Goal: Task Accomplishment & Management: Book appointment/travel/reservation

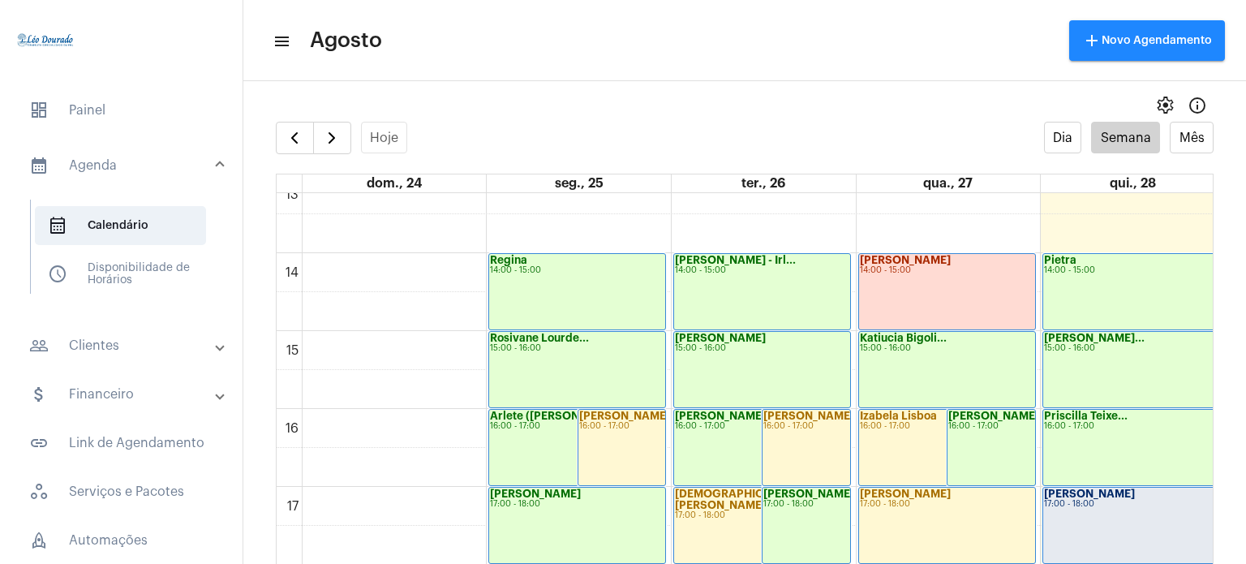
scroll to position [1030, 0]
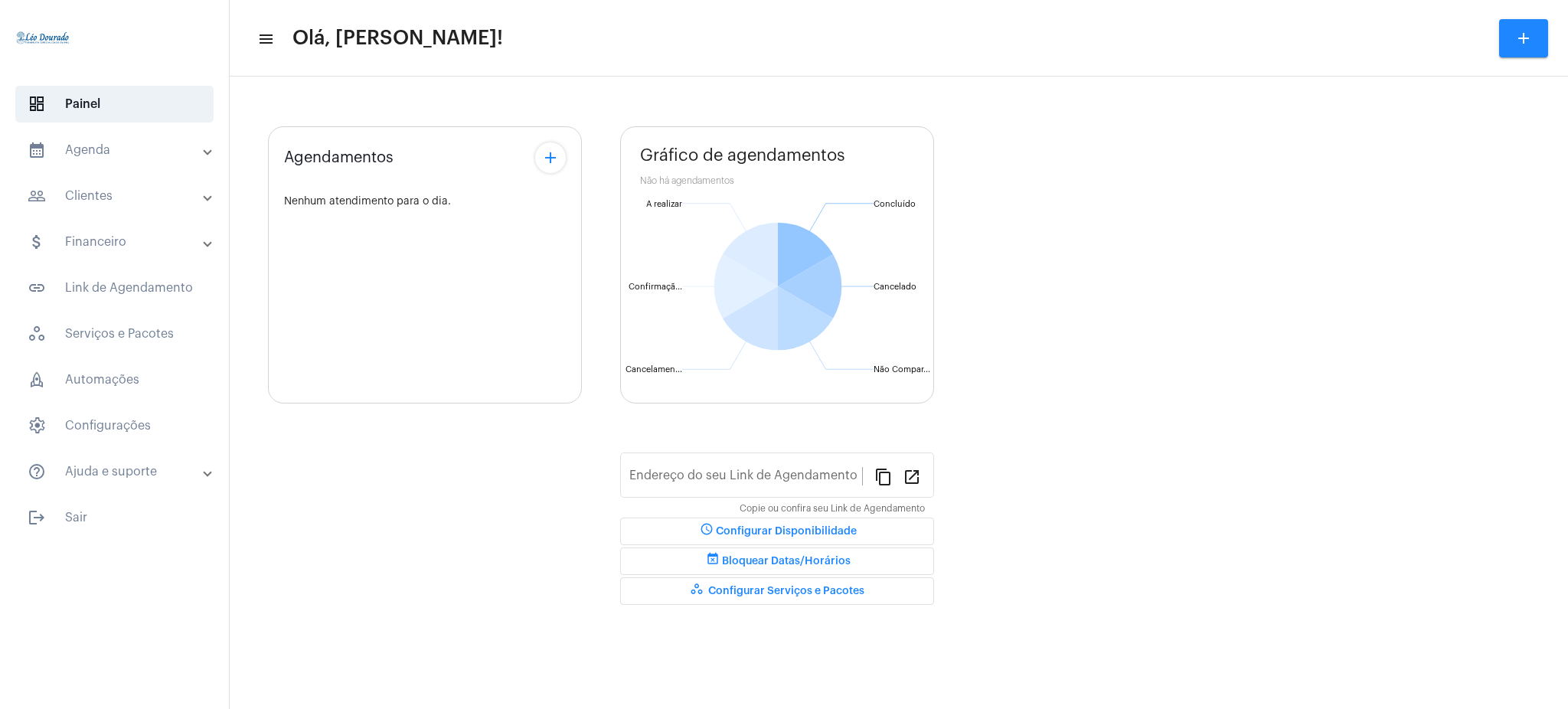
click at [132, 160] on mat-expansion-panel-header "calendar_month_outlined Agenda" at bounding box center [119, 150] width 220 height 37
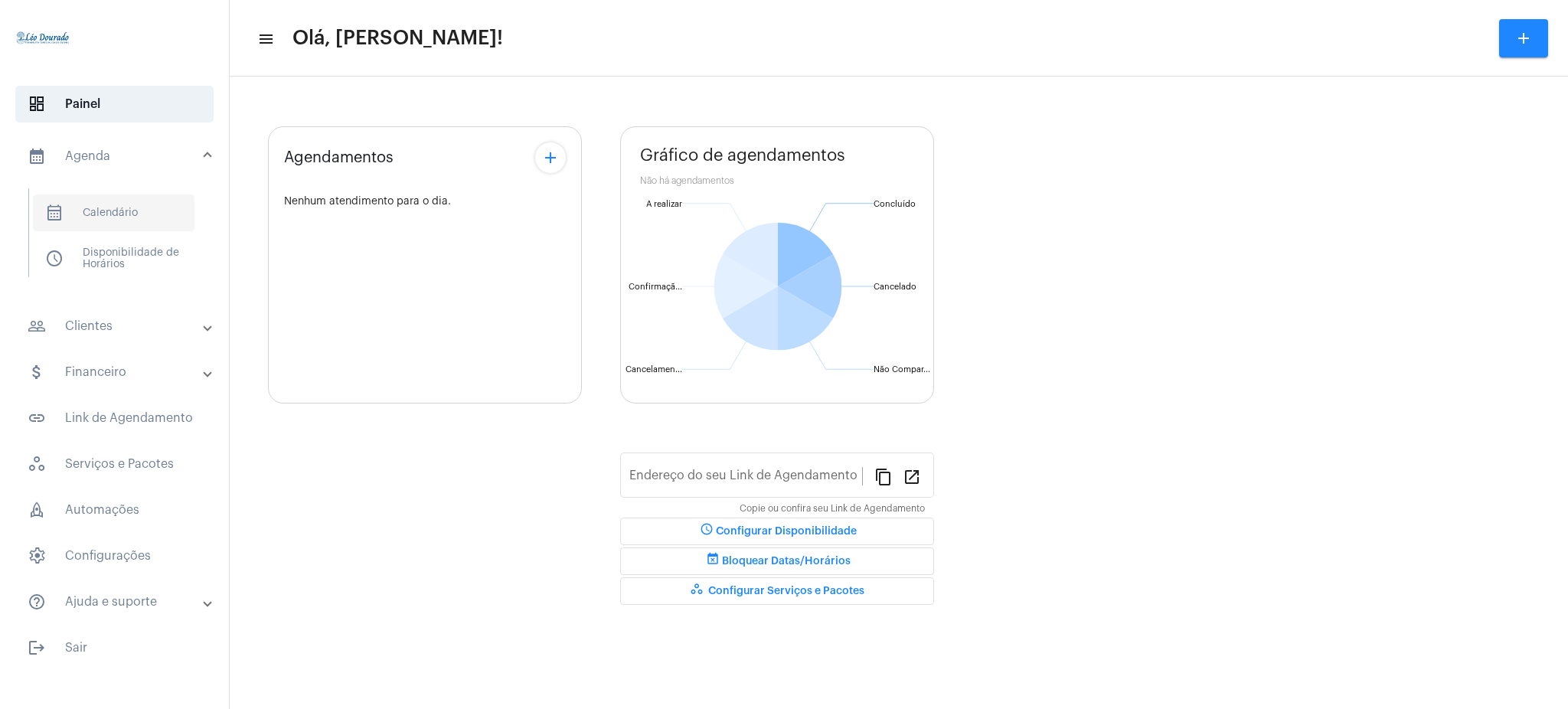
click at [154, 212] on span "calendar_month_outlined Calendário" at bounding box center [113, 212] width 161 height 37
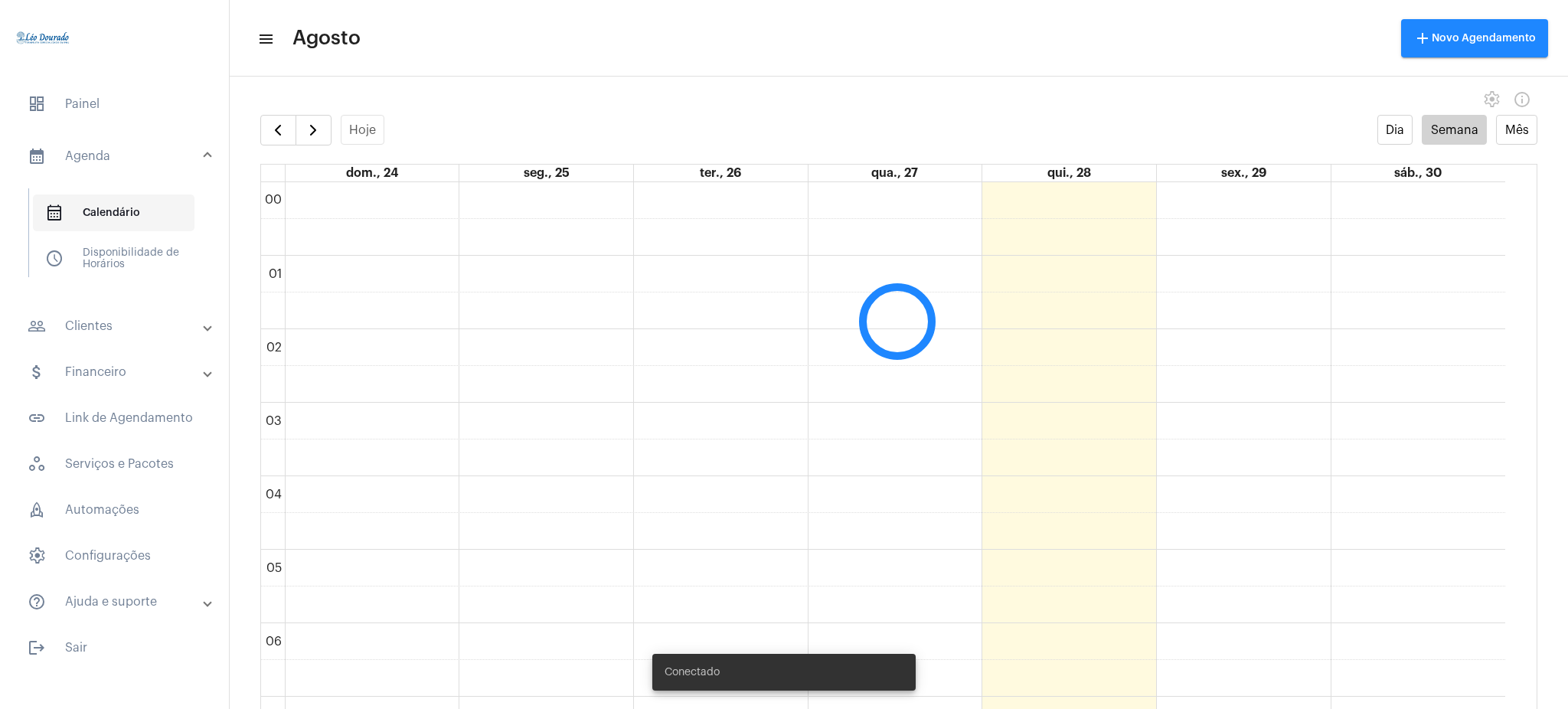
scroll to position [442, 0]
click at [304, 132] on span "button" at bounding box center [312, 129] width 18 height 18
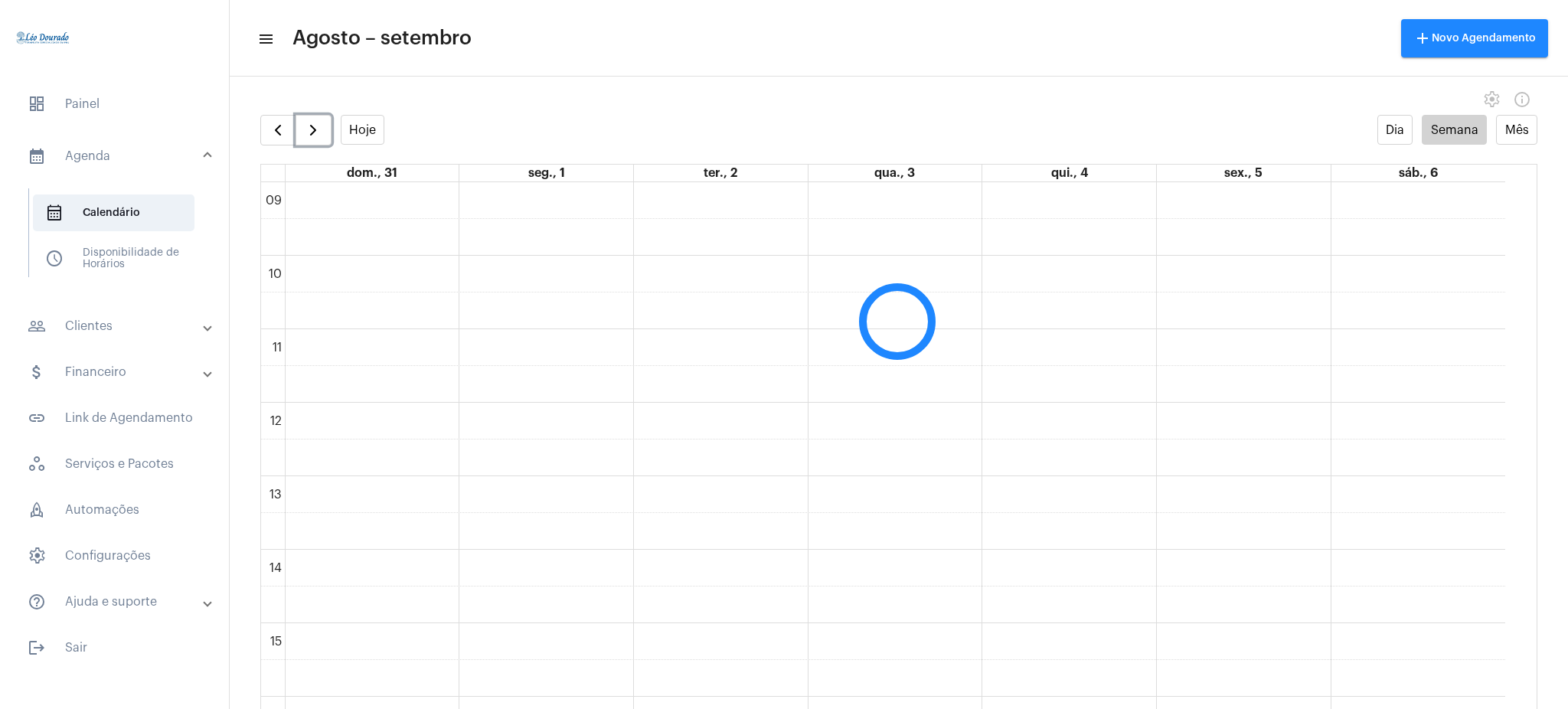
scroll to position [639, 0]
click at [108, 98] on span "dashboard Painel" at bounding box center [114, 104] width 198 height 37
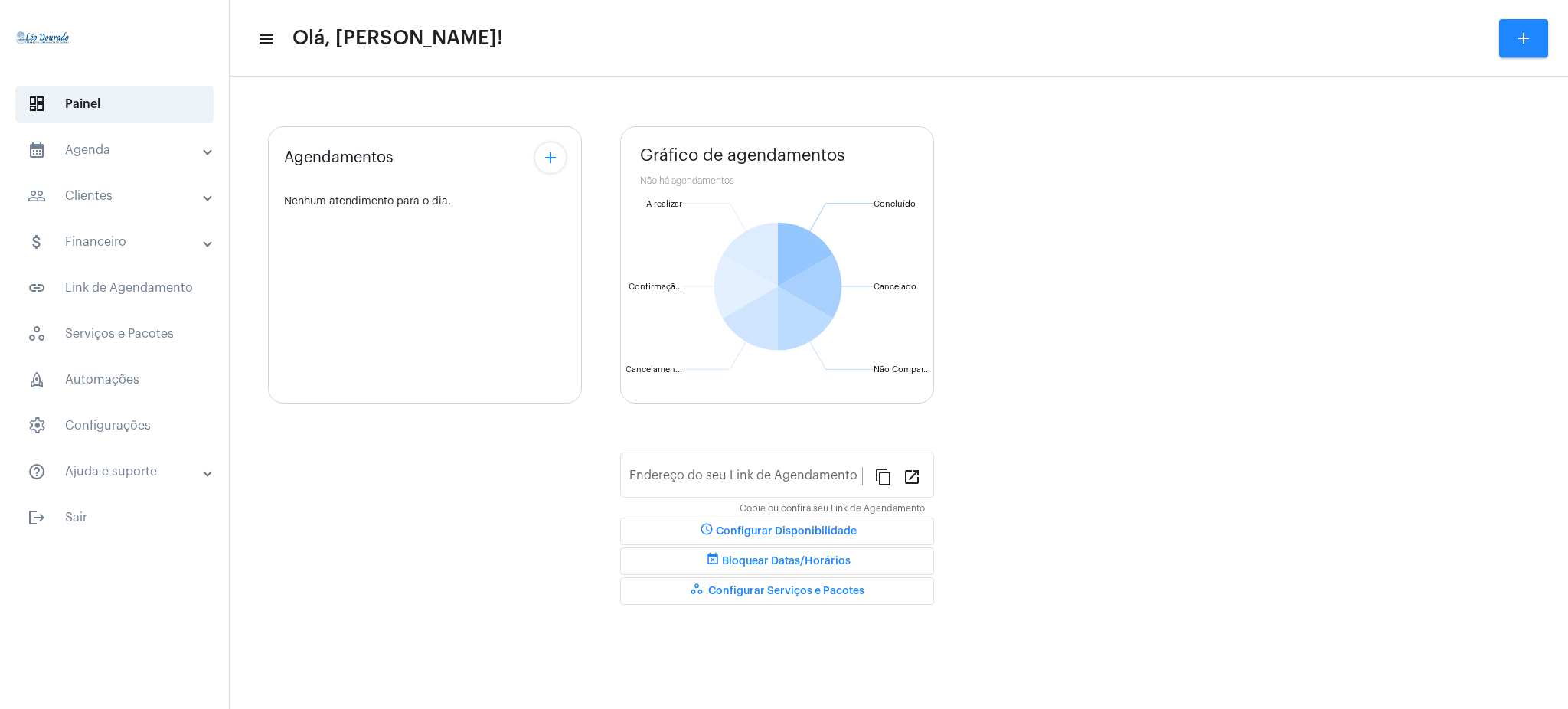
type input "https://neft.com.br/léo-rezende-dourado-"
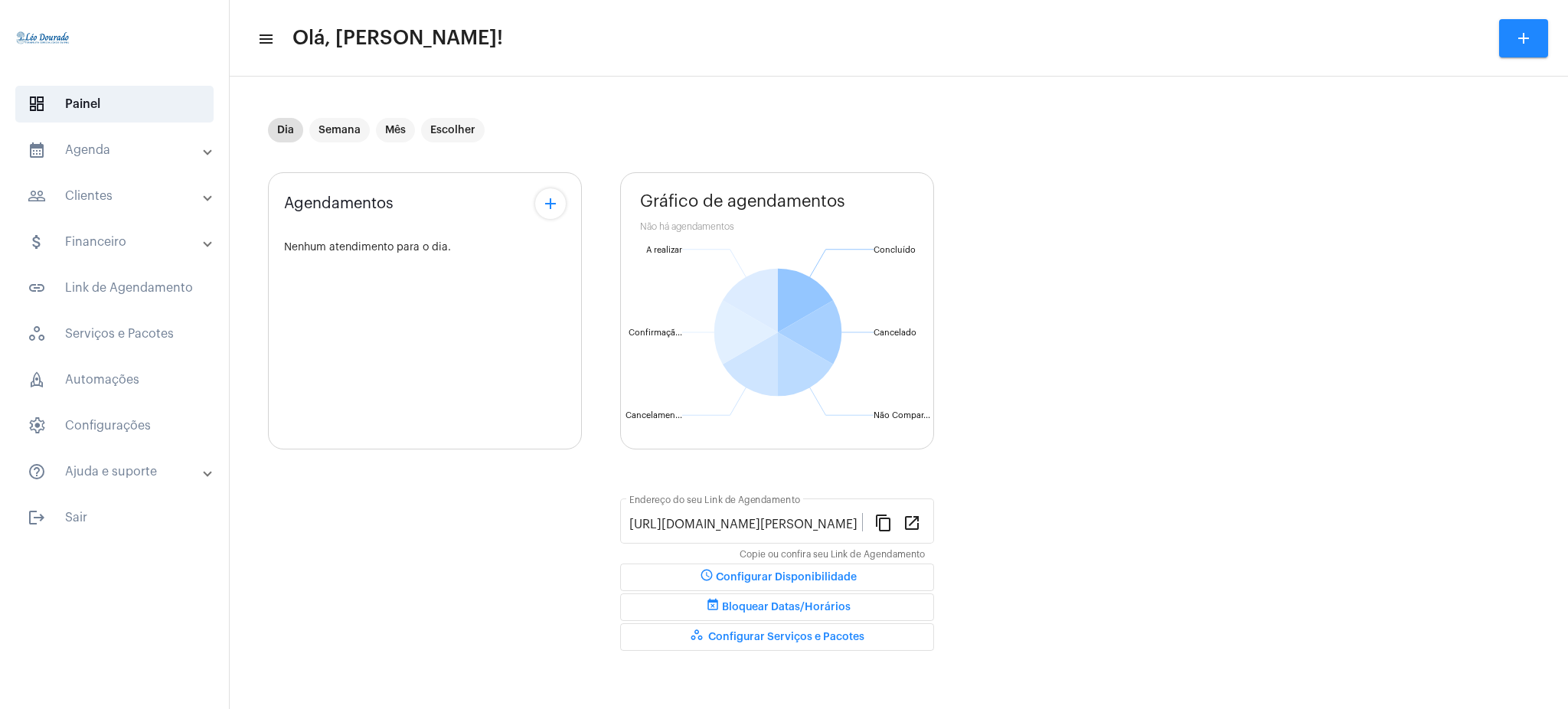
click at [107, 159] on mat-panel-title "calendar_month_outlined Agenda" at bounding box center [115, 149] width 176 height 18
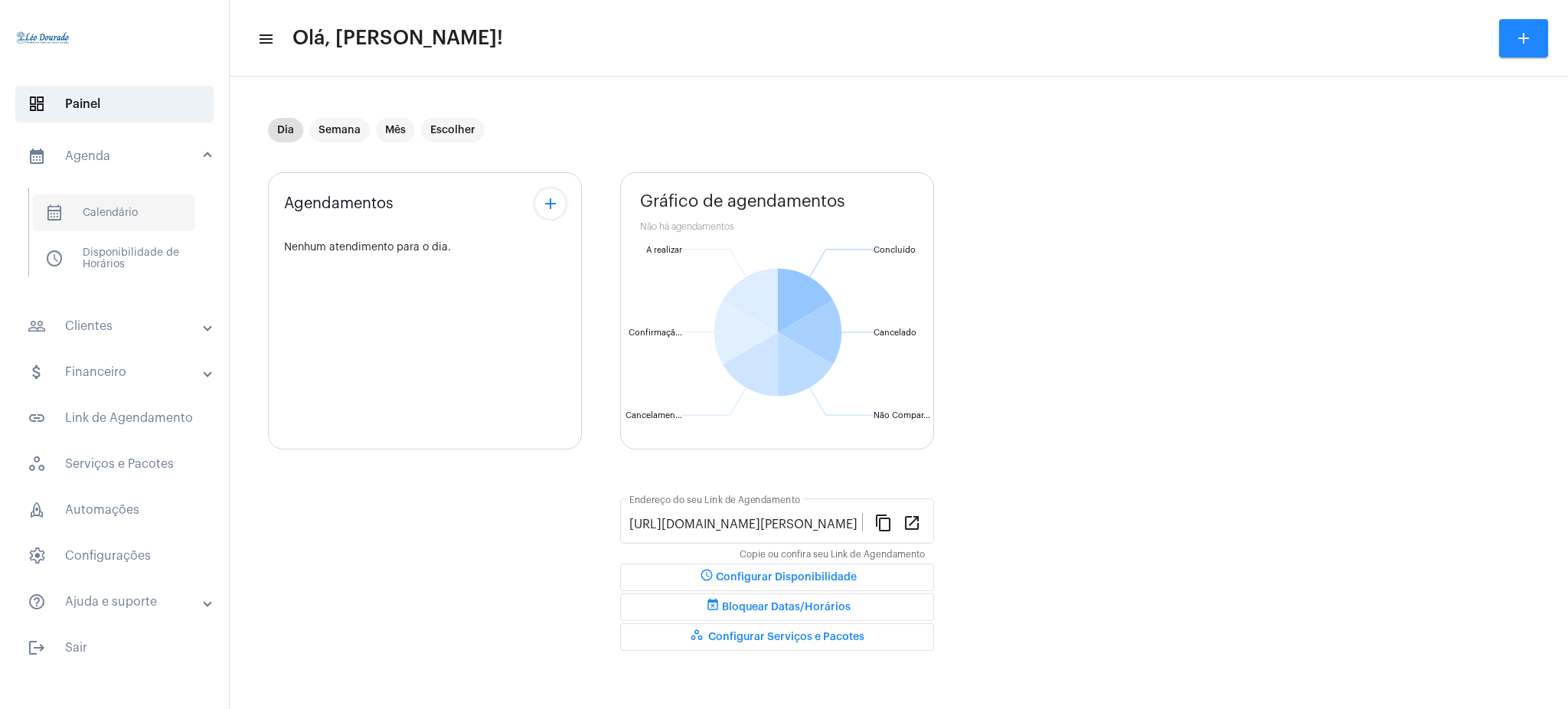
click at [111, 221] on span "calendar_month_outlined Calendário" at bounding box center [113, 212] width 161 height 37
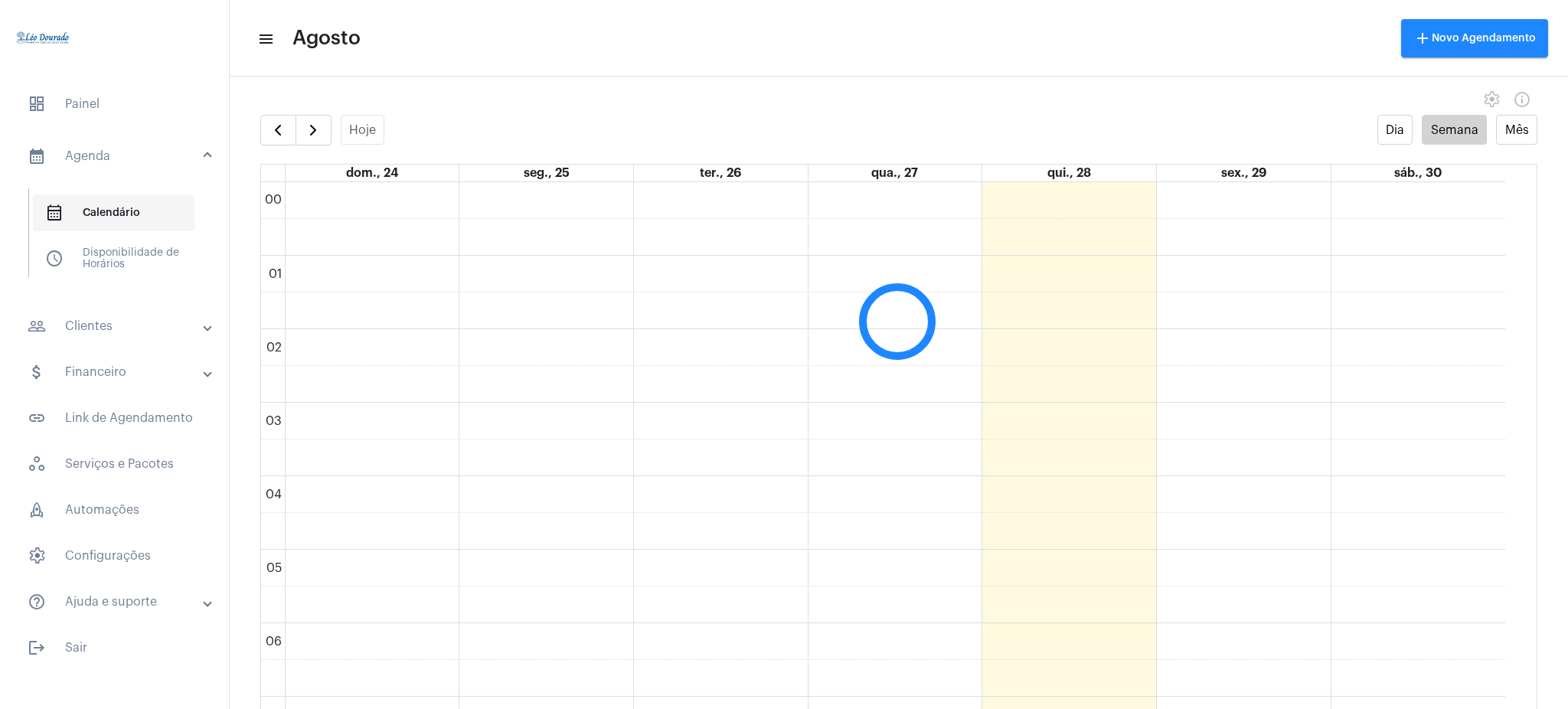
scroll to position [442, 0]
click at [315, 127] on span "button" at bounding box center [312, 129] width 18 height 18
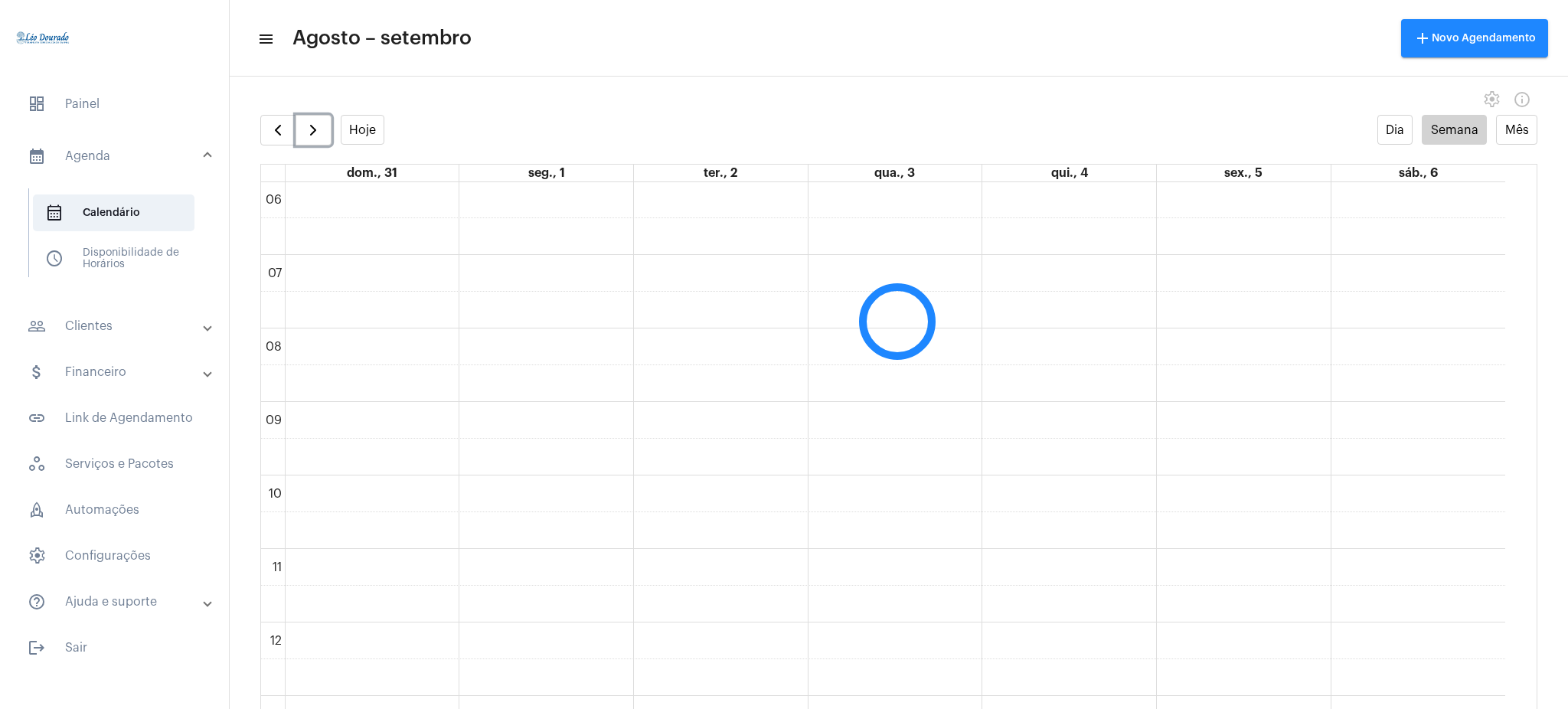
scroll to position [443, 0]
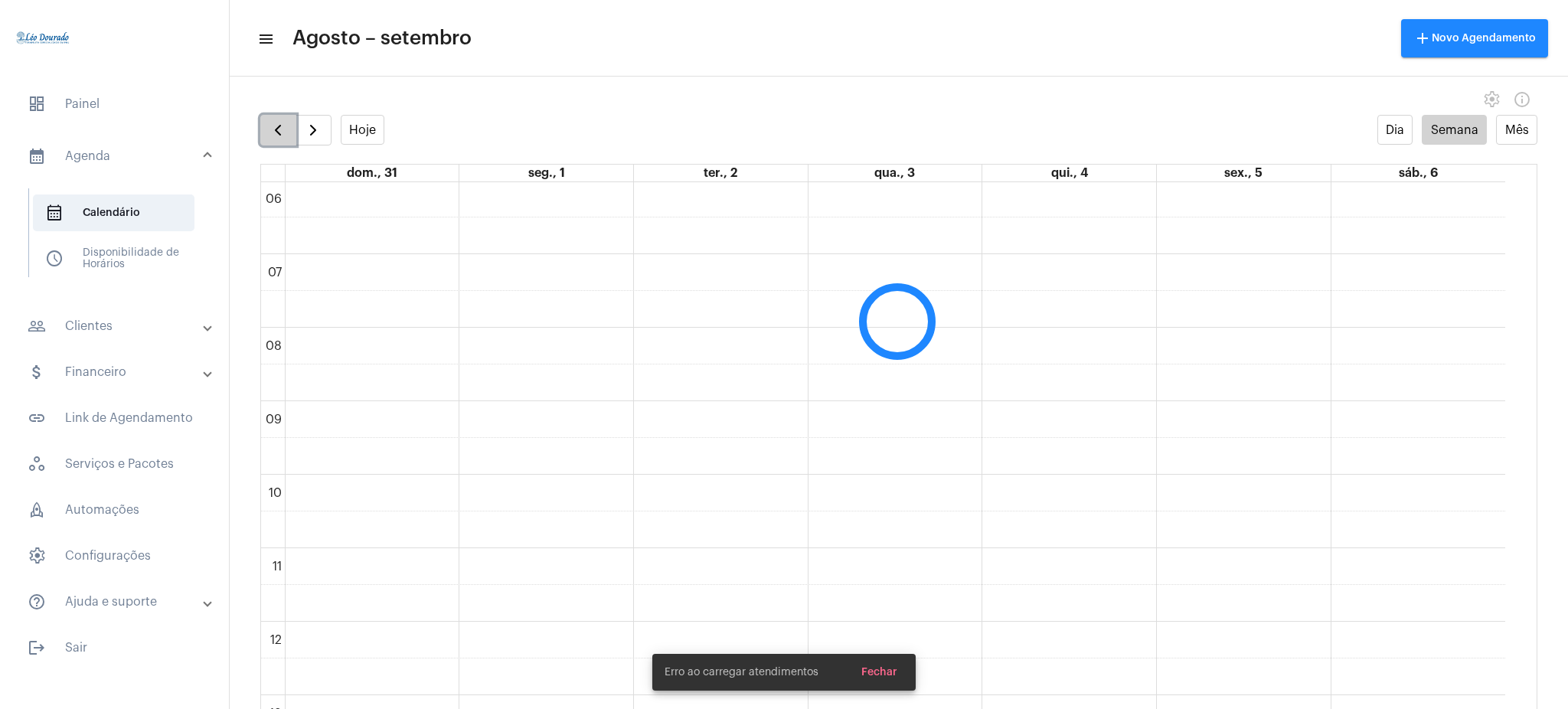
click at [277, 132] on span "button" at bounding box center [277, 129] width 18 height 18
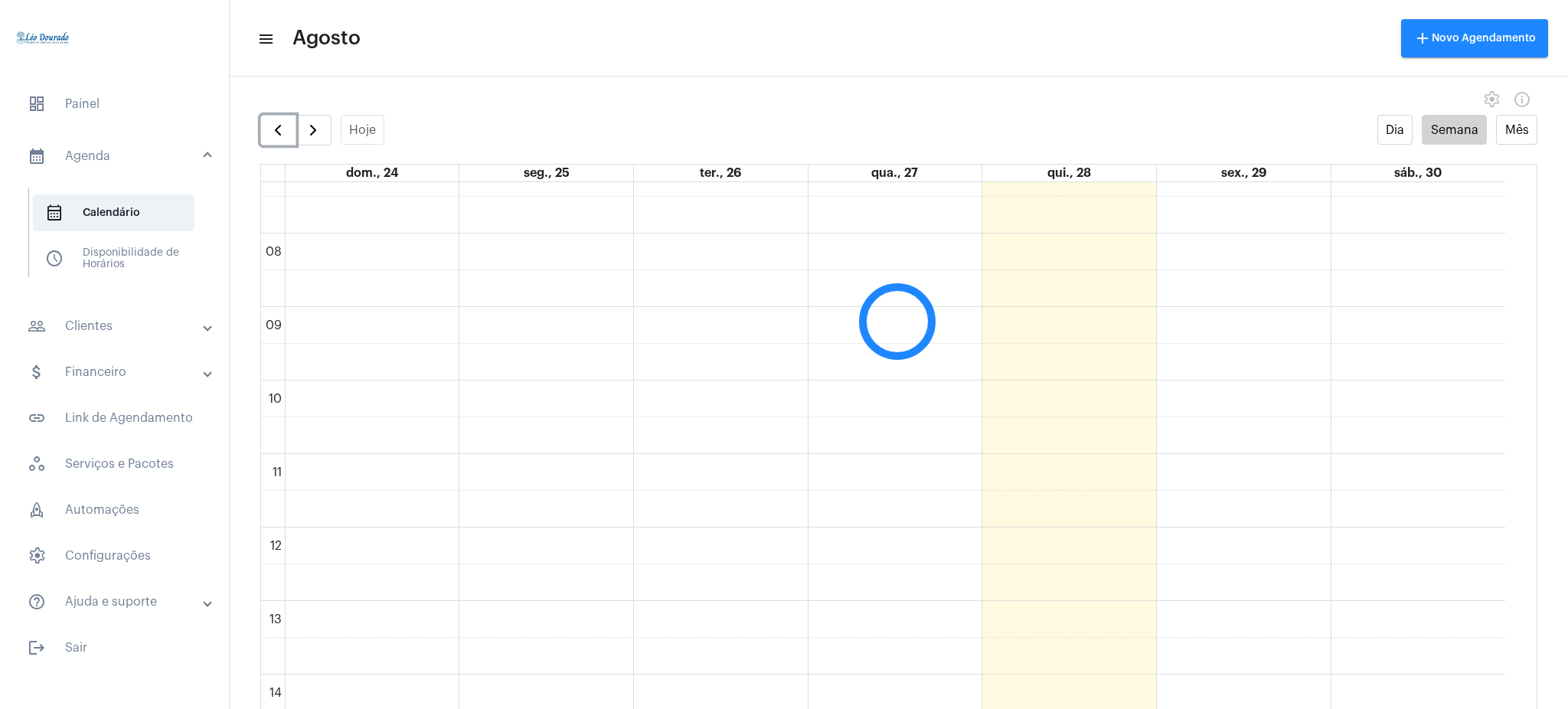
scroll to position [540, 0]
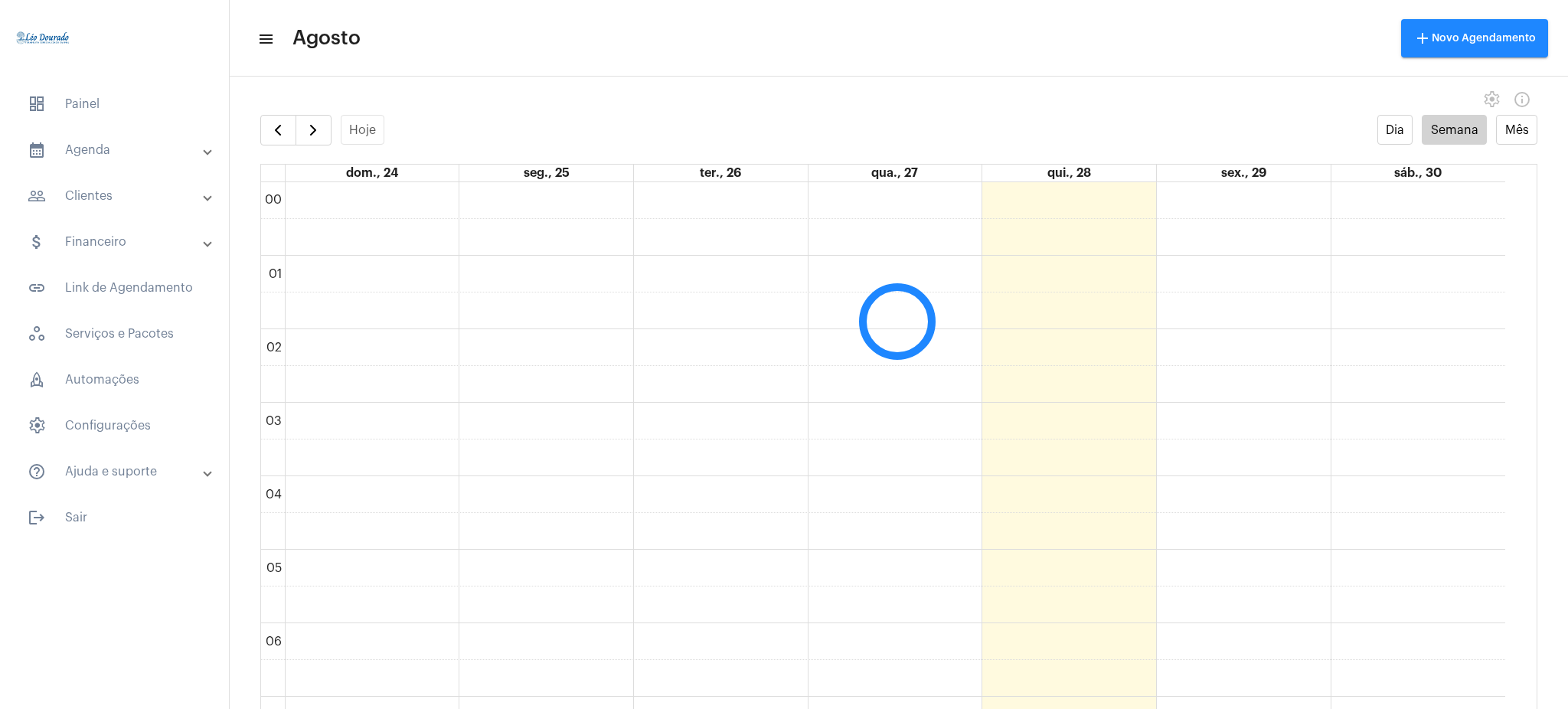
scroll to position [443, 0]
click at [58, 106] on span "dashboard Painel" at bounding box center [114, 104] width 198 height 37
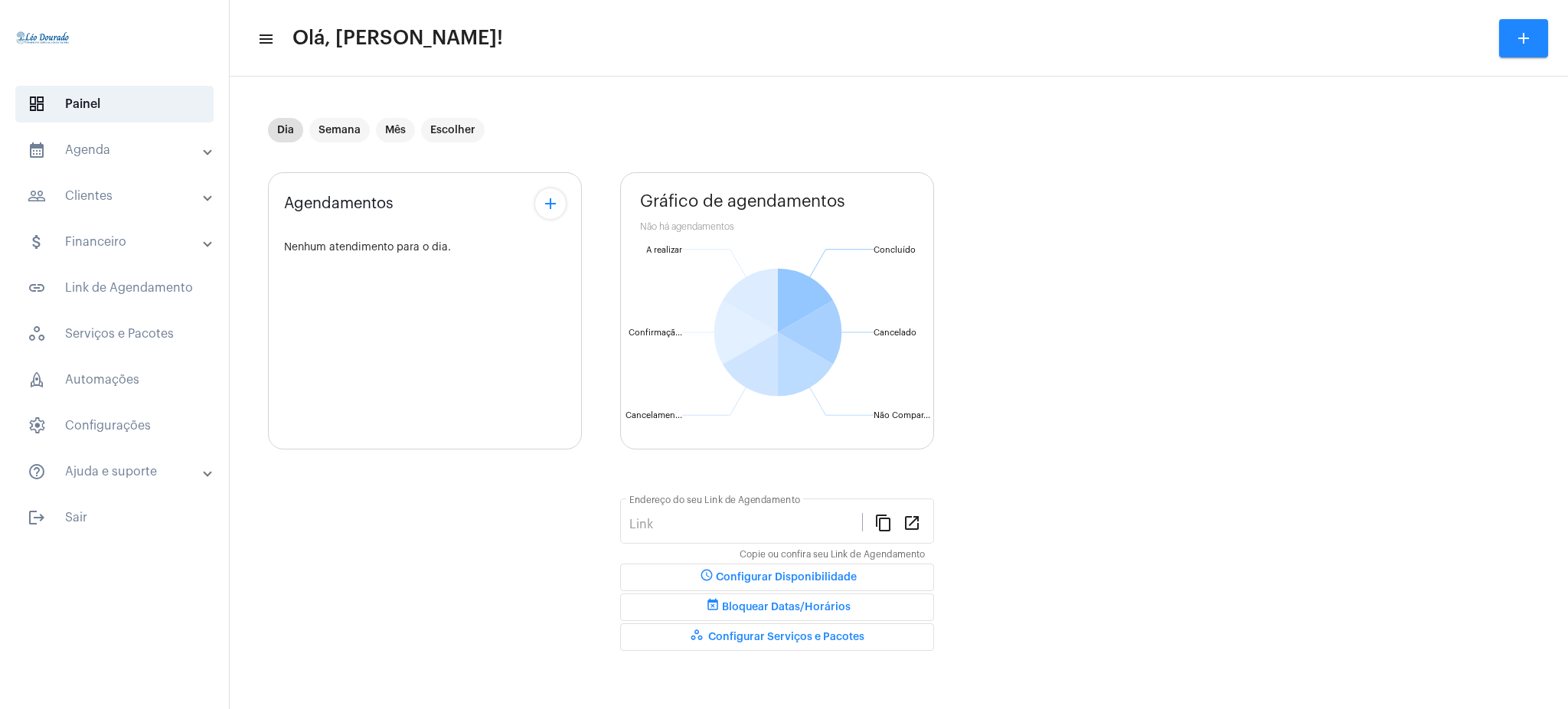
type input "[URL][DOMAIN_NAME][PERSON_NAME]"
click at [106, 143] on mat-panel-title "calendar_month_outlined Agenda" at bounding box center [115, 149] width 176 height 18
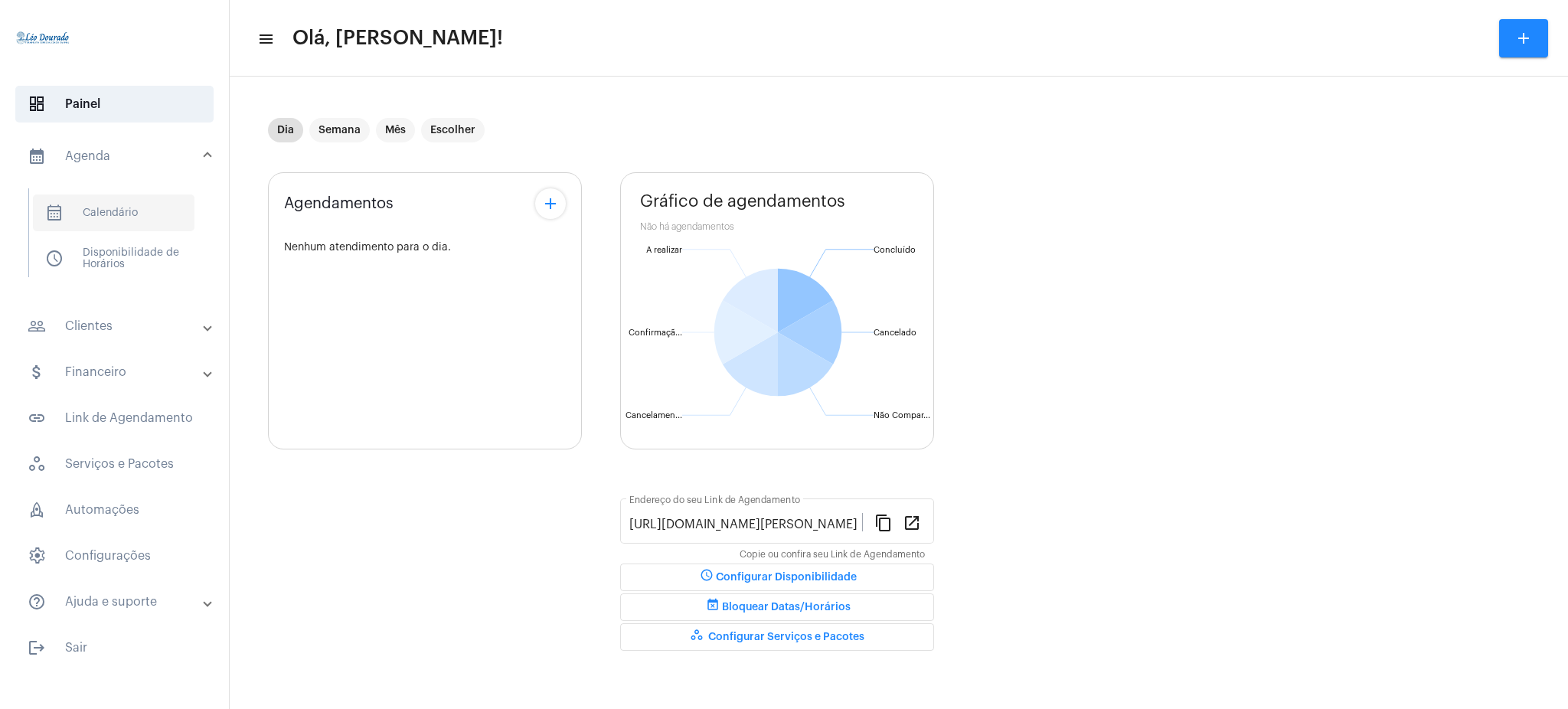
click at [133, 210] on span "calendar_month_outlined Calendário" at bounding box center [113, 212] width 161 height 37
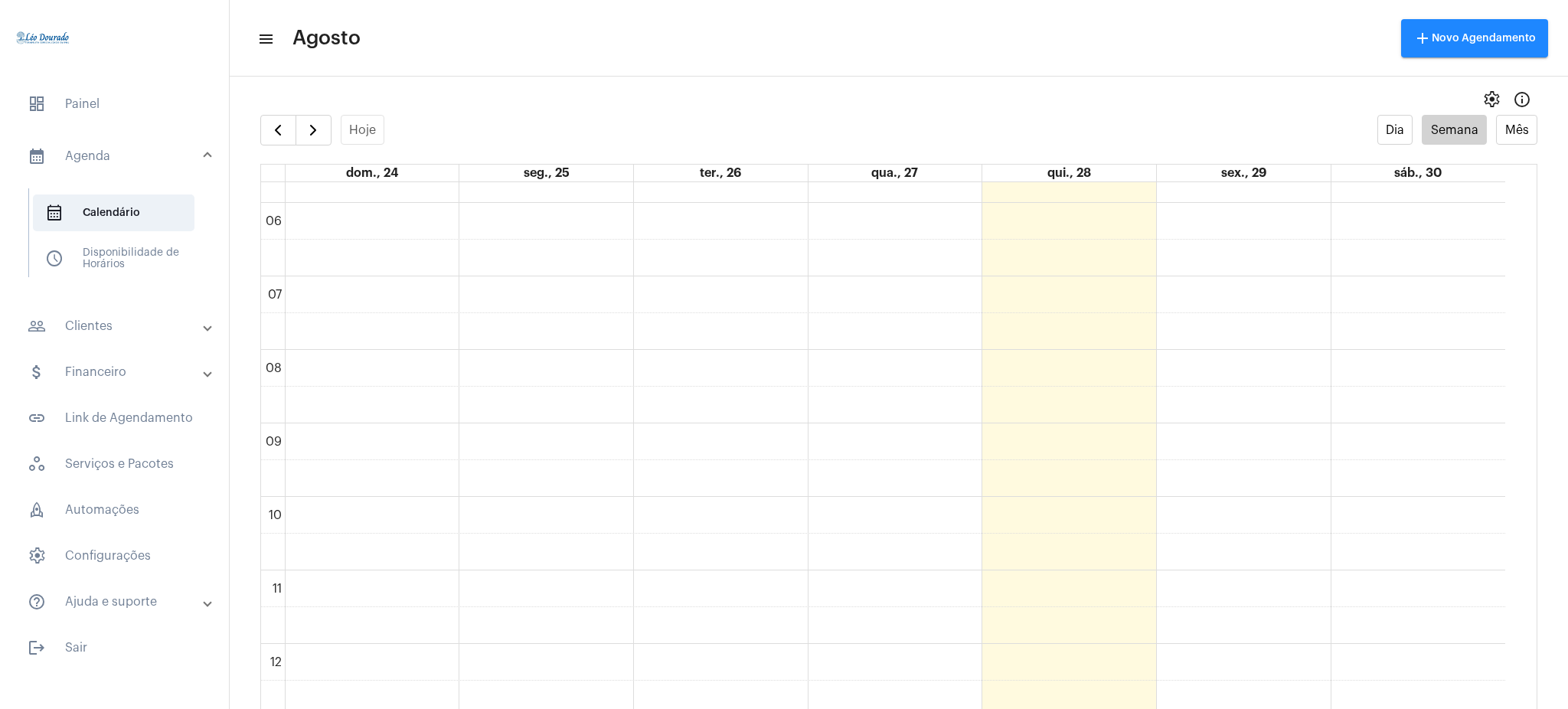
scroll to position [426, 0]
click at [1138, 147] on full-calendar "Hoje Dia Semana Mês dom., 24 seg., 25 ter., 26 qua., 27 qui., 28 sex., 29 sáb.,…" at bounding box center [898, 428] width 1338 height 625
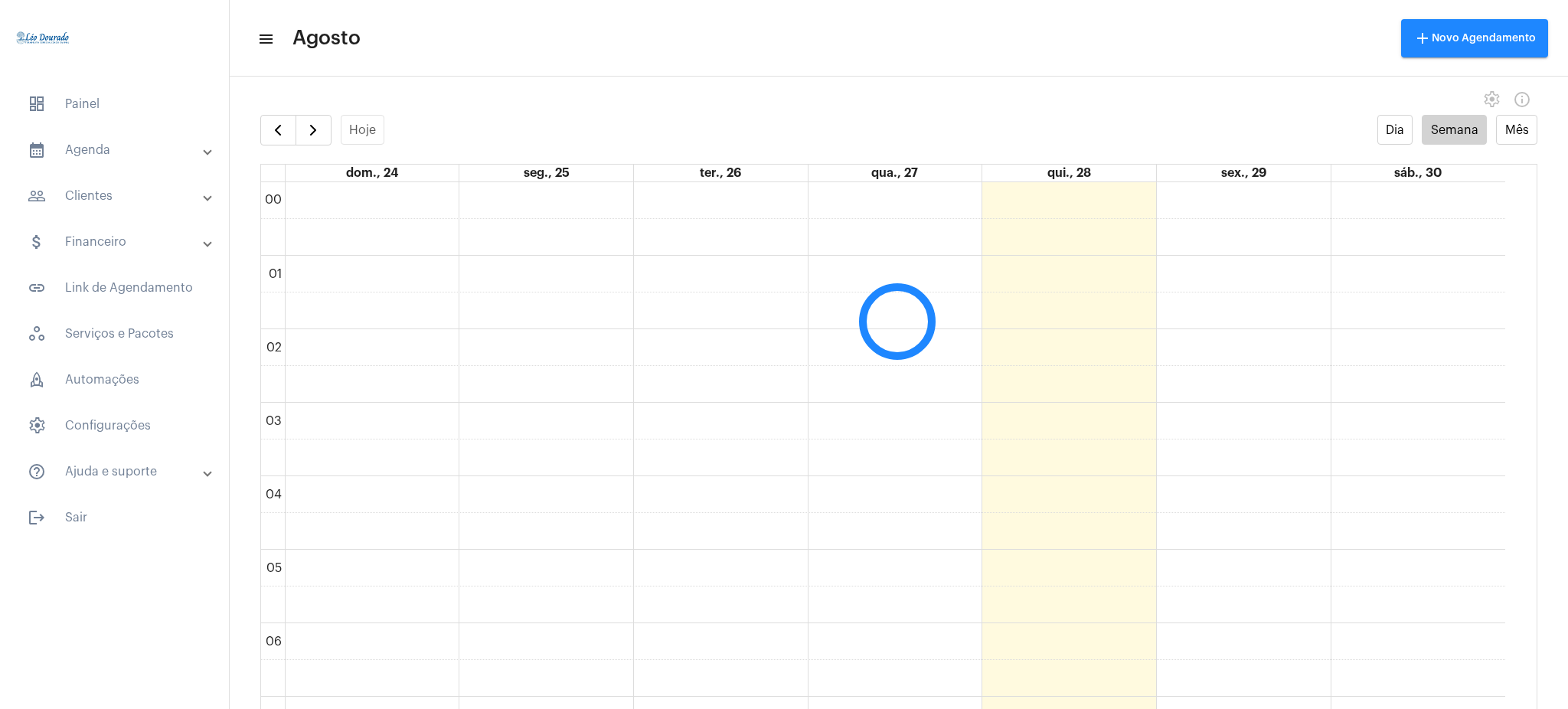
scroll to position [443, 0]
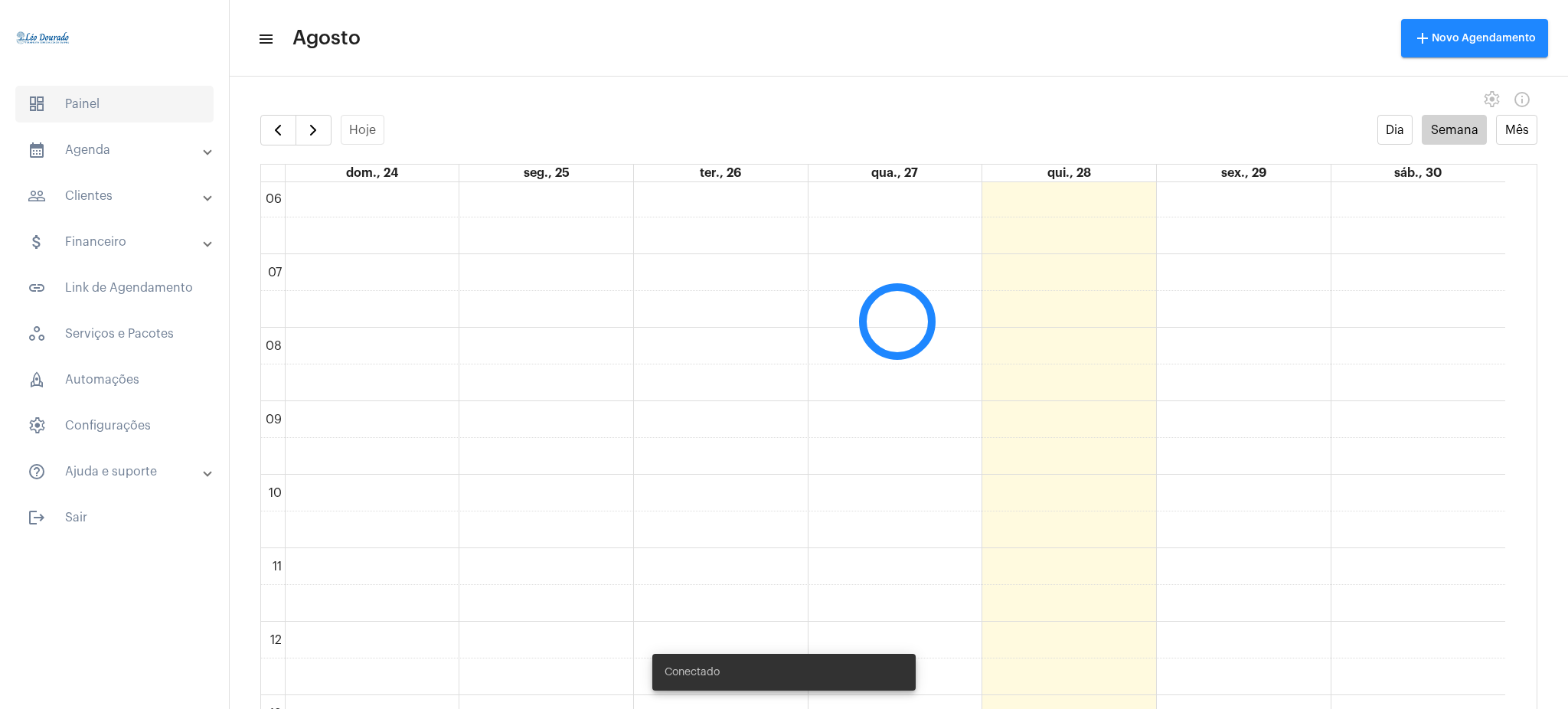
click at [67, 110] on span "dashboard Painel" at bounding box center [114, 104] width 198 height 37
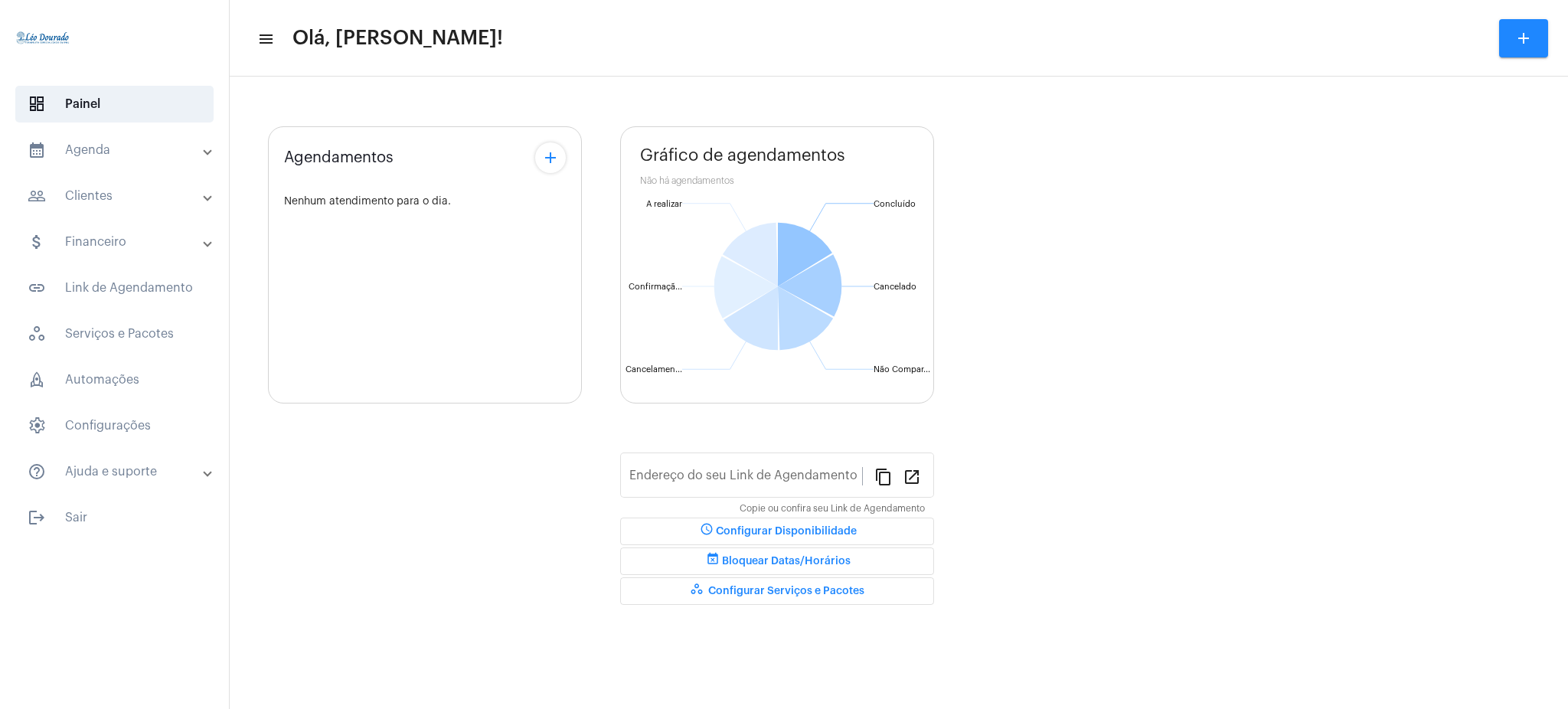
click at [94, 156] on mat-panel-title "calendar_month_outlined Agenda" at bounding box center [115, 149] width 176 height 18
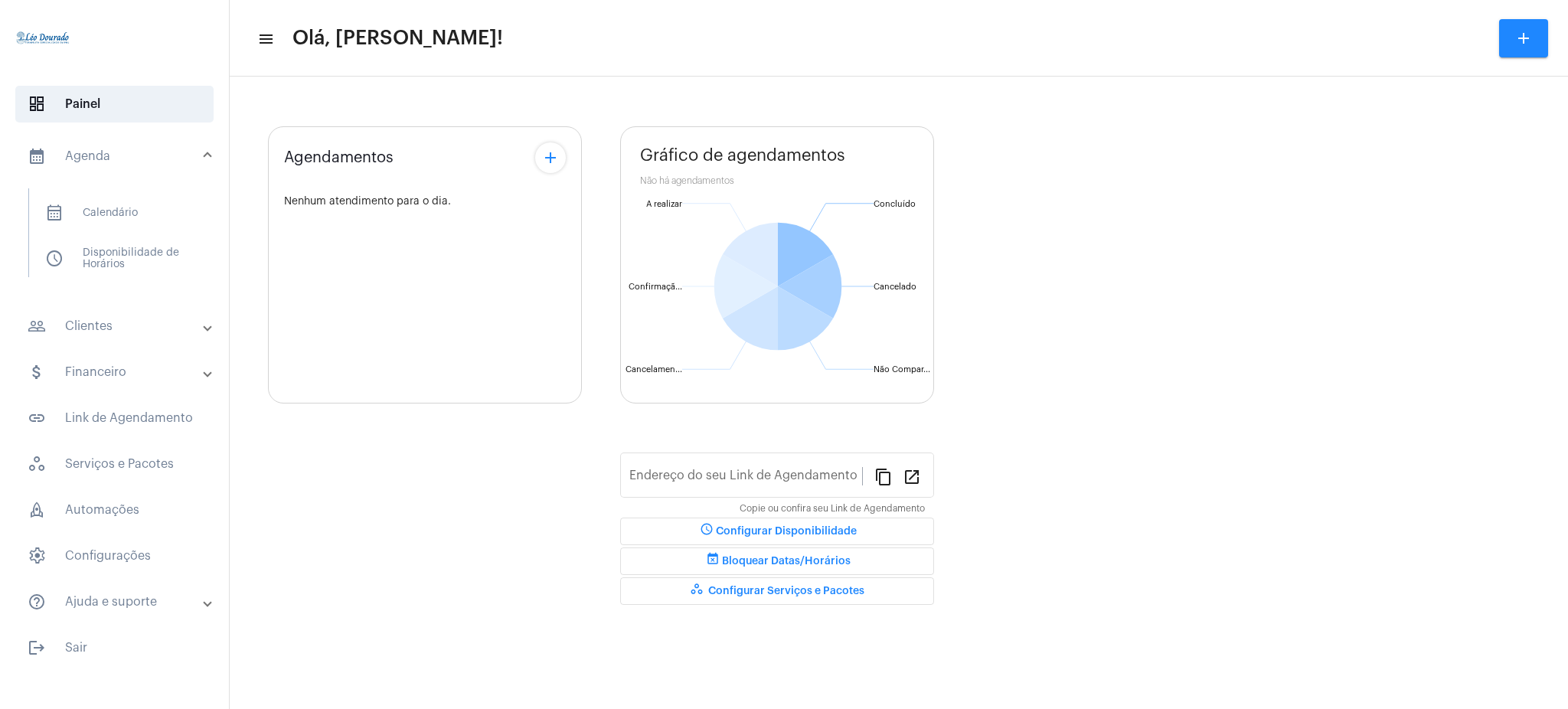
type input "https://neft.com.br/léo-rezende-dourado-"
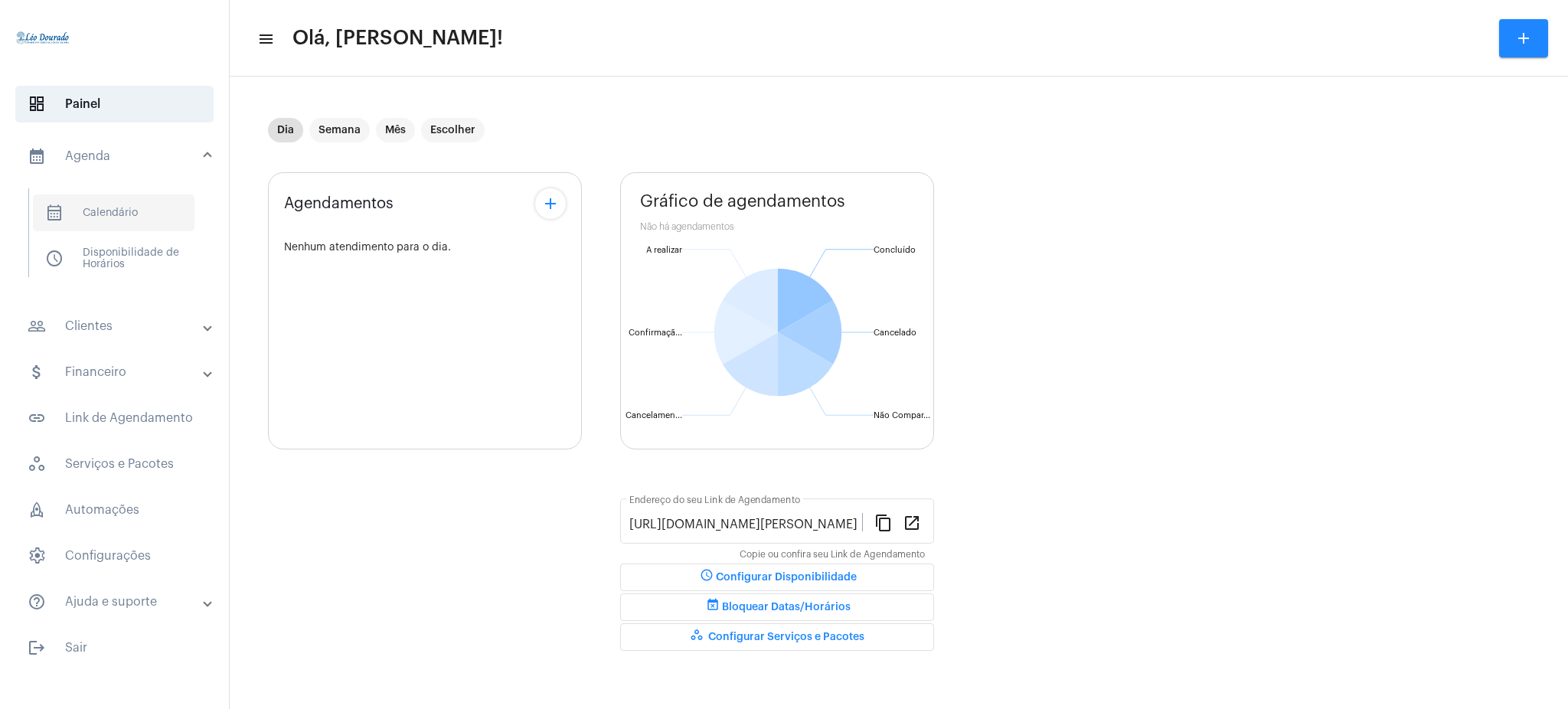
click at [105, 228] on span "calendar_month_outlined Calendário" at bounding box center [113, 212] width 161 height 37
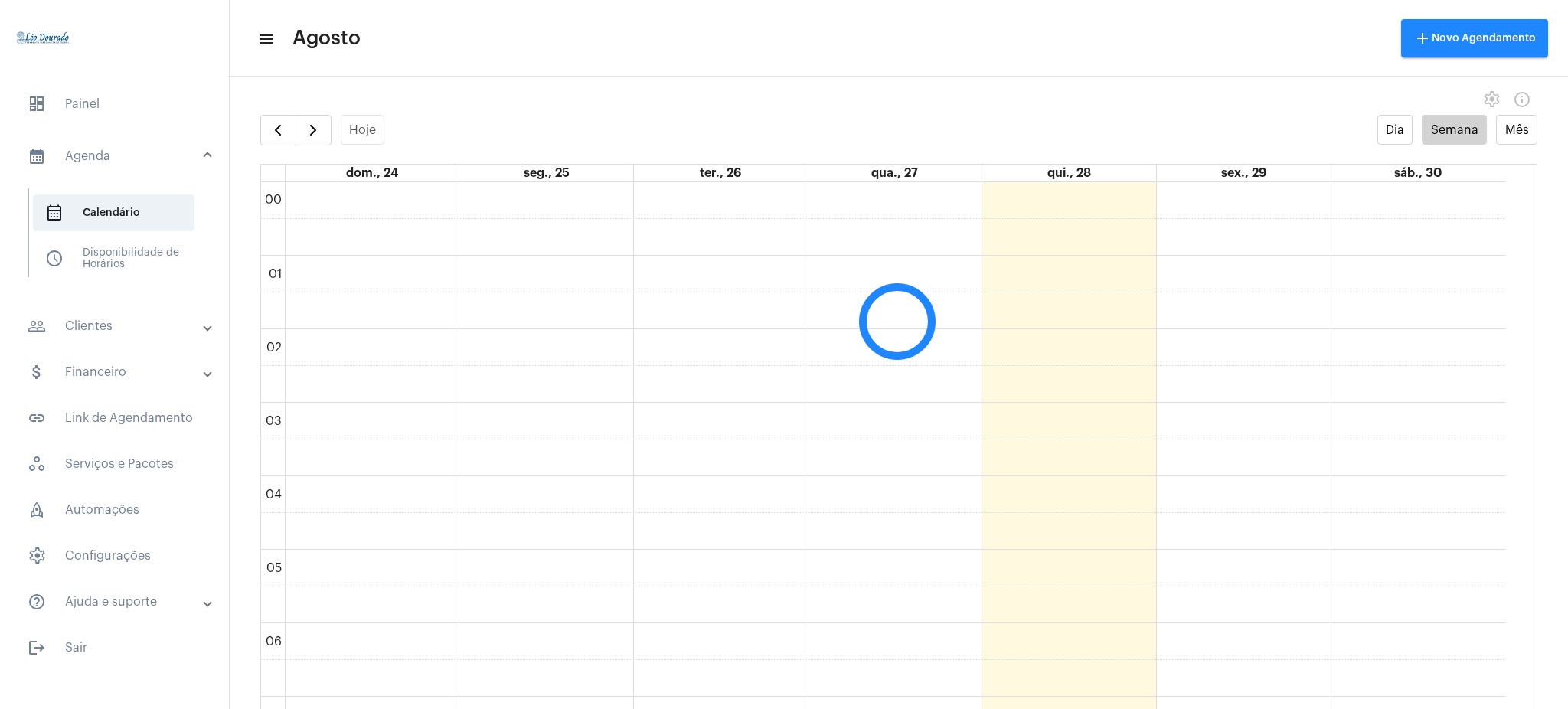
scroll to position [442, 0]
click at [319, 128] on span "button" at bounding box center [312, 129] width 18 height 18
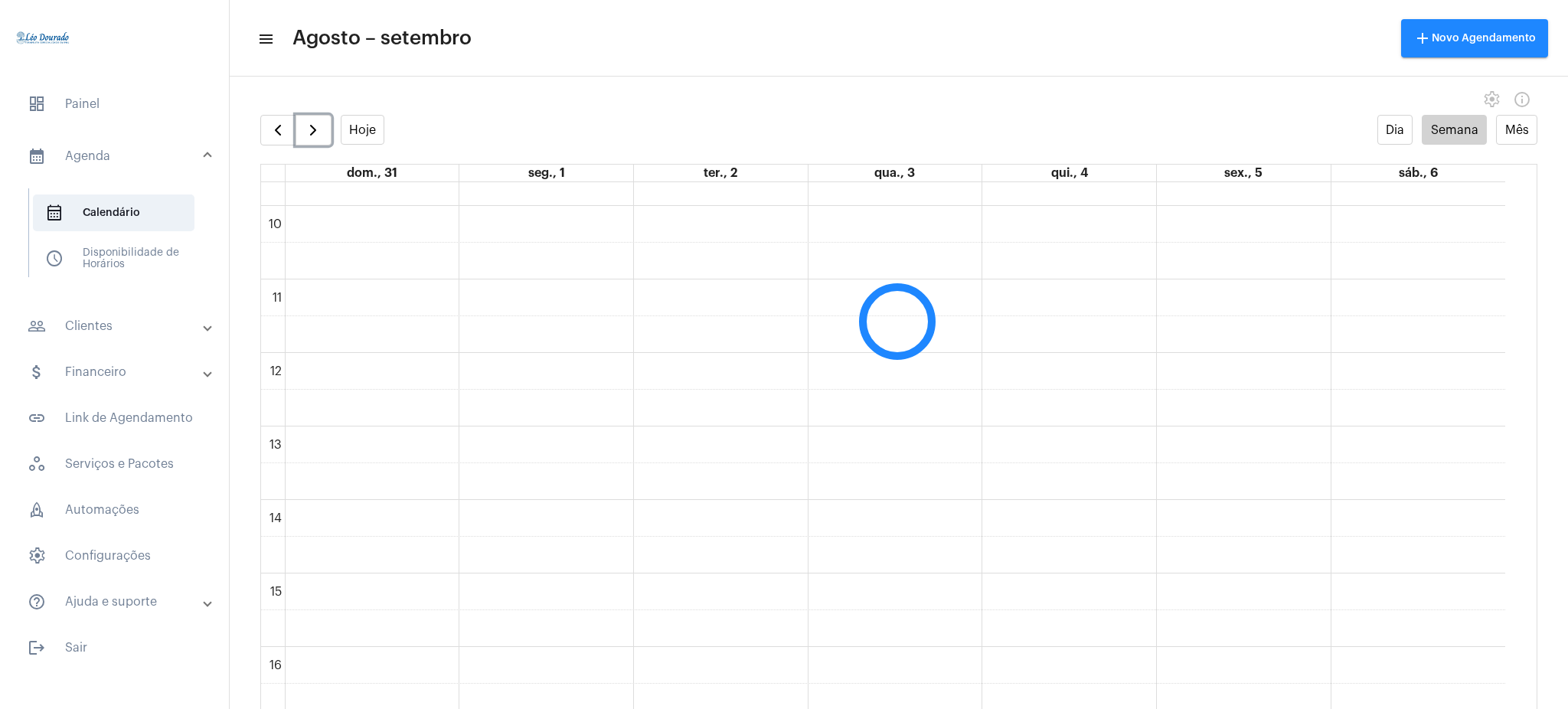
scroll to position [745, 0]
click at [769, 120] on div "Hoje Dia Semana Mês" at bounding box center [898, 130] width 1276 height 30
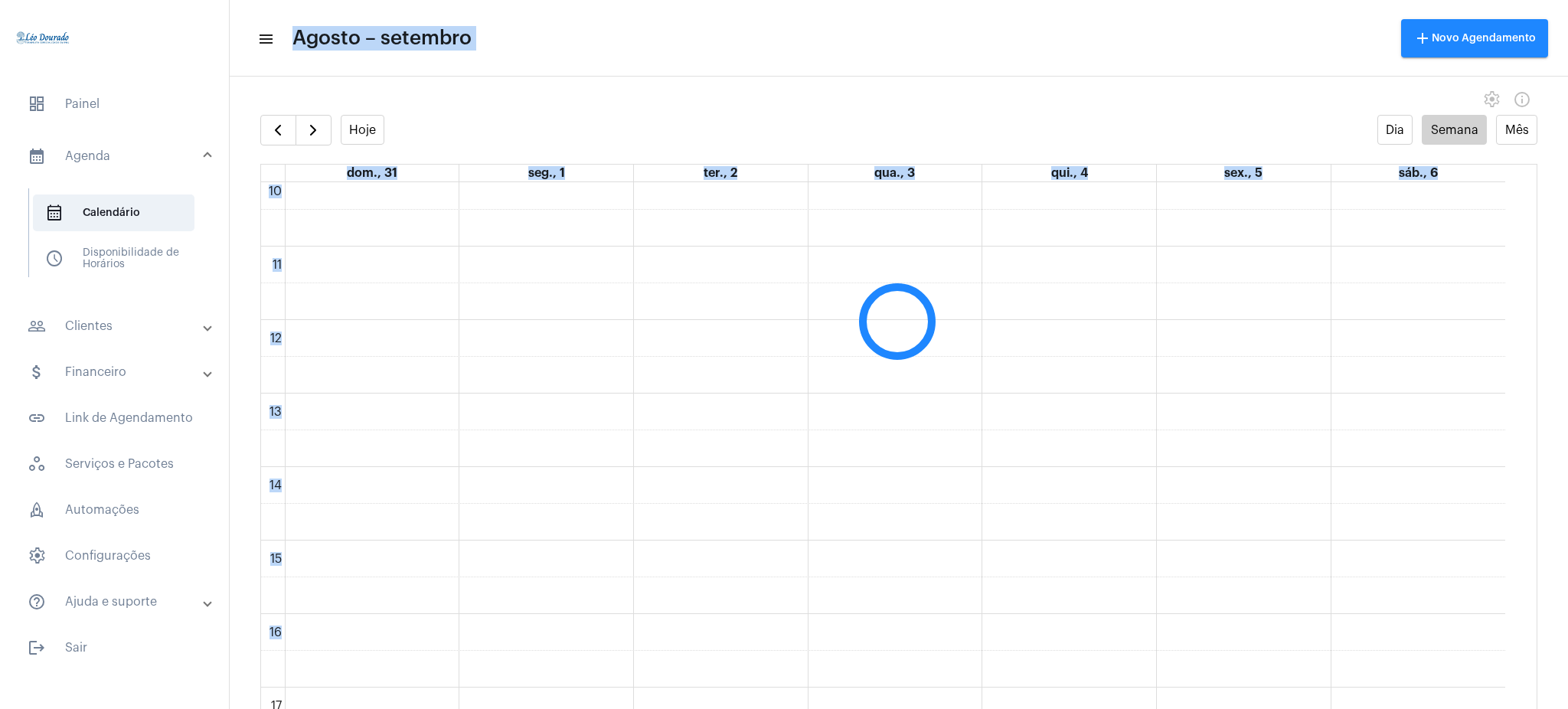
drag, startPoint x: 250, startPoint y: 20, endPoint x: 376, endPoint y: 640, distance: 632.7
click at [376, 640] on app-callendar "menu Agosto – setembro add Novo Agendamento settings info_outlined Hoje Dia Sem…" at bounding box center [898, 397] width 1338 height 625
click at [824, 86] on div "settings info_outlined" at bounding box center [898, 99] width 1338 height 30
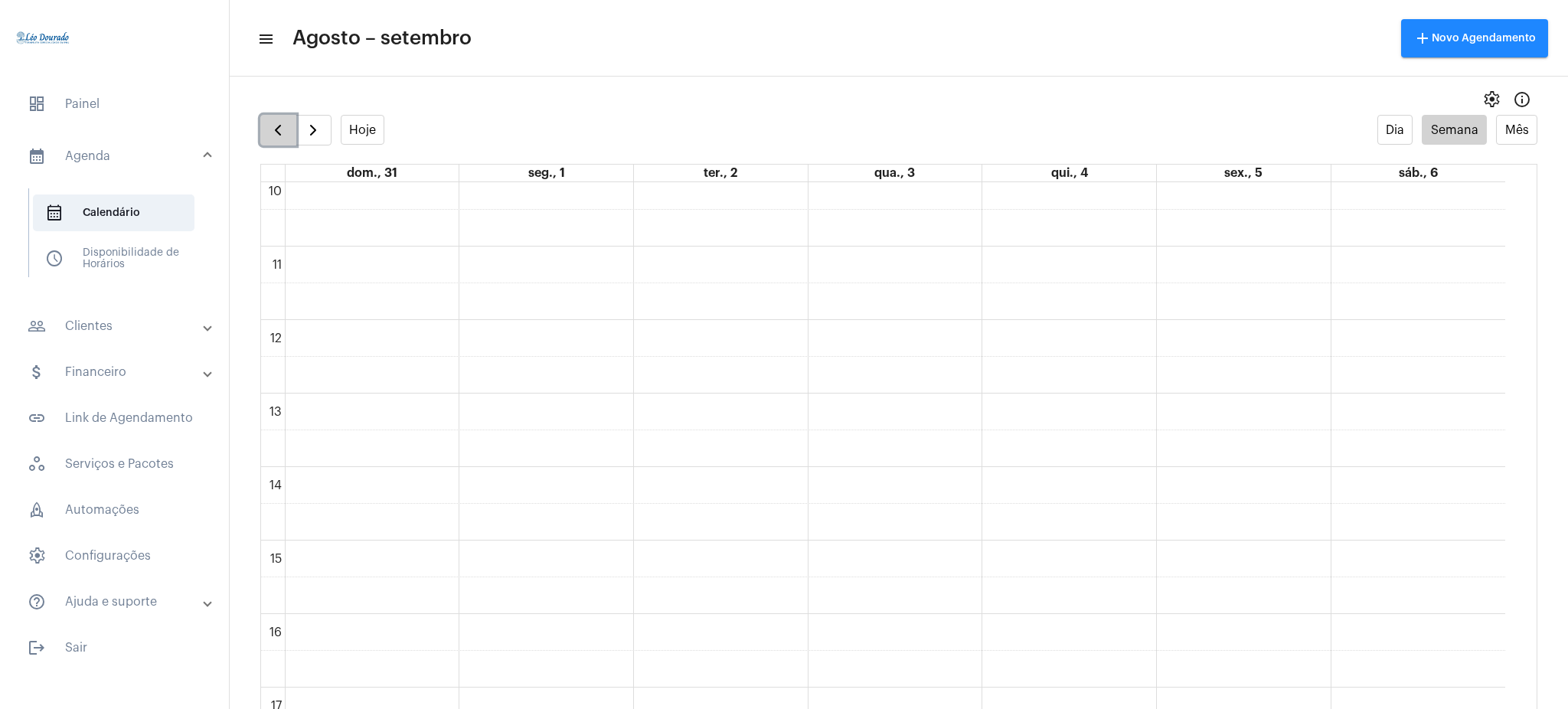
click at [278, 121] on span "button" at bounding box center [277, 129] width 18 height 18
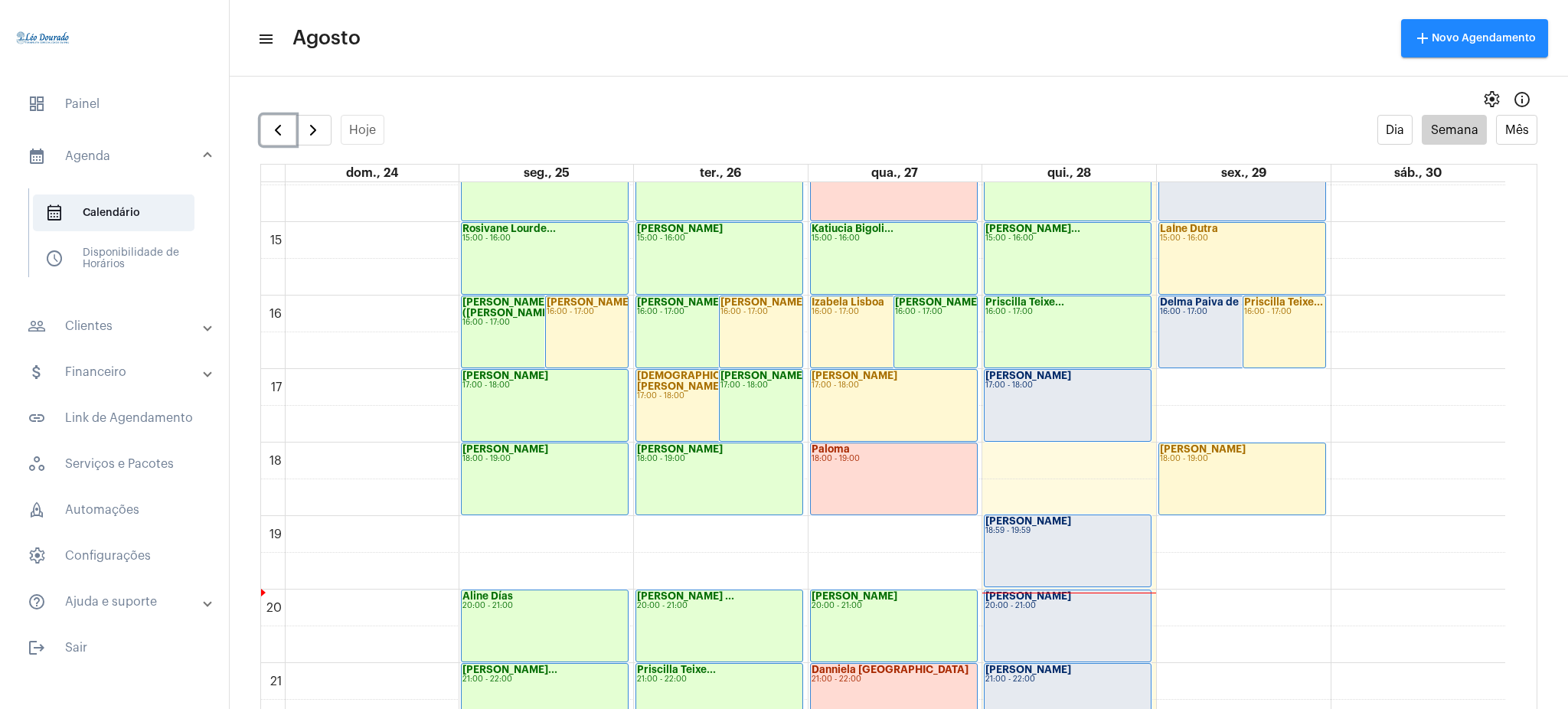
scroll to position [972, 0]
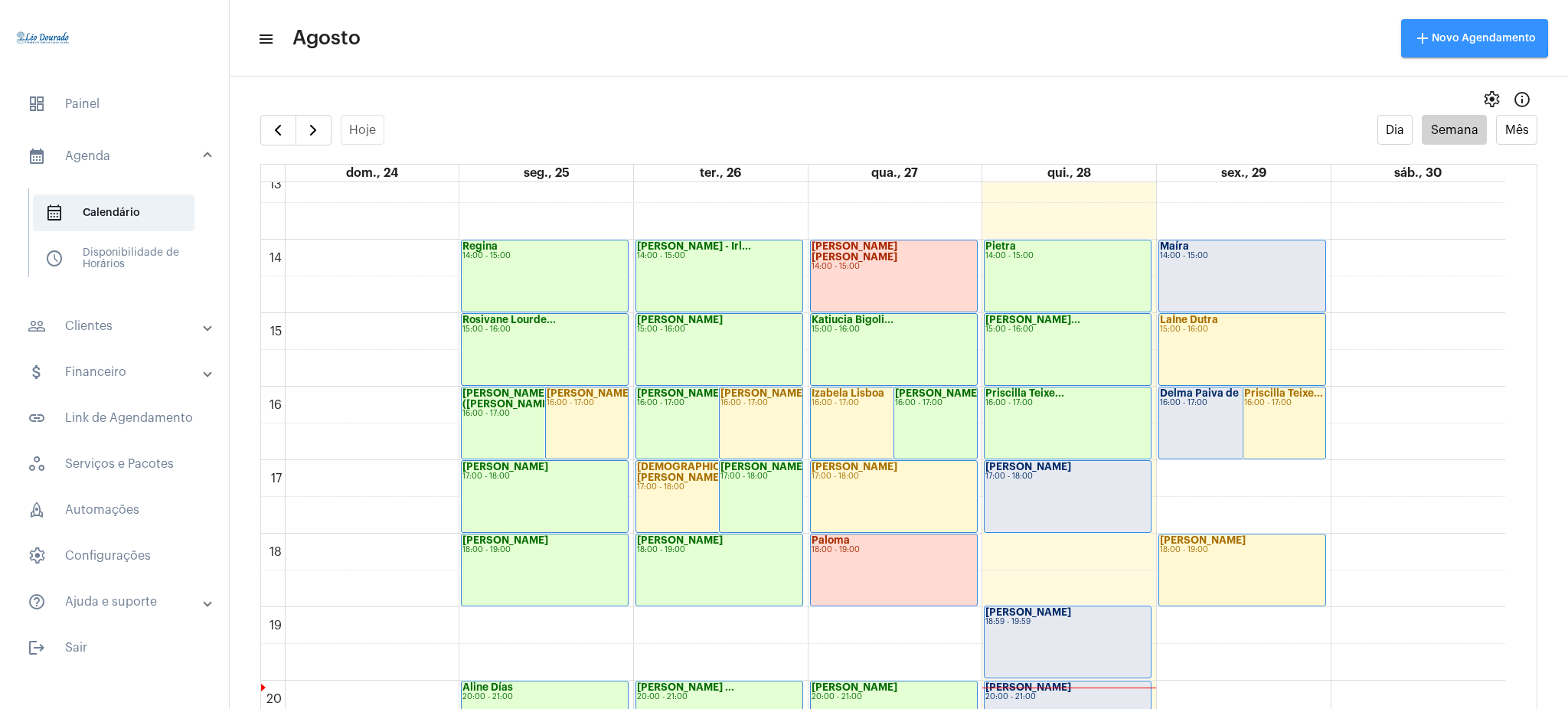
click at [1435, 33] on span "add Novo Agendamento" at bounding box center [1475, 38] width 123 height 10
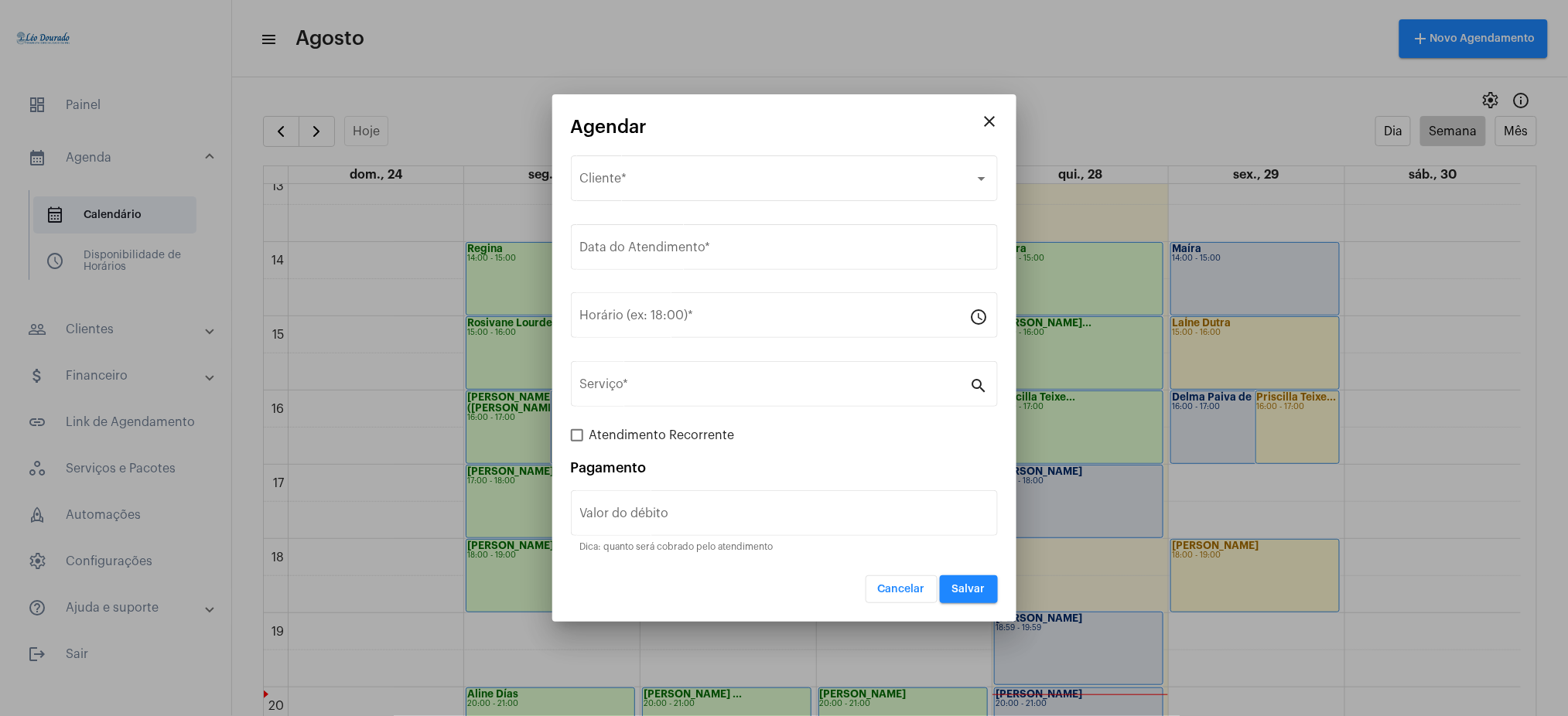
click at [437, 98] on div at bounding box center [784, 358] width 1568 height 716
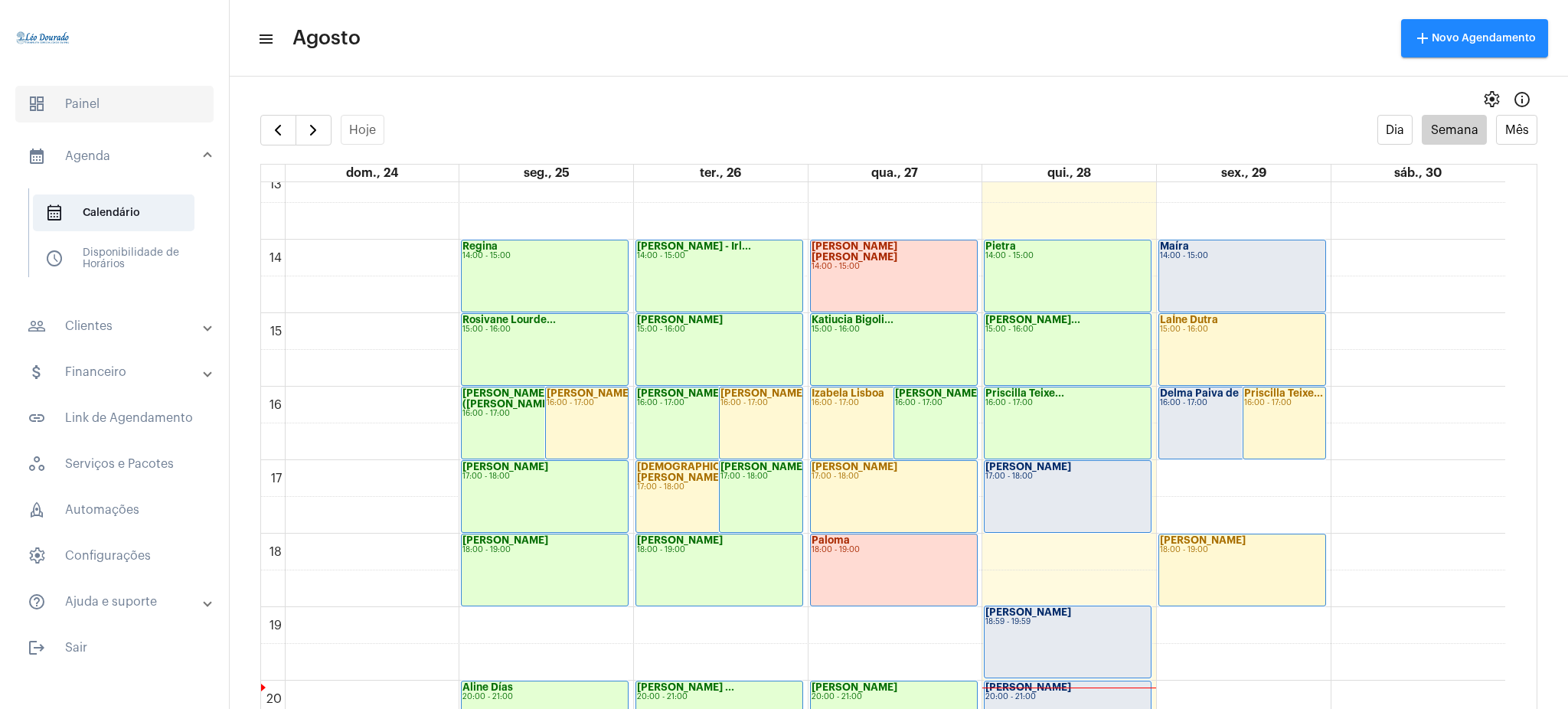
click at [83, 92] on span "dashboard Painel" at bounding box center [114, 104] width 198 height 37
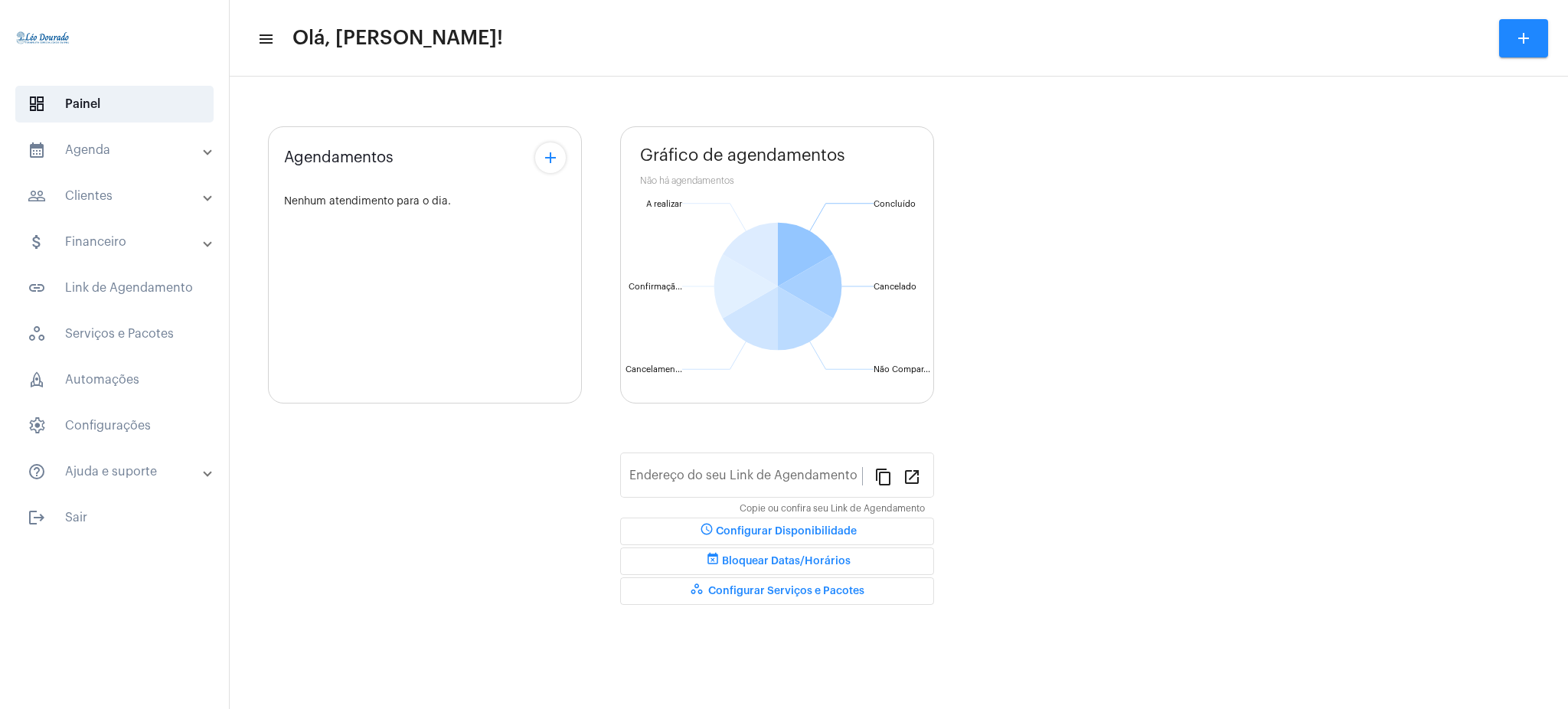
type input "https://neft.com.br/léo-rezende-dourado-"
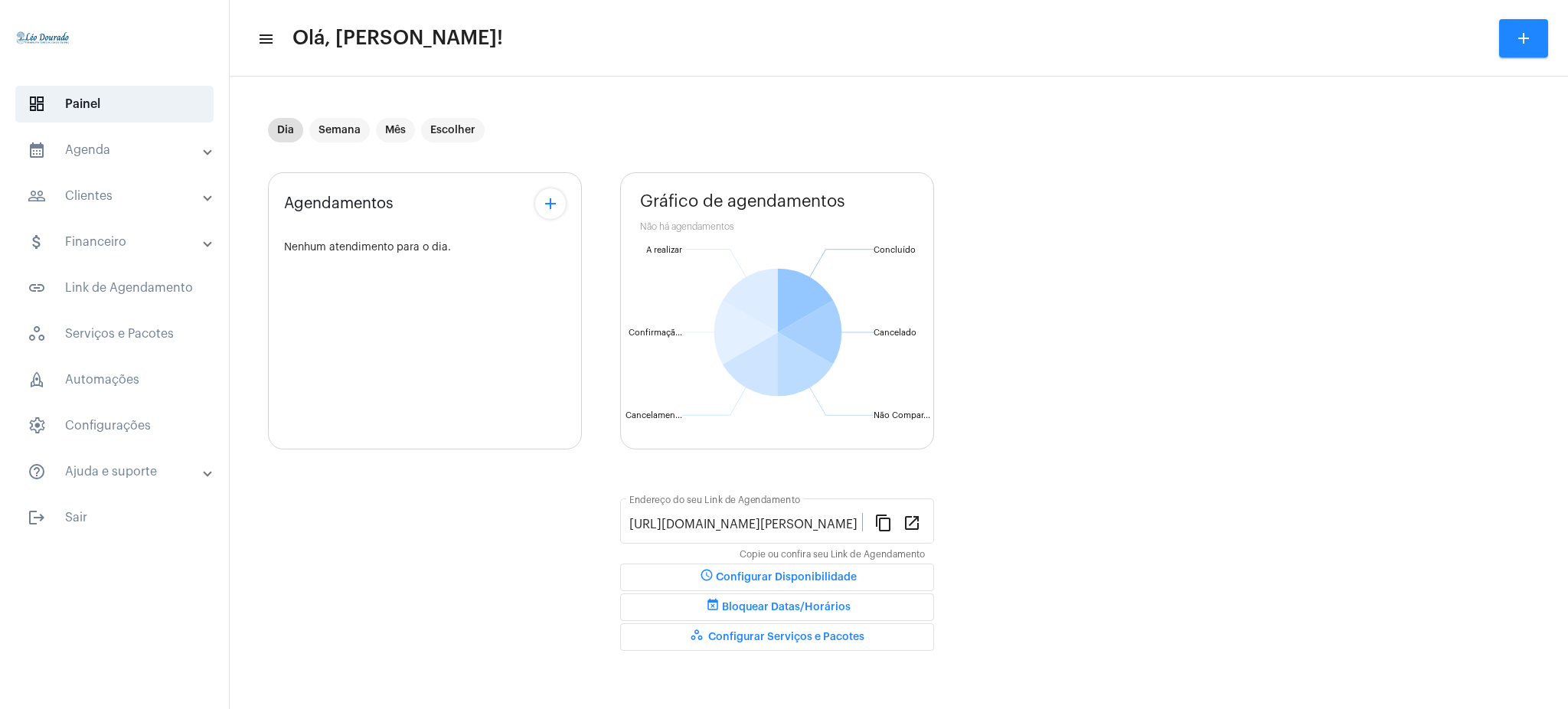
click at [118, 181] on mat-expansion-panel-header "people_outline Clientes" at bounding box center [119, 195] width 220 height 37
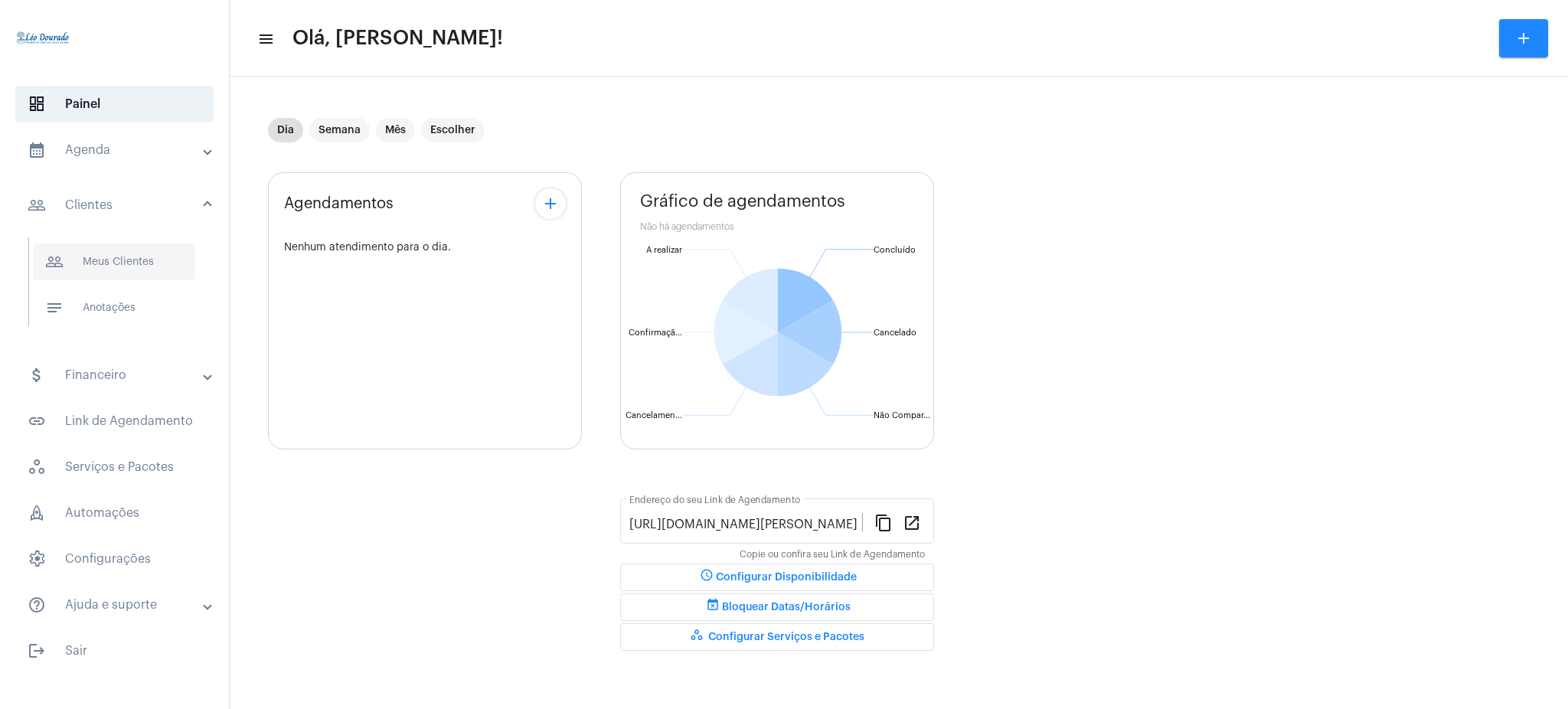
click at [164, 245] on span "people_outline Meus Clientes" at bounding box center [113, 262] width 161 height 37
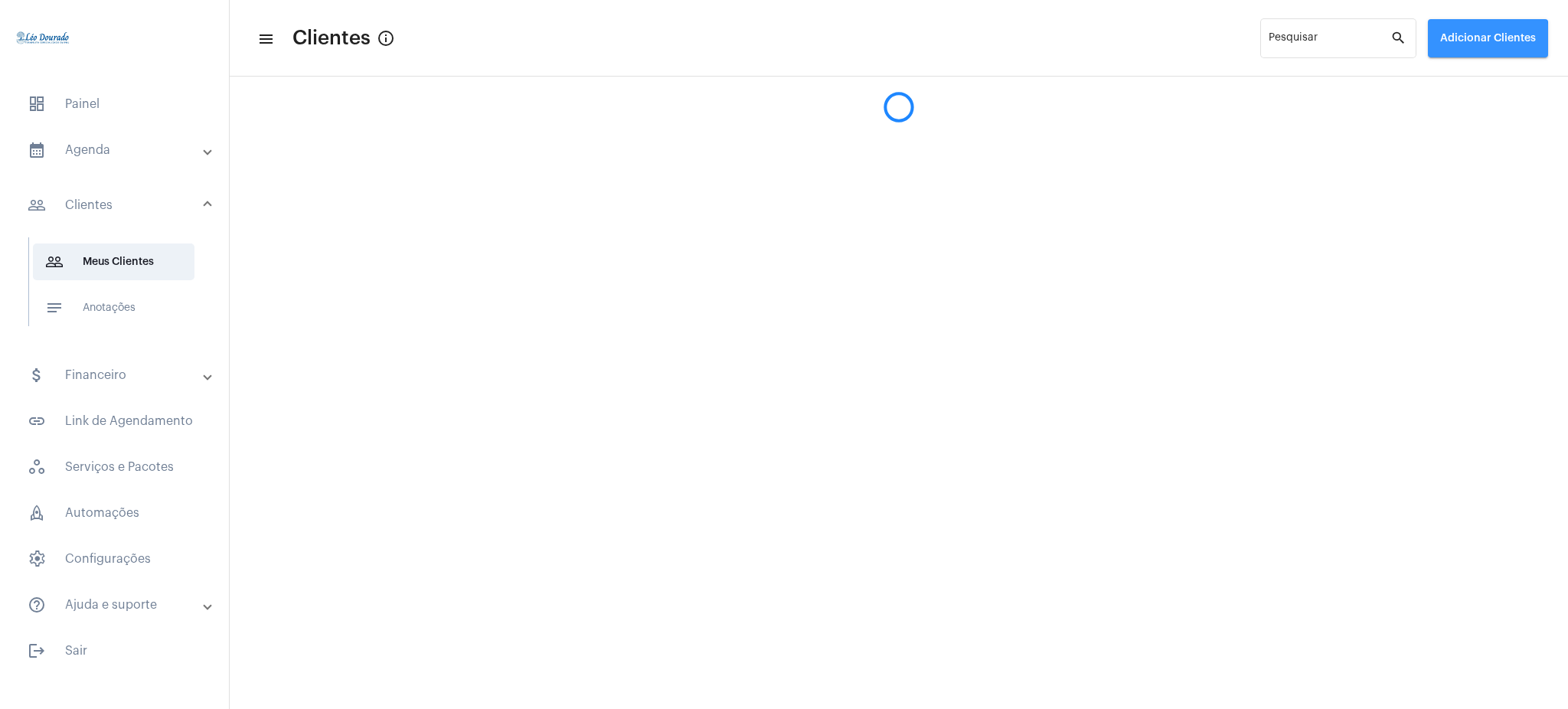
click at [1483, 42] on span "Adicionar Clientes" at bounding box center [1487, 38] width 95 height 10
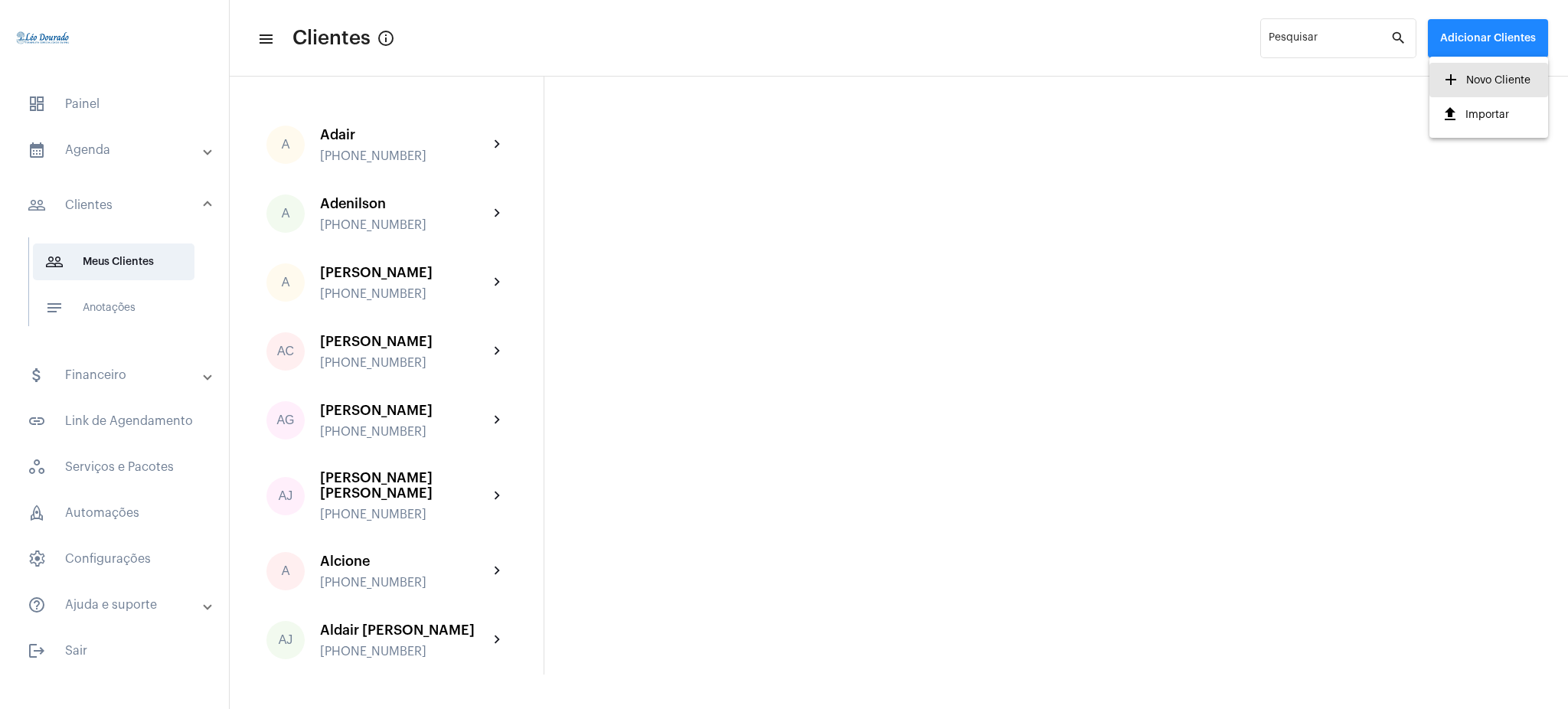
click at [1513, 84] on span "add Novo Cliente" at bounding box center [1486, 80] width 89 height 27
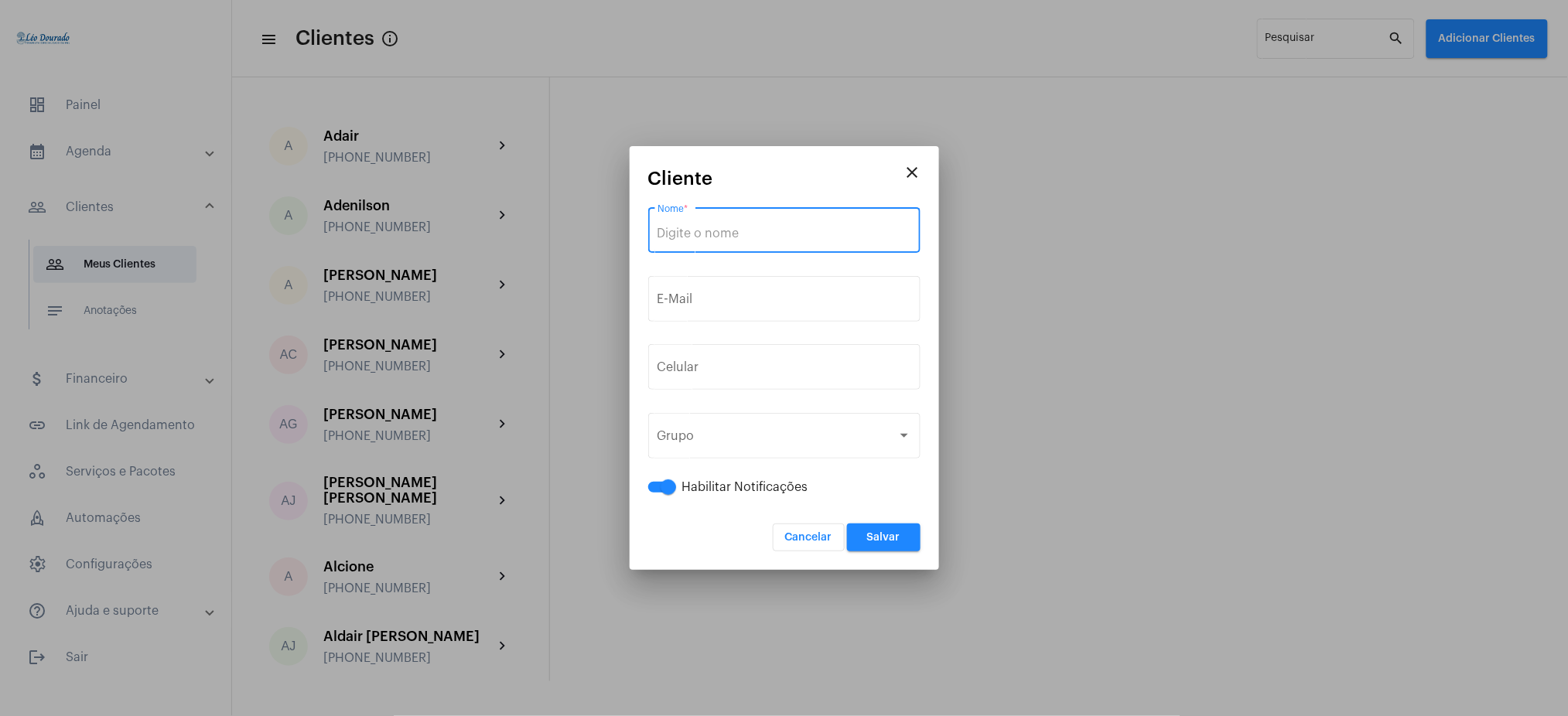
click at [710, 233] on input "Nome *" at bounding box center [784, 234] width 254 height 14
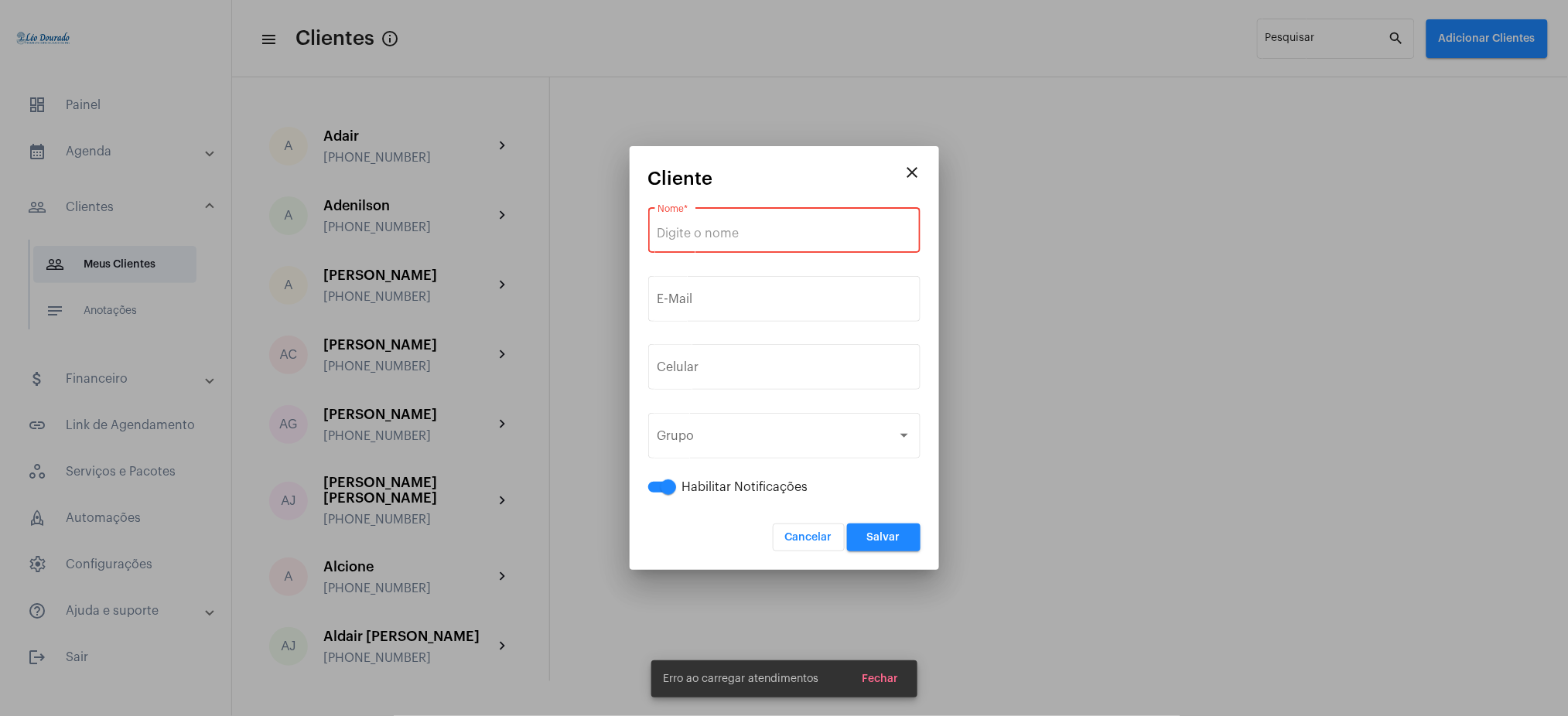
click at [764, 240] on input "Nome *" at bounding box center [784, 234] width 254 height 14
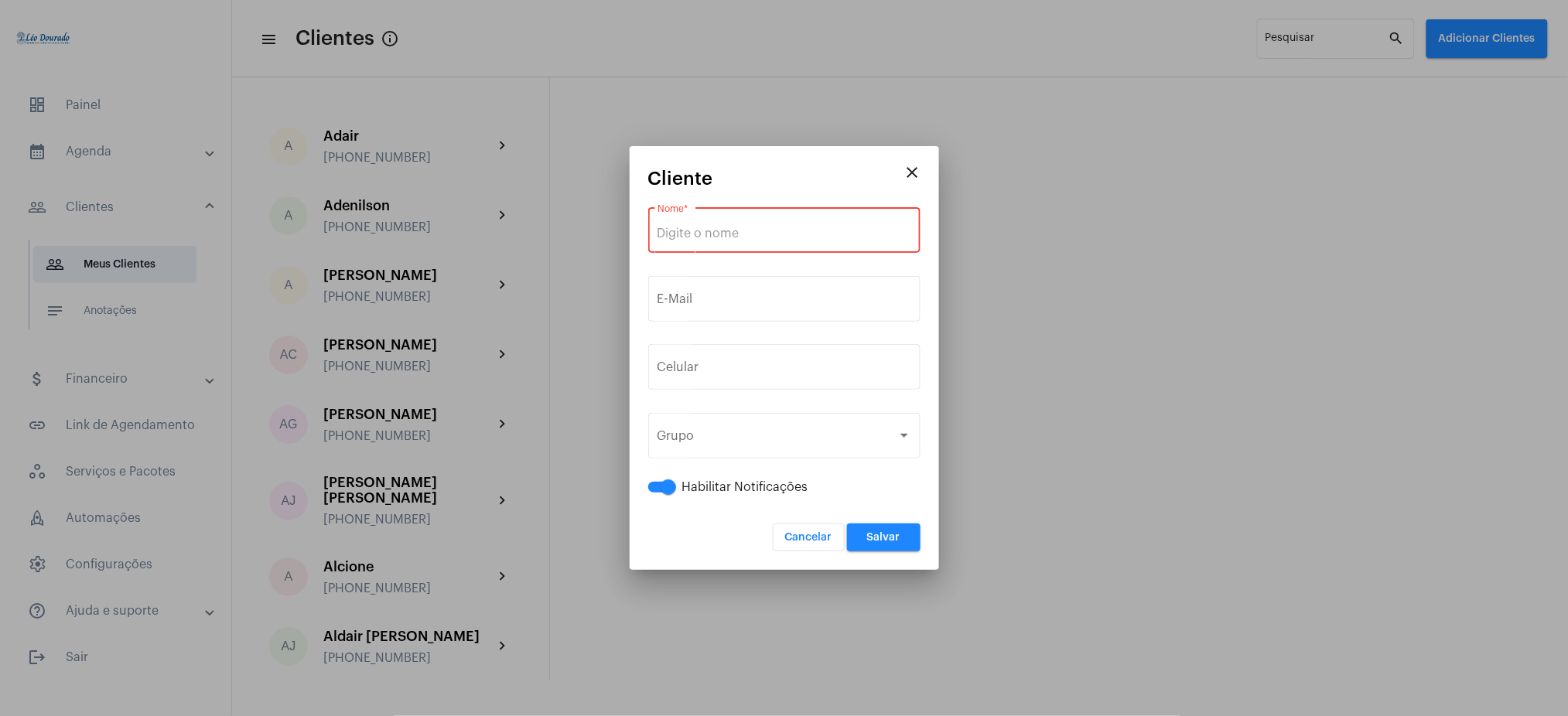
paste input "Alexsana silva"
click at [715, 236] on input "Alexsana silva" at bounding box center [784, 234] width 254 height 14
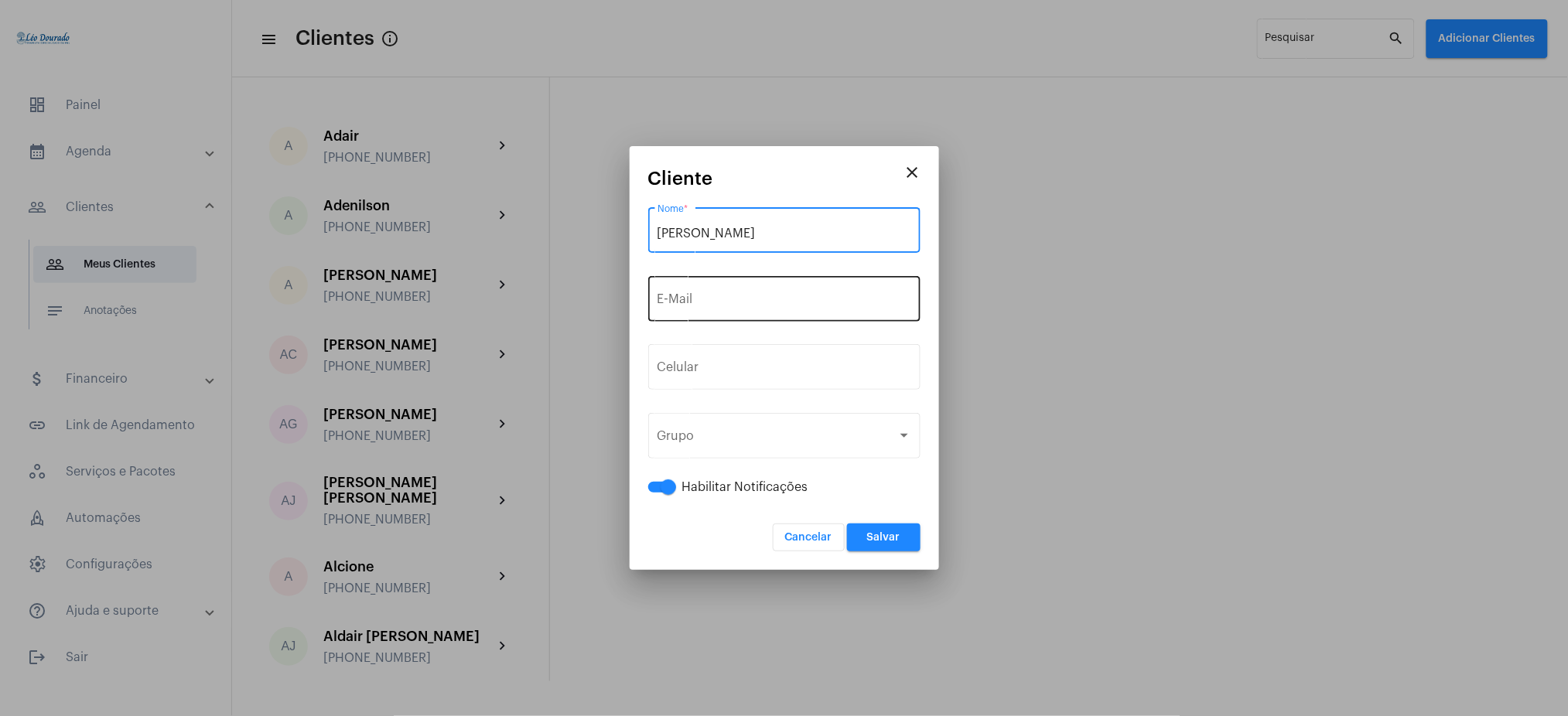
type input "[PERSON_NAME]"
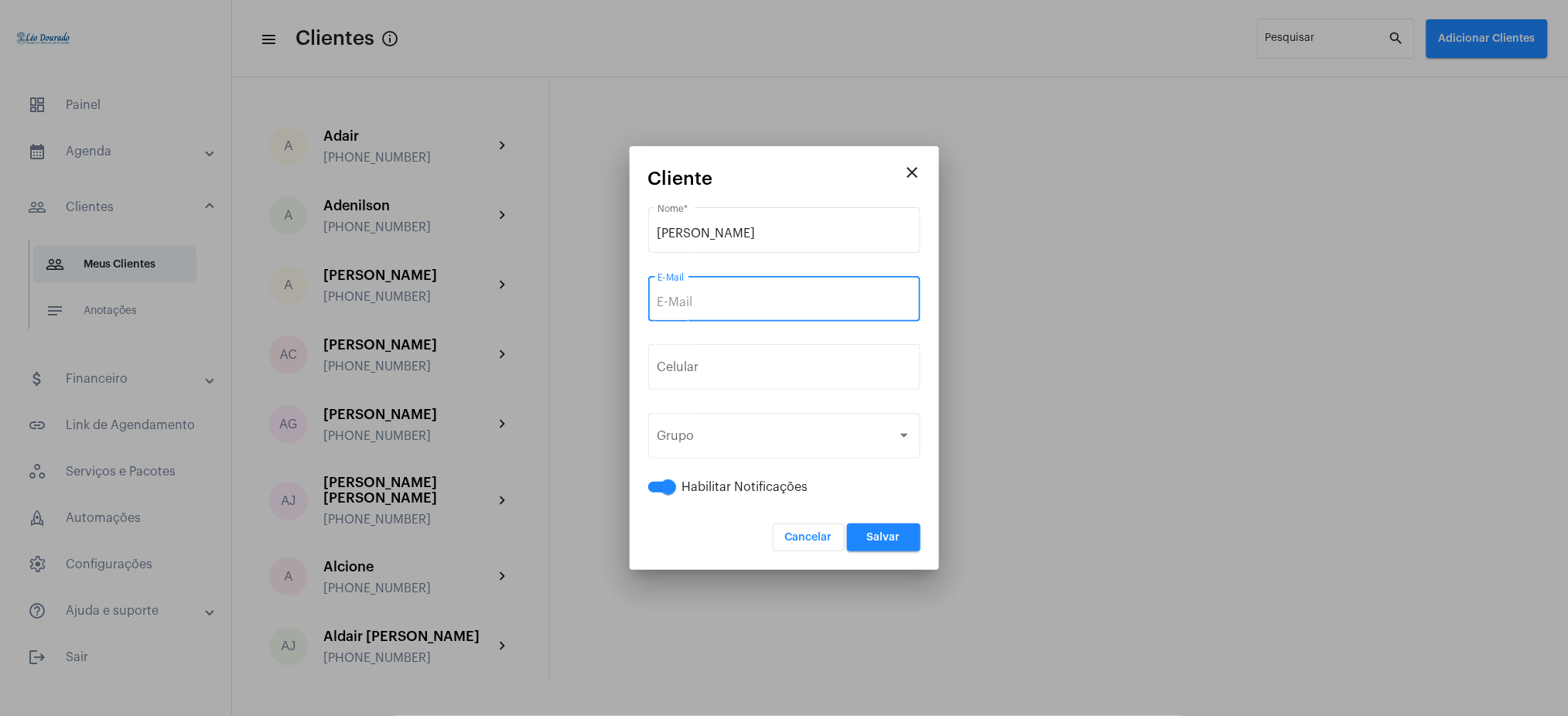
click at [682, 306] on input "E-Mail" at bounding box center [784, 302] width 254 height 14
click at [707, 308] on input "E-Mail" at bounding box center [784, 302] width 254 height 14
click at [706, 303] on input "E-Mail" at bounding box center [784, 302] width 254 height 14
type input "i"
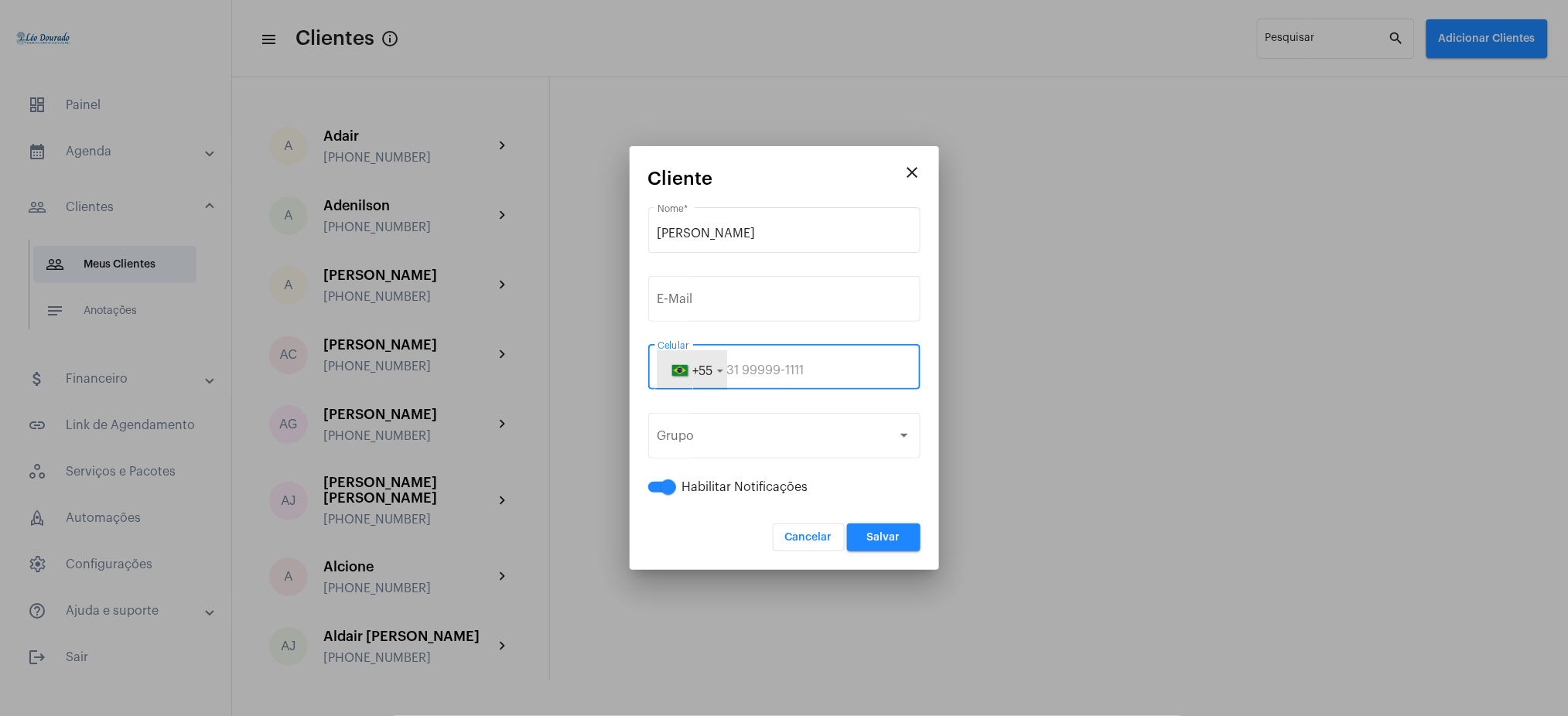
click at [716, 363] on button "+55" at bounding box center [692, 370] width 70 height 39
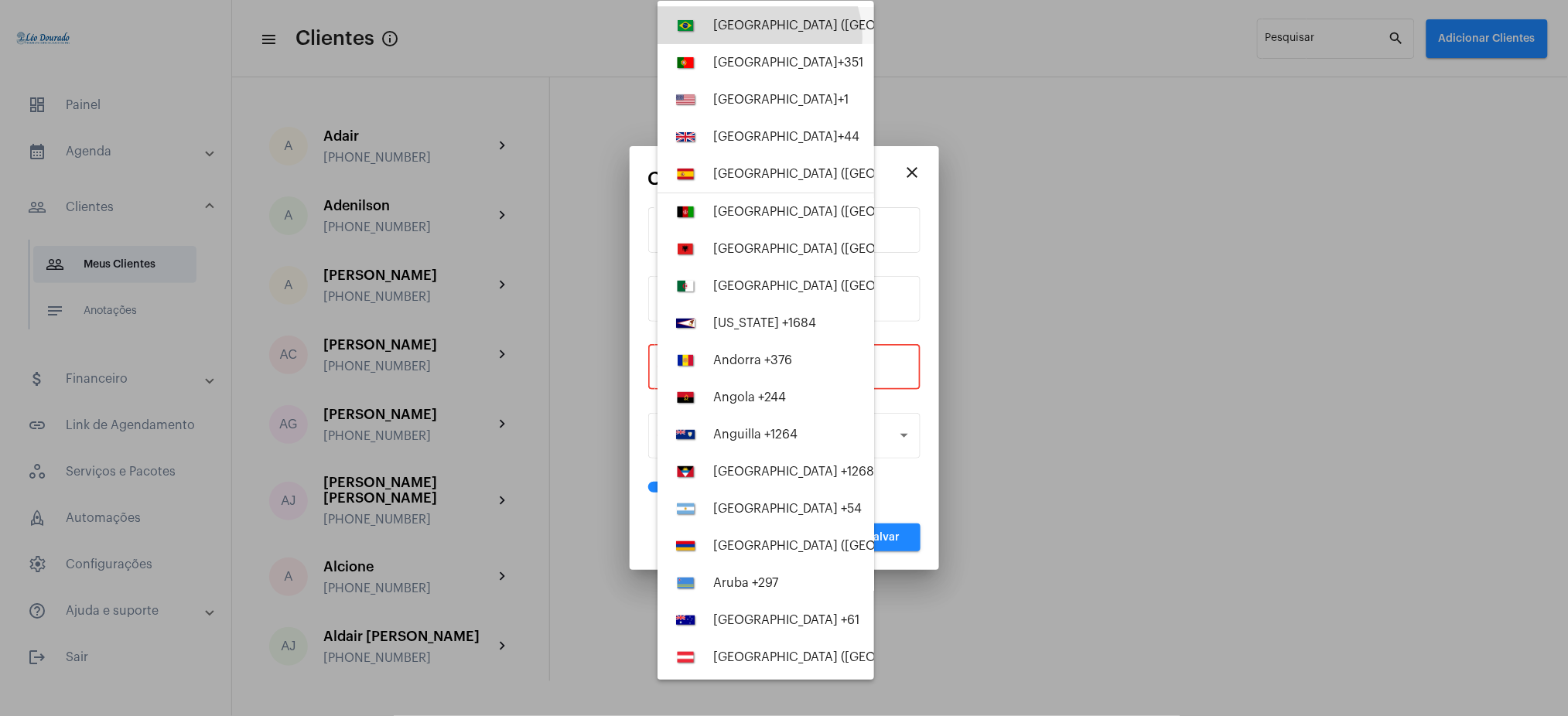
click at [757, 37] on button "Brazil (Brasil) +55" at bounding box center [765, 25] width 216 height 37
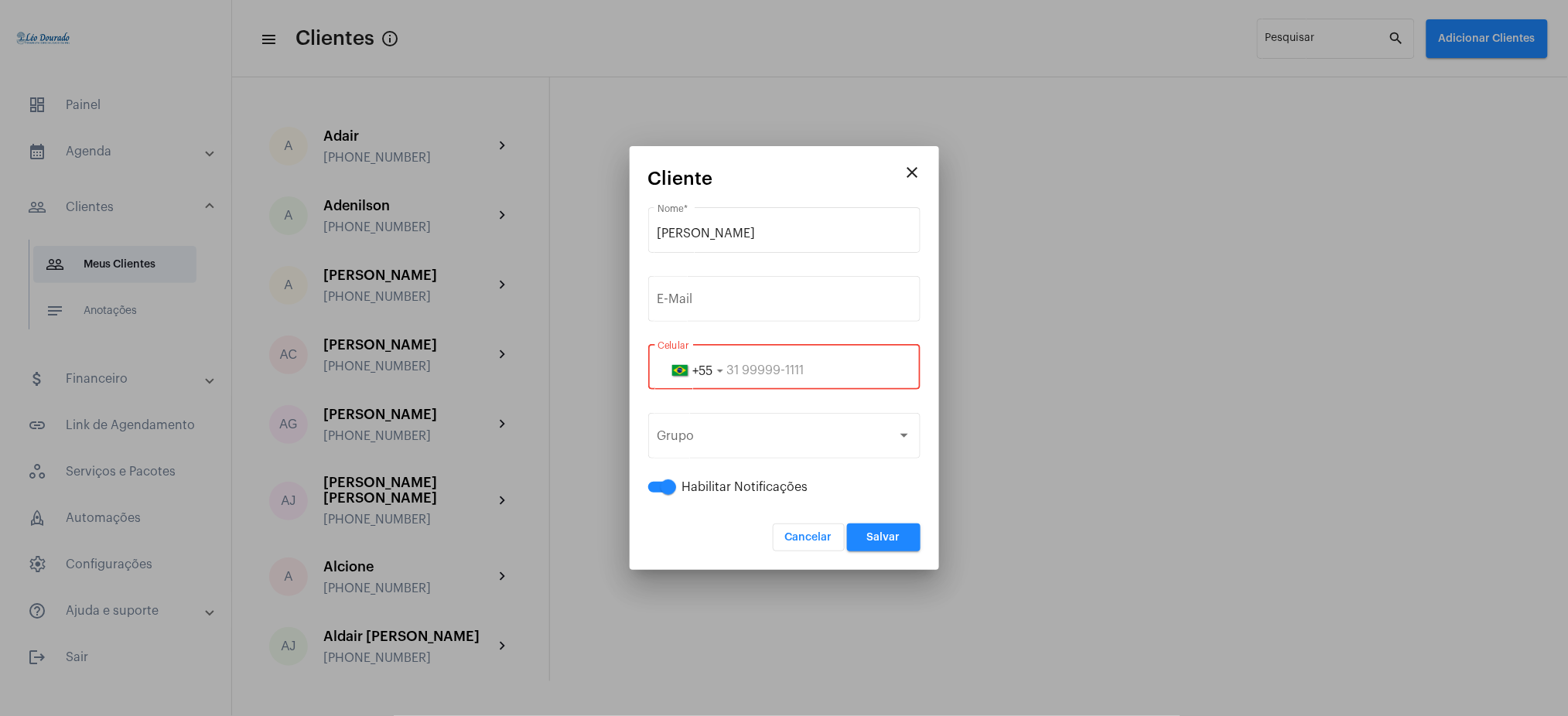
click at [849, 372] on input "tel" at bounding box center [784, 370] width 254 height 14
paste input "2499848055"
click at [743, 364] on input "2499848055" at bounding box center [784, 370] width 254 height 14
type input "2499848055"
click at [896, 527] on button "Salvar" at bounding box center [883, 537] width 73 height 28
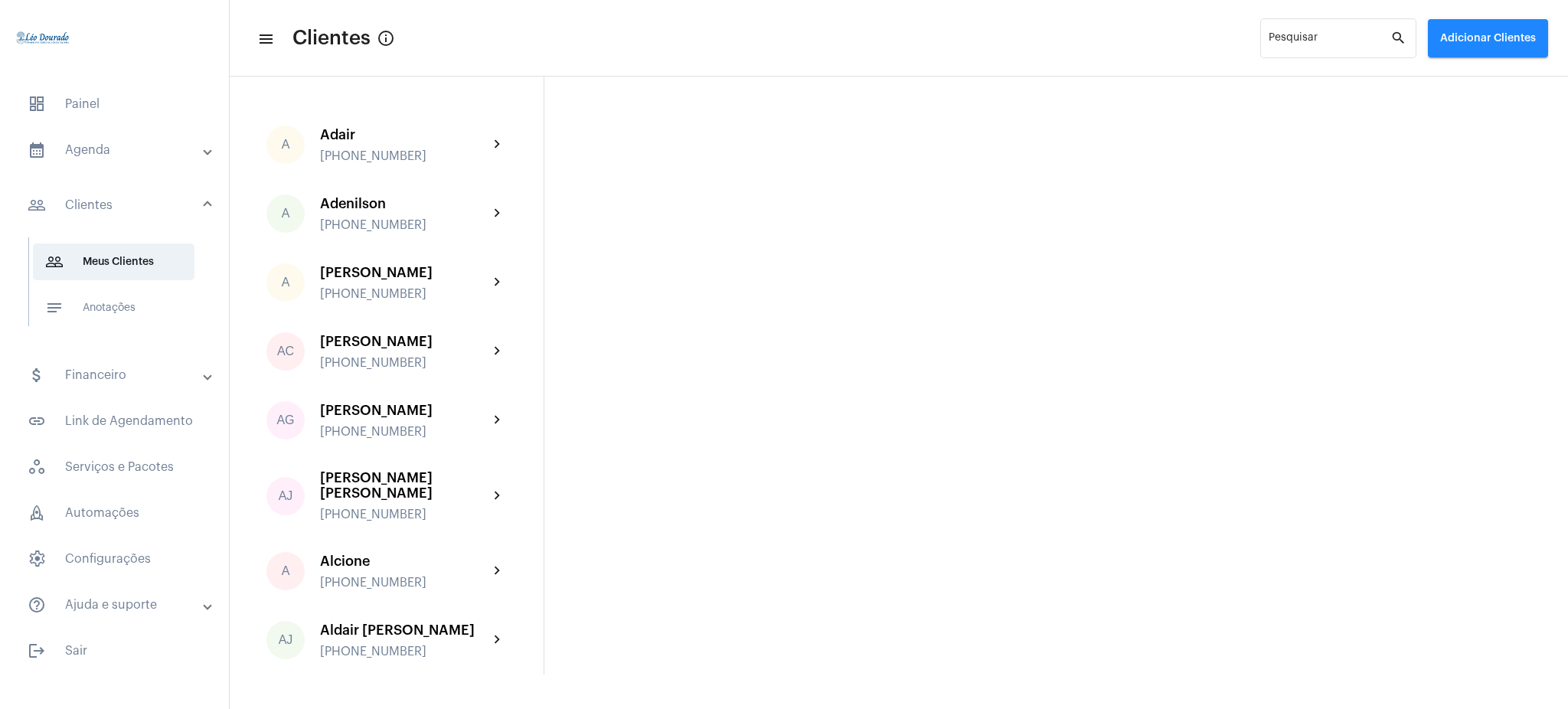
click at [141, 152] on mat-panel-title "calendar_month_outlined Agenda" at bounding box center [115, 149] width 176 height 18
click at [152, 197] on span "calendar_month_outlined Calendário" at bounding box center [113, 212] width 161 height 37
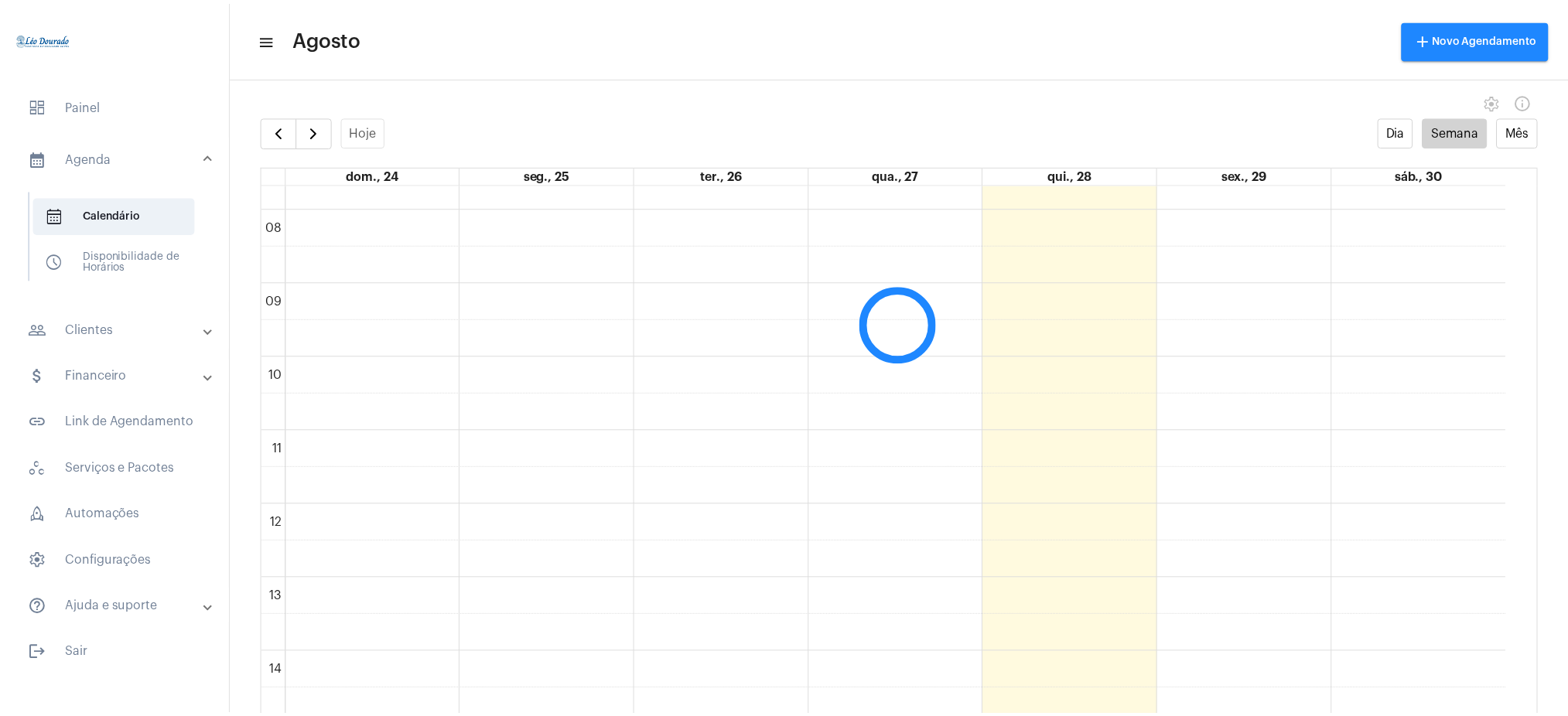
scroll to position [559, 0]
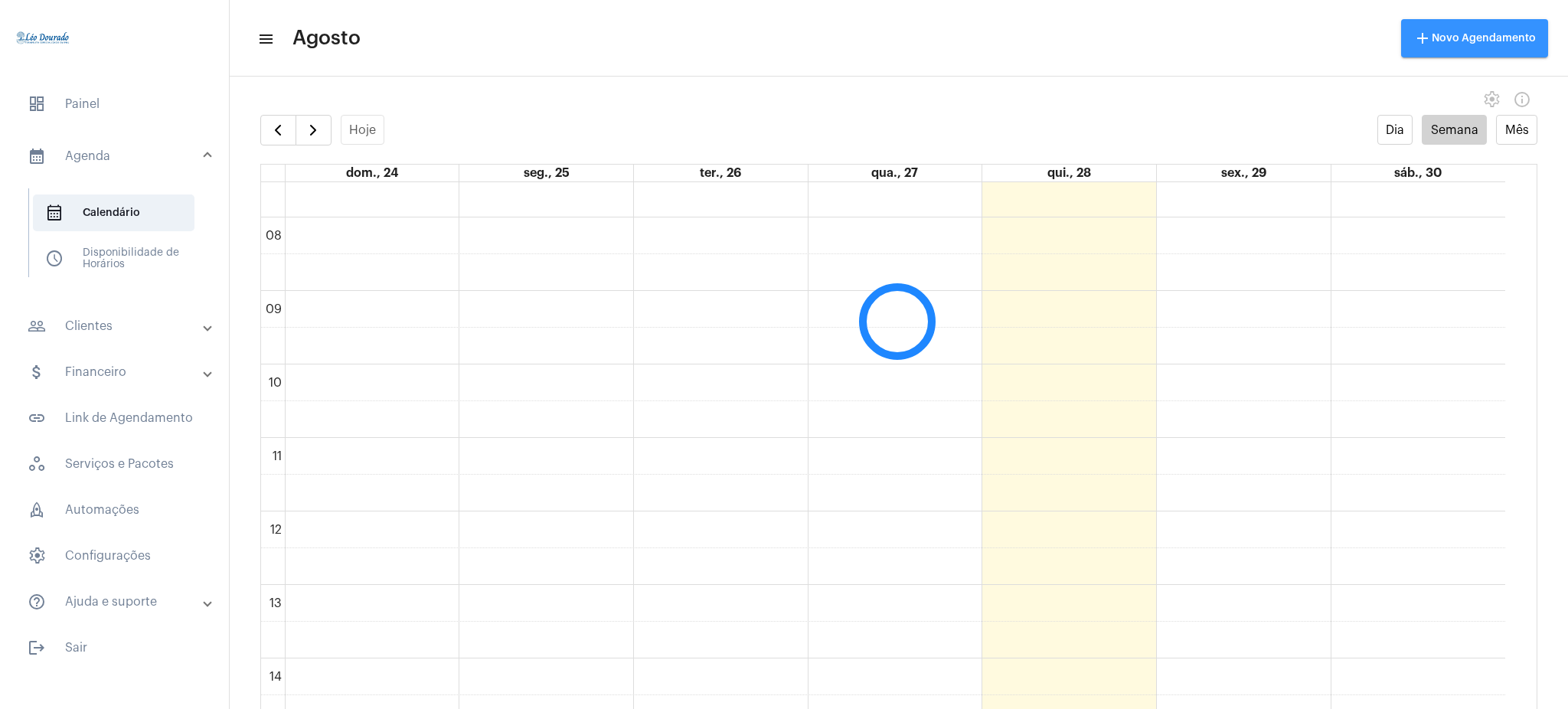
click at [1489, 51] on button "add Novo Agendamento" at bounding box center [1475, 38] width 147 height 39
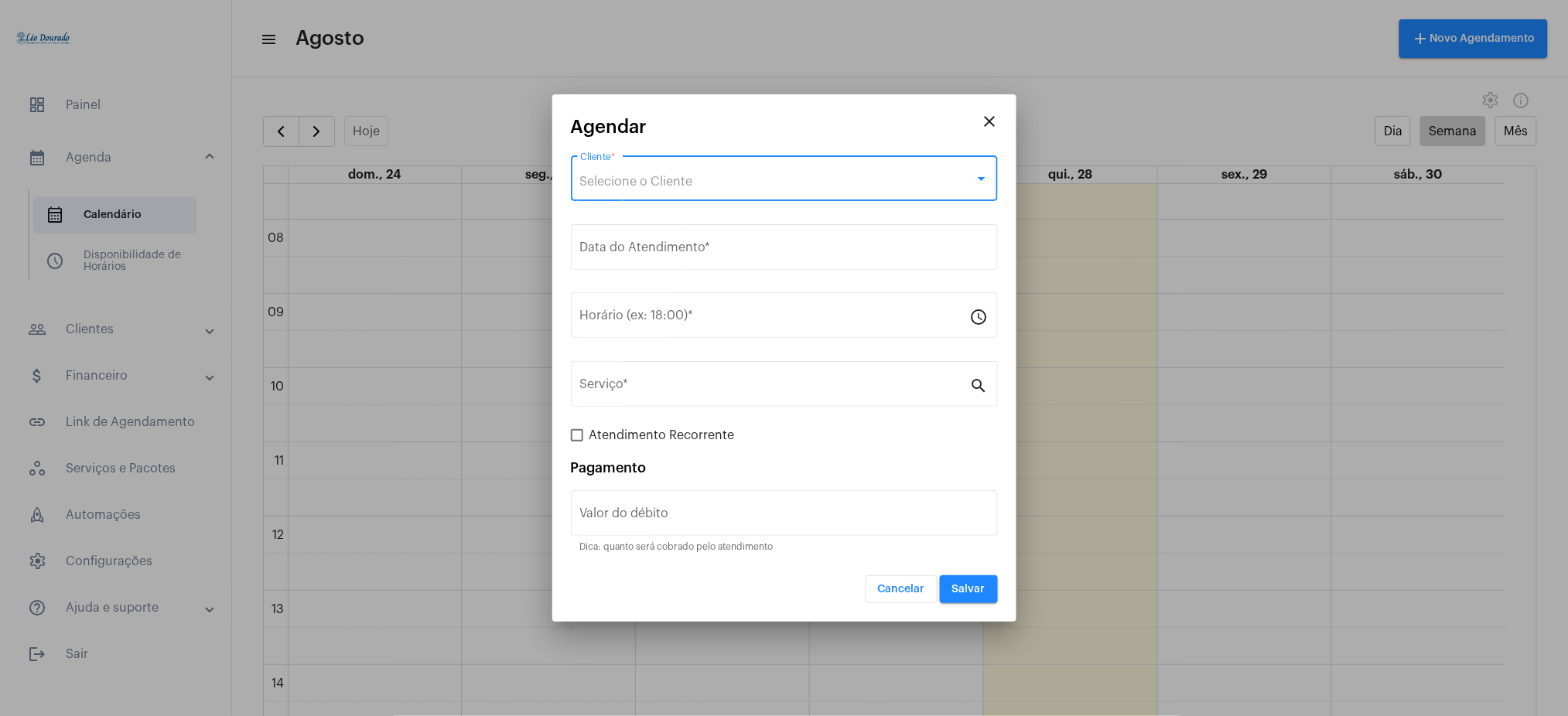
click at [627, 180] on span "Selecione o Cliente" at bounding box center [637, 181] width 112 height 12
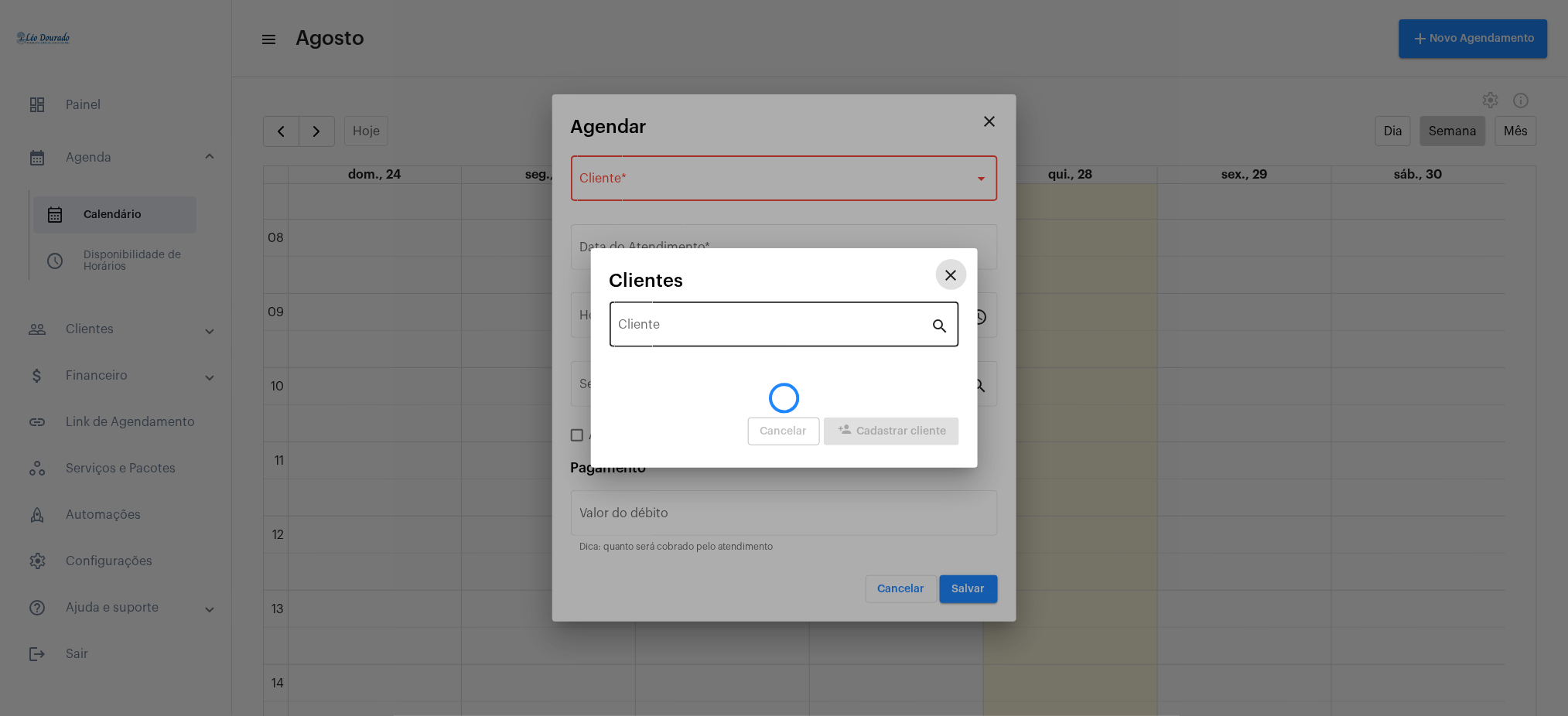
click at [641, 325] on input "Cliente" at bounding box center [775, 328] width 313 height 14
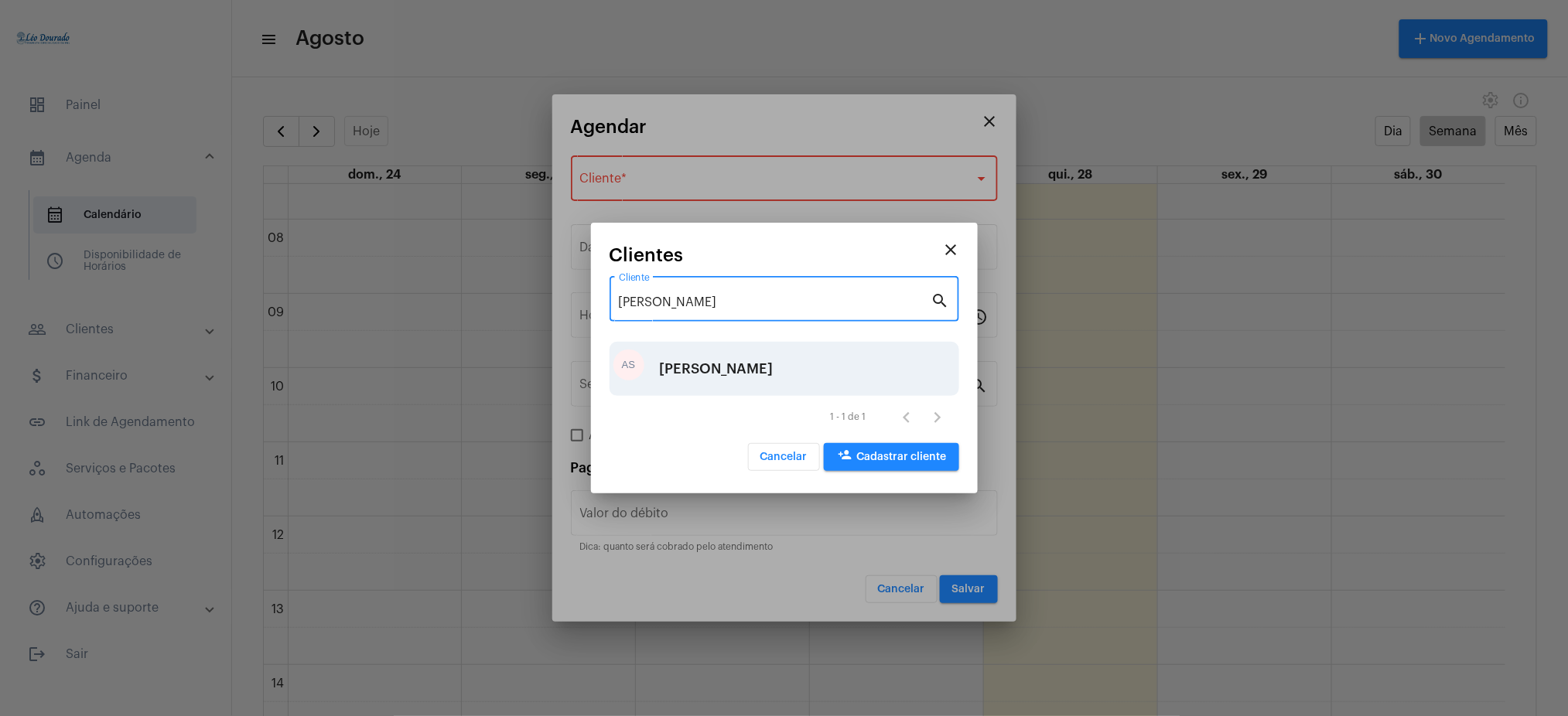
type input "alex"
click at [708, 358] on div "[PERSON_NAME]" at bounding box center [716, 369] width 113 height 47
type input "R$"
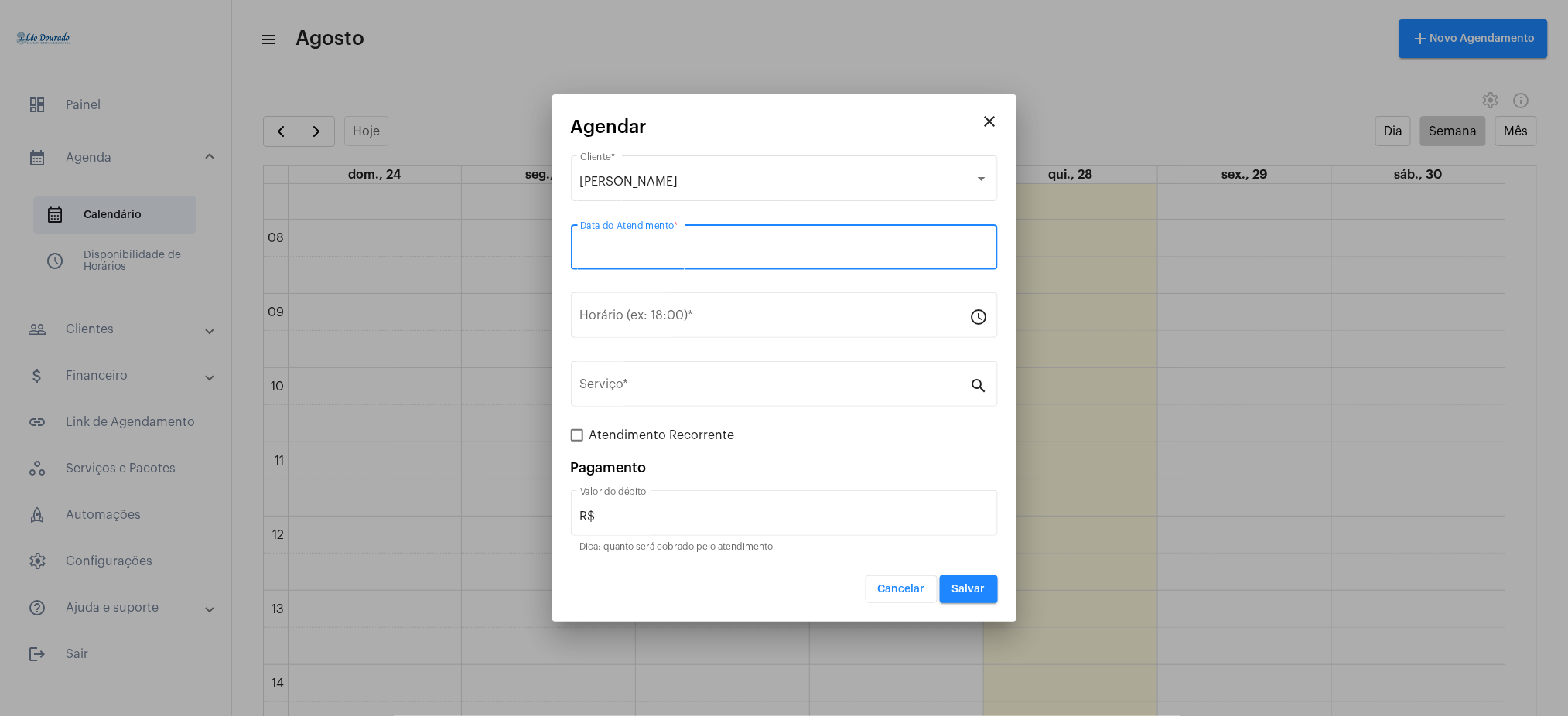
click at [638, 245] on input "Data do Atendimento *" at bounding box center [784, 251] width 408 height 14
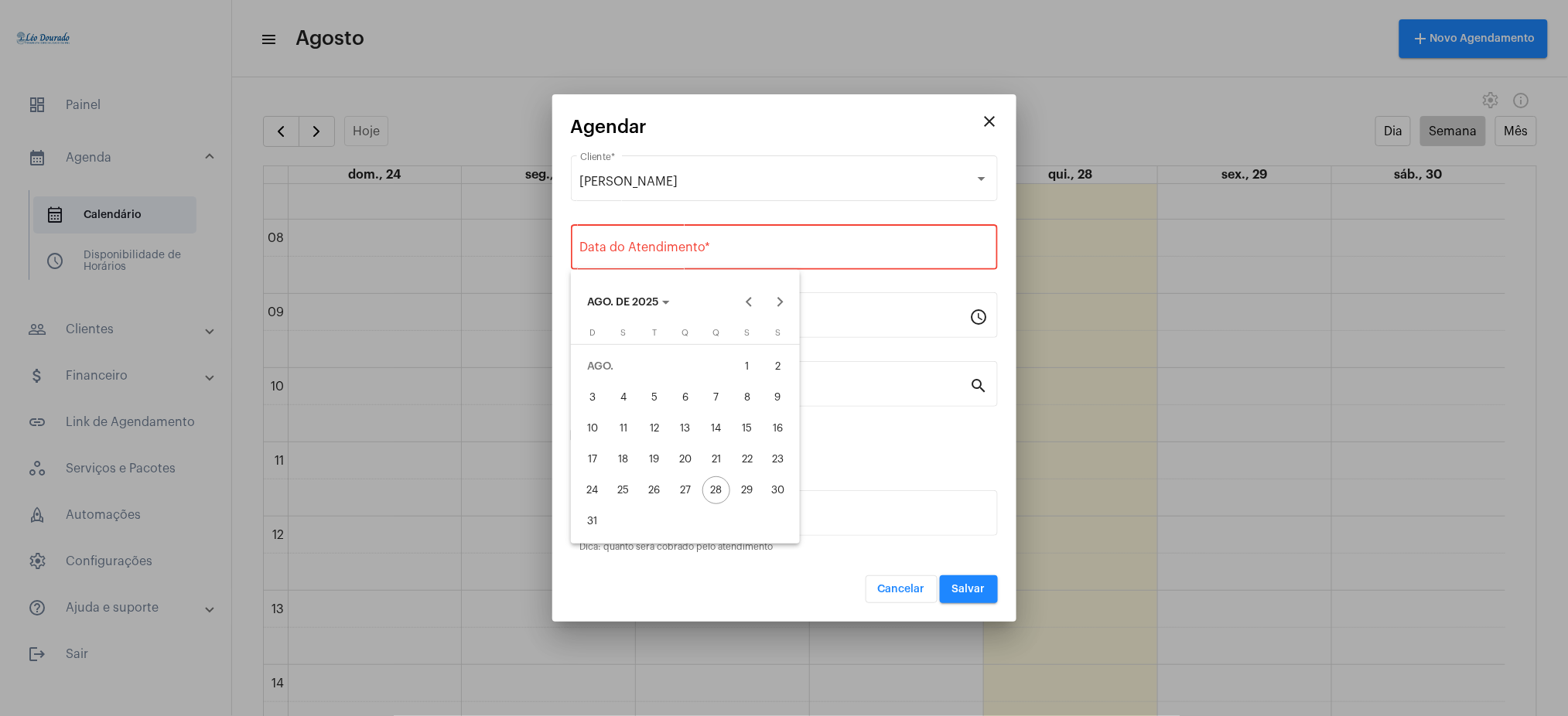
click at [743, 490] on div "29" at bounding box center [746, 490] width 28 height 28
type input "[DATE]"
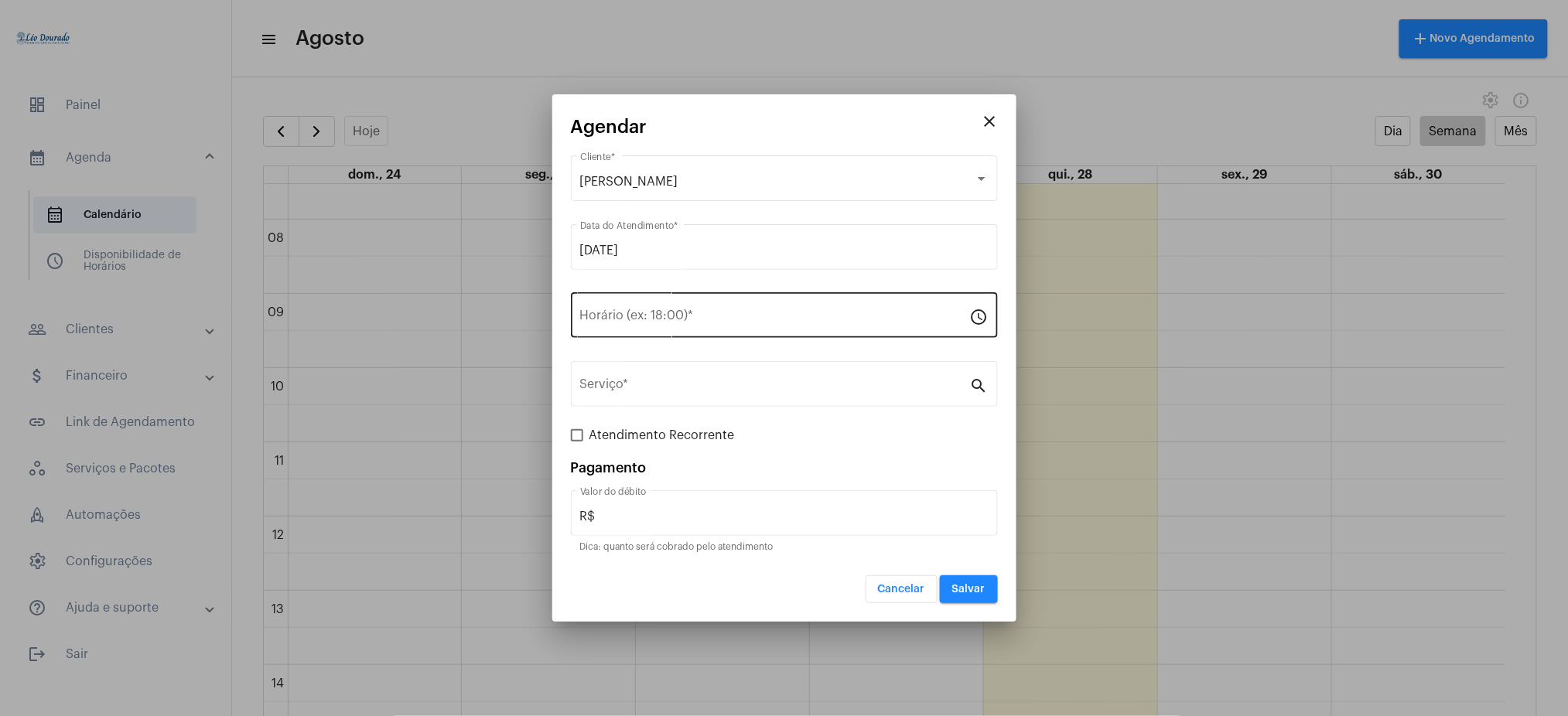
click at [619, 309] on div "Horário (ex: 18:00) *" at bounding box center [775, 313] width 390 height 49
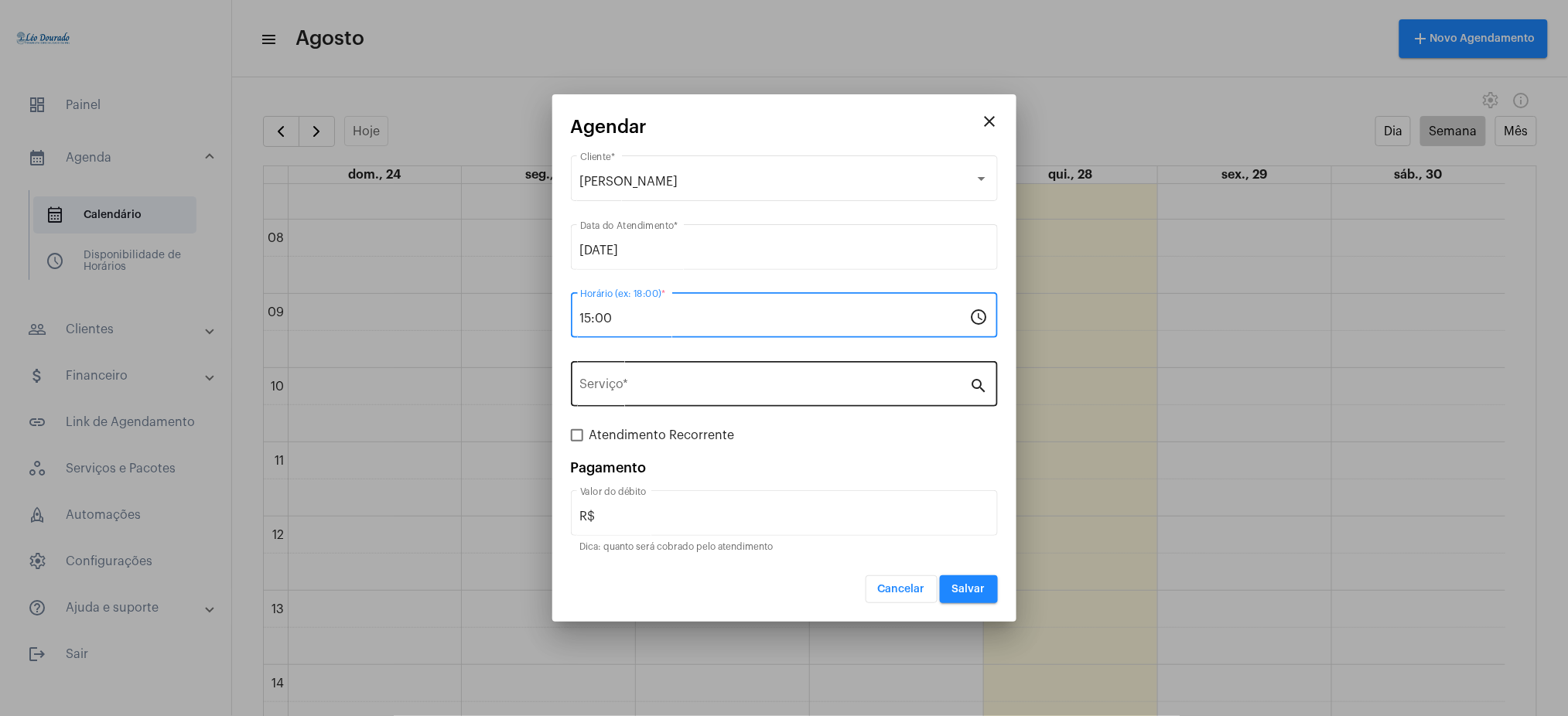
type input "15:00"
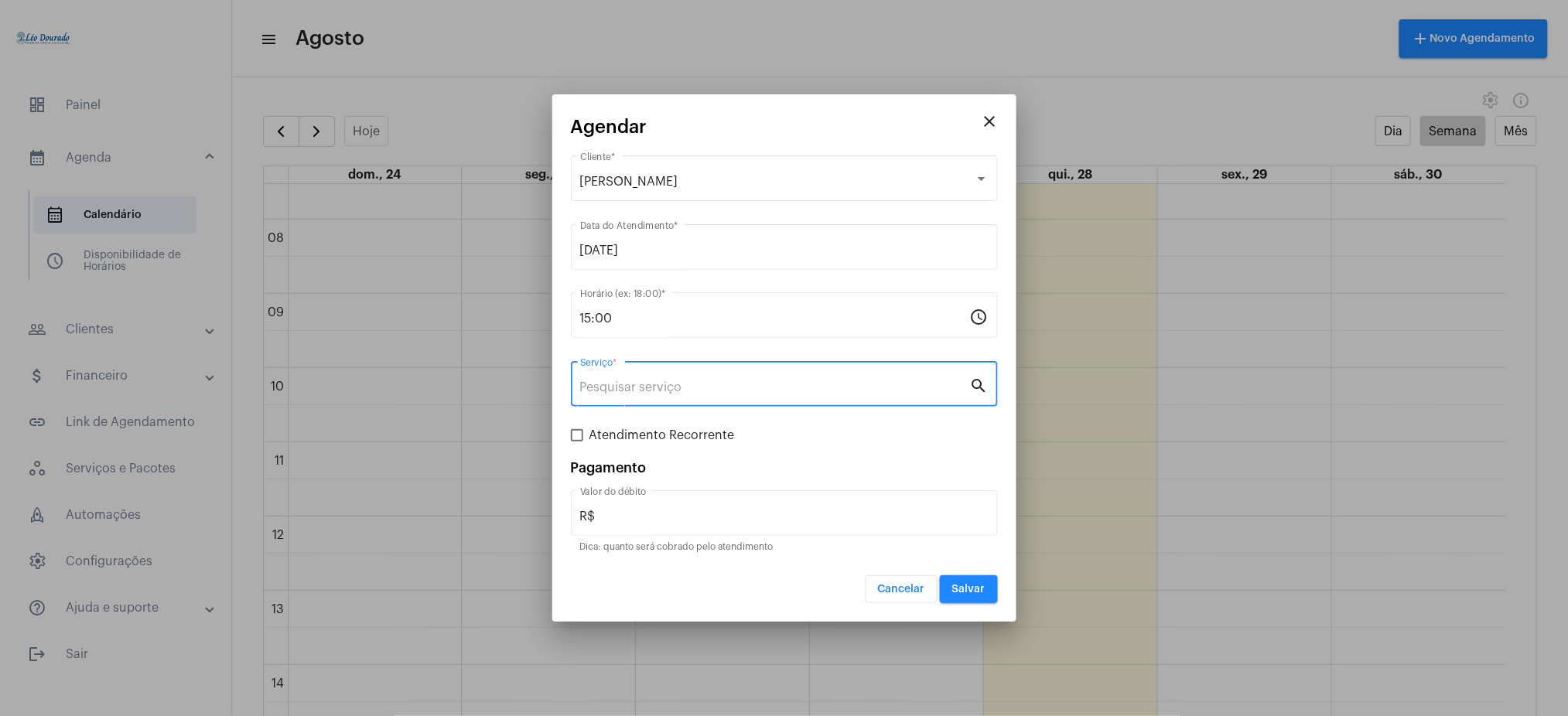
click at [634, 393] on input "Serviço *" at bounding box center [775, 387] width 390 height 14
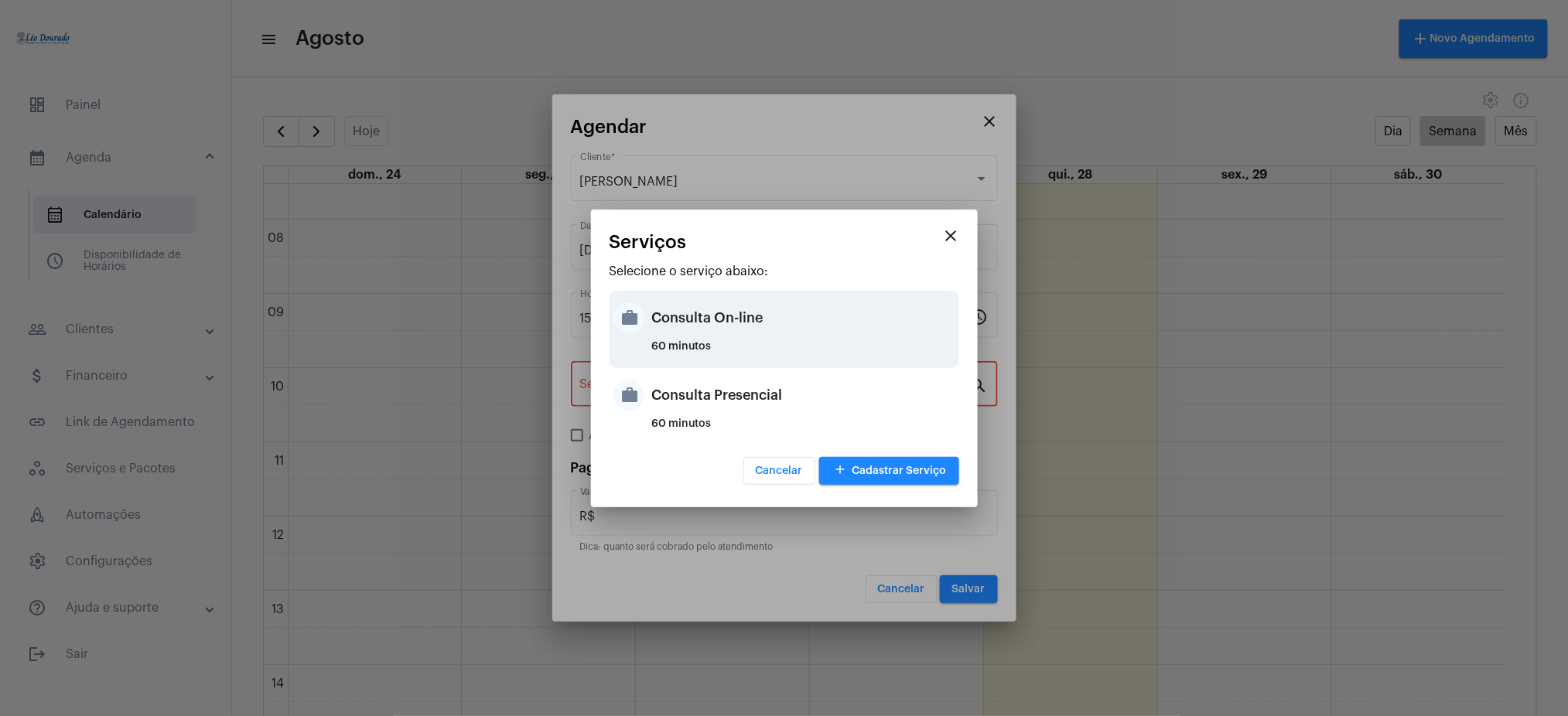
click at [732, 344] on div "60 minutos" at bounding box center [804, 353] width 303 height 23
type input "Consulta On-line"
type input "R$ 150"
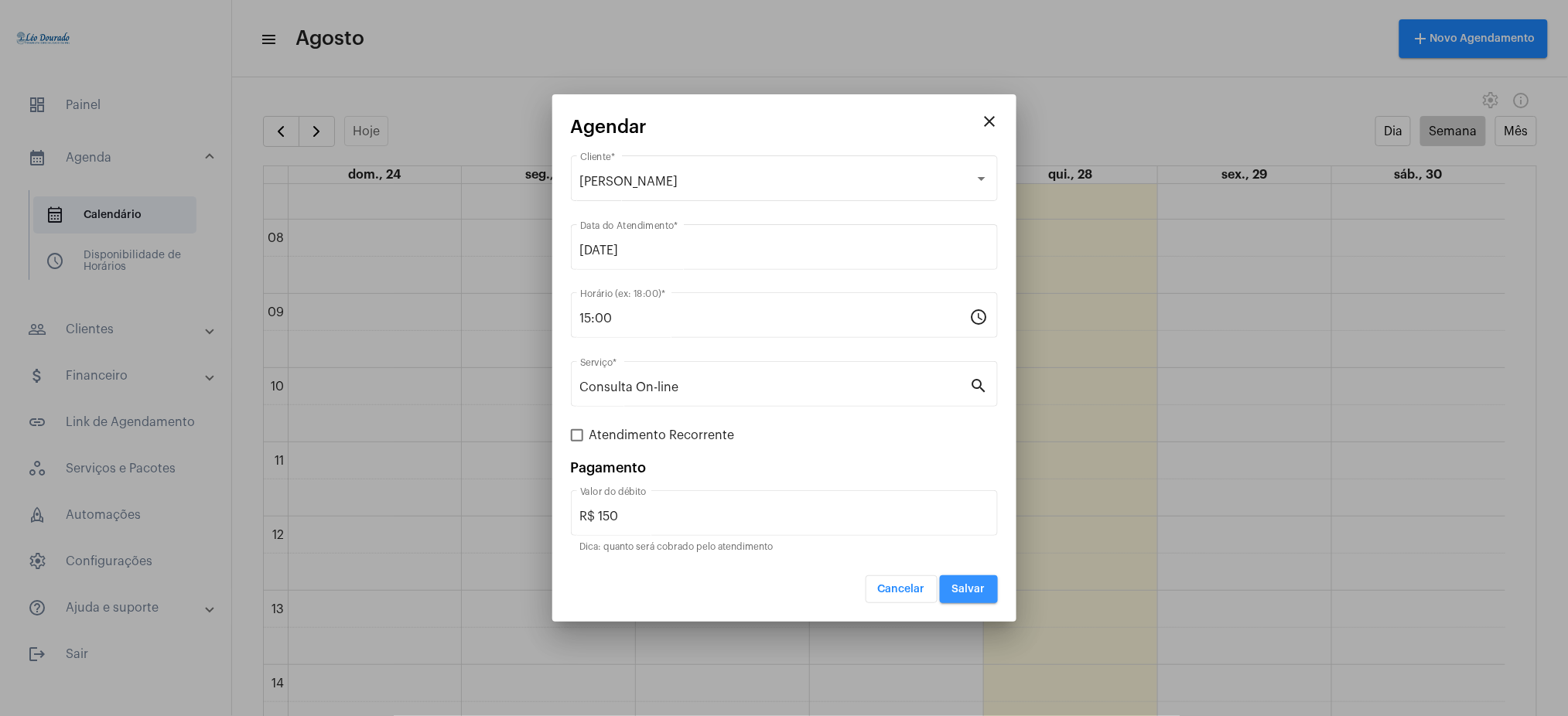
click at [973, 588] on span "Salvar" at bounding box center [968, 589] width 33 height 10
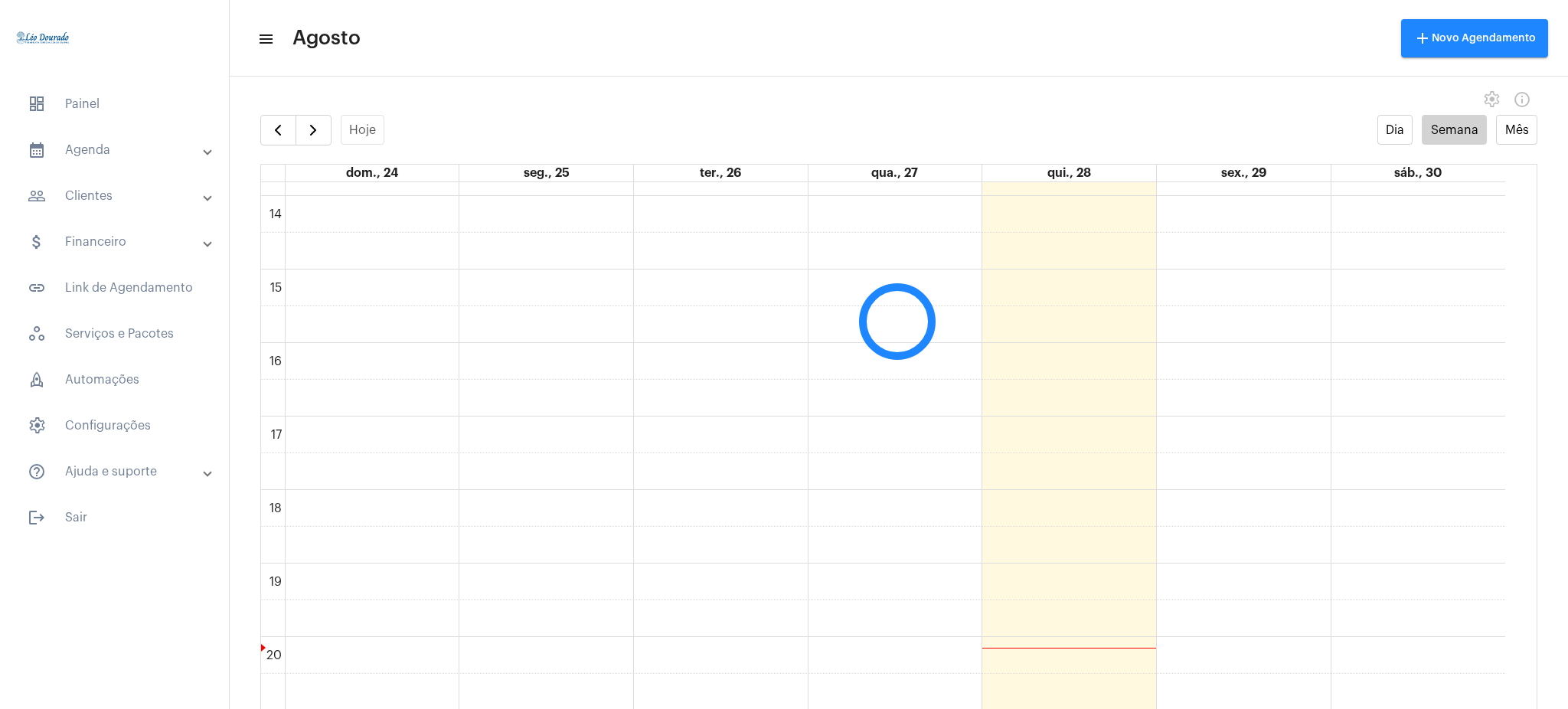
scroll to position [891, 0]
click at [138, 164] on mat-expansion-panel-header "calendar_month_outlined Agenda" at bounding box center [119, 150] width 220 height 37
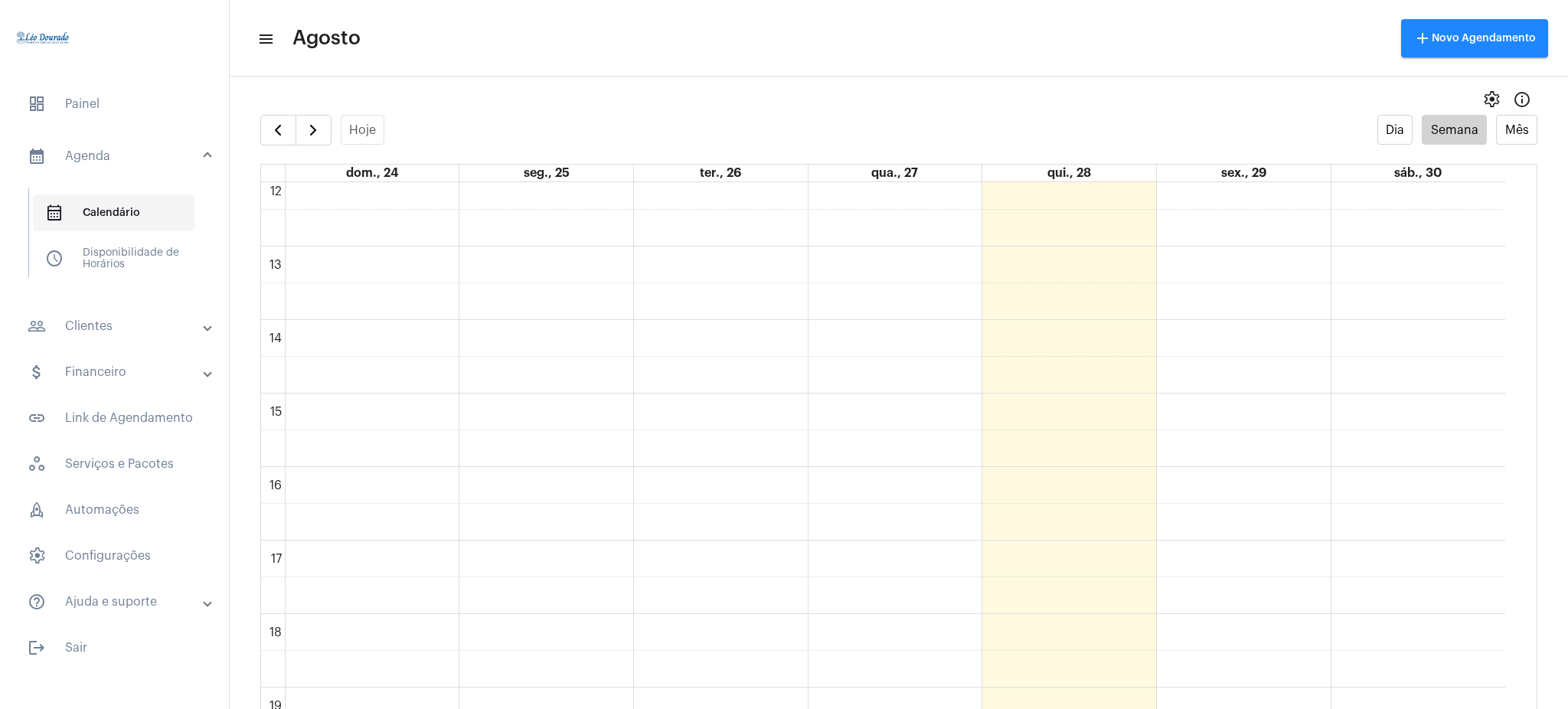
click at [148, 212] on span "calendar_month_outlined Calendário" at bounding box center [113, 212] width 161 height 37
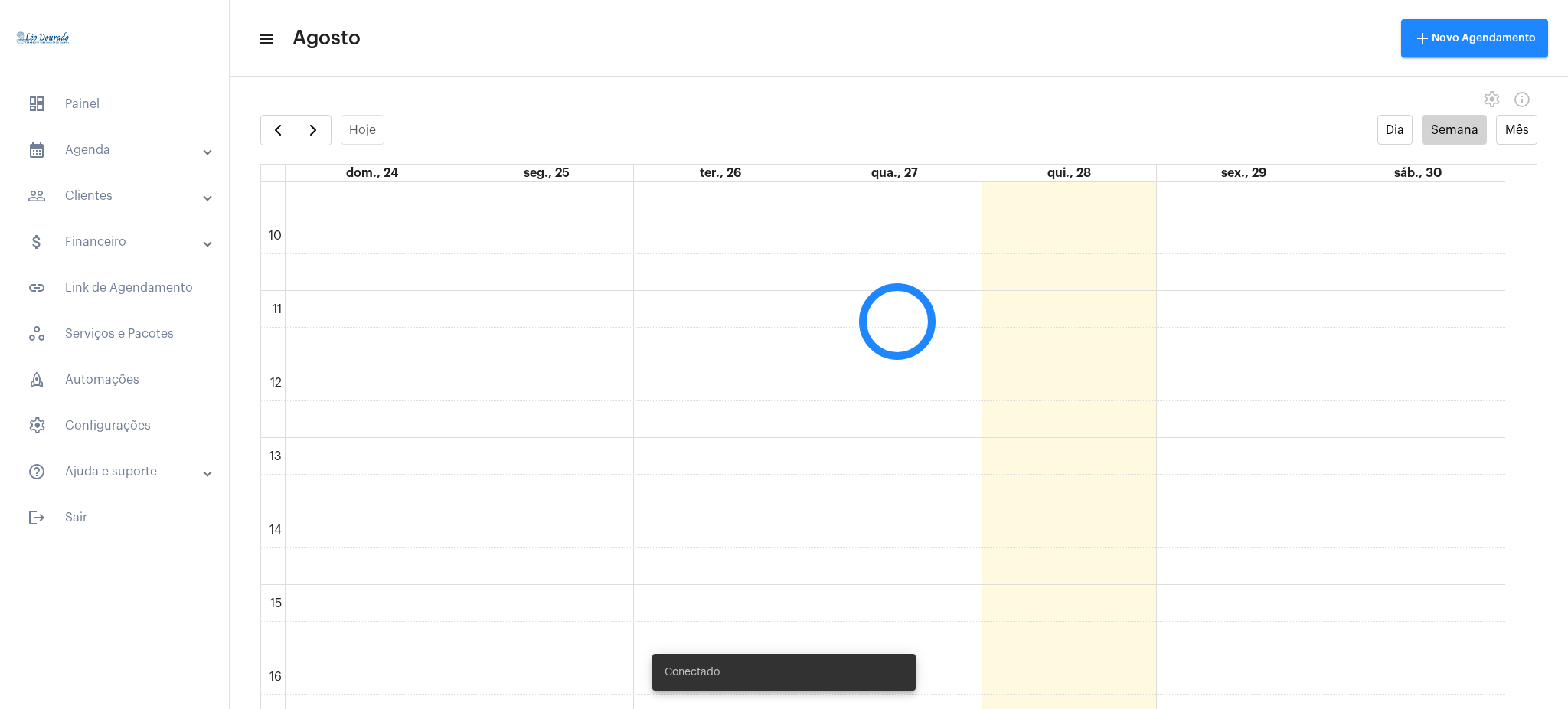
scroll to position [819, 0]
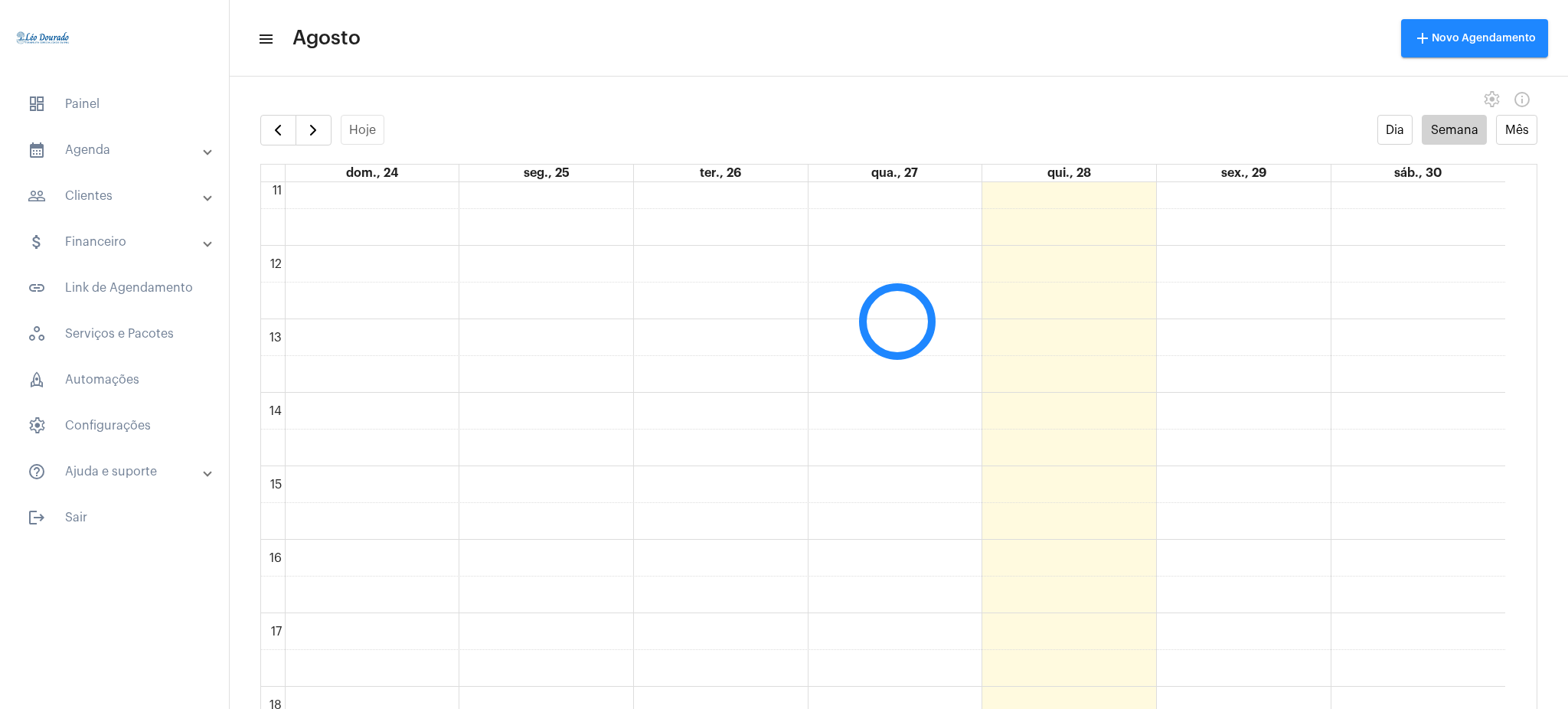
click at [180, 166] on mat-expansion-panel-header "calendar_month_outlined Agenda" at bounding box center [119, 150] width 220 height 37
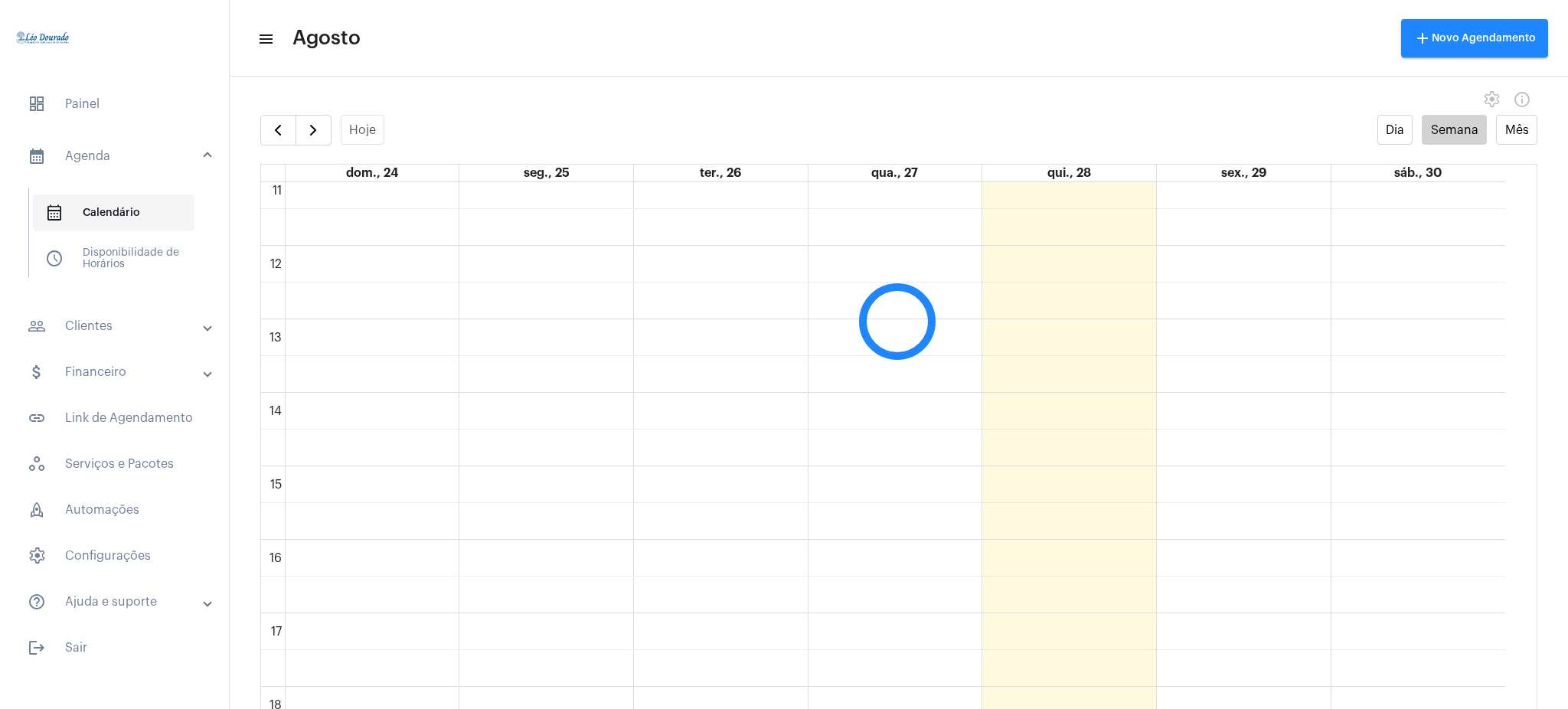
click at [142, 207] on span "calendar_month_outlined Calendário" at bounding box center [113, 212] width 161 height 37
click at [99, 325] on mat-panel-title "people_outline Clientes" at bounding box center [115, 326] width 176 height 18
click at [118, 265] on span "people_outline Meus Clientes" at bounding box center [113, 262] width 161 height 37
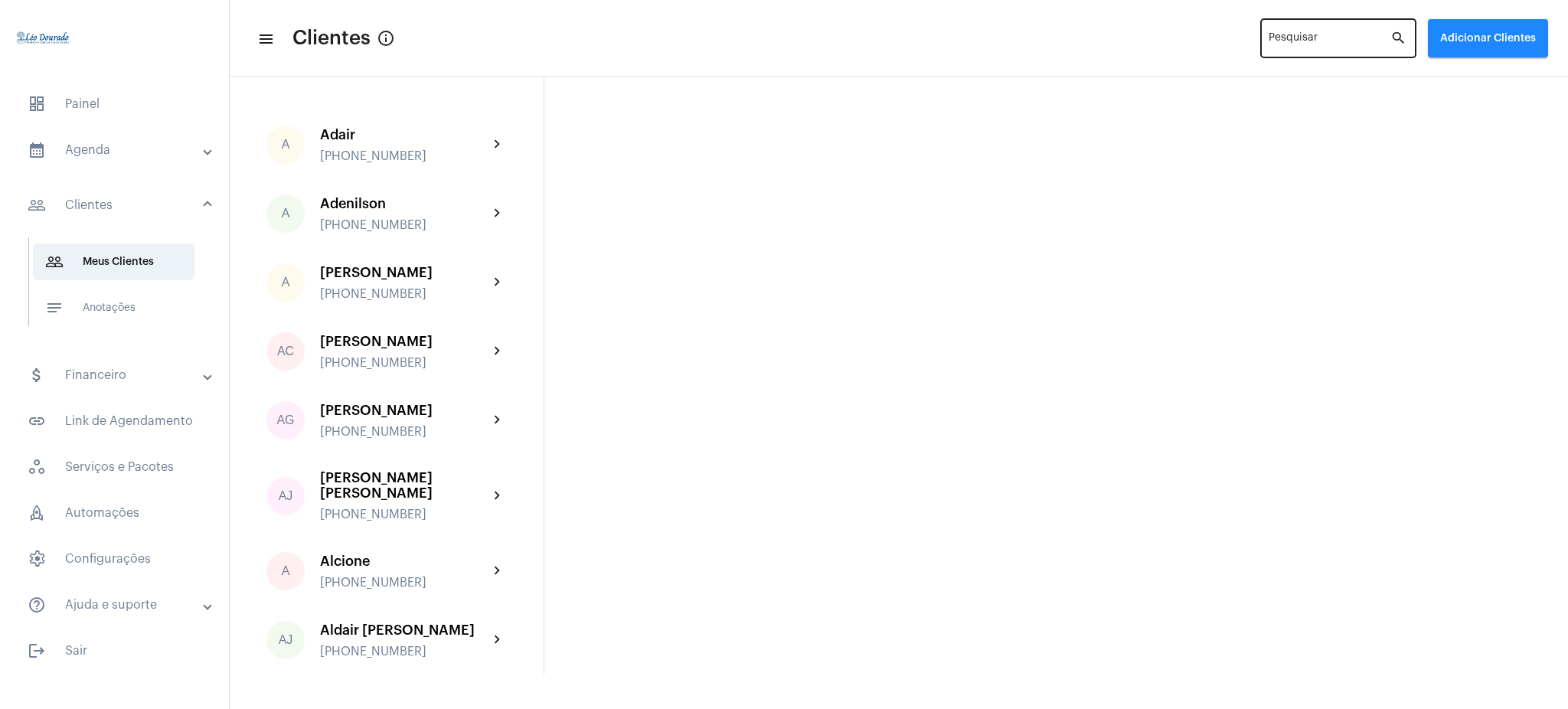
click at [1313, 53] on div "Pesquisar" at bounding box center [1328, 37] width 122 height 42
click at [1310, 45] on input "Pesquisar" at bounding box center [1328, 41] width 122 height 12
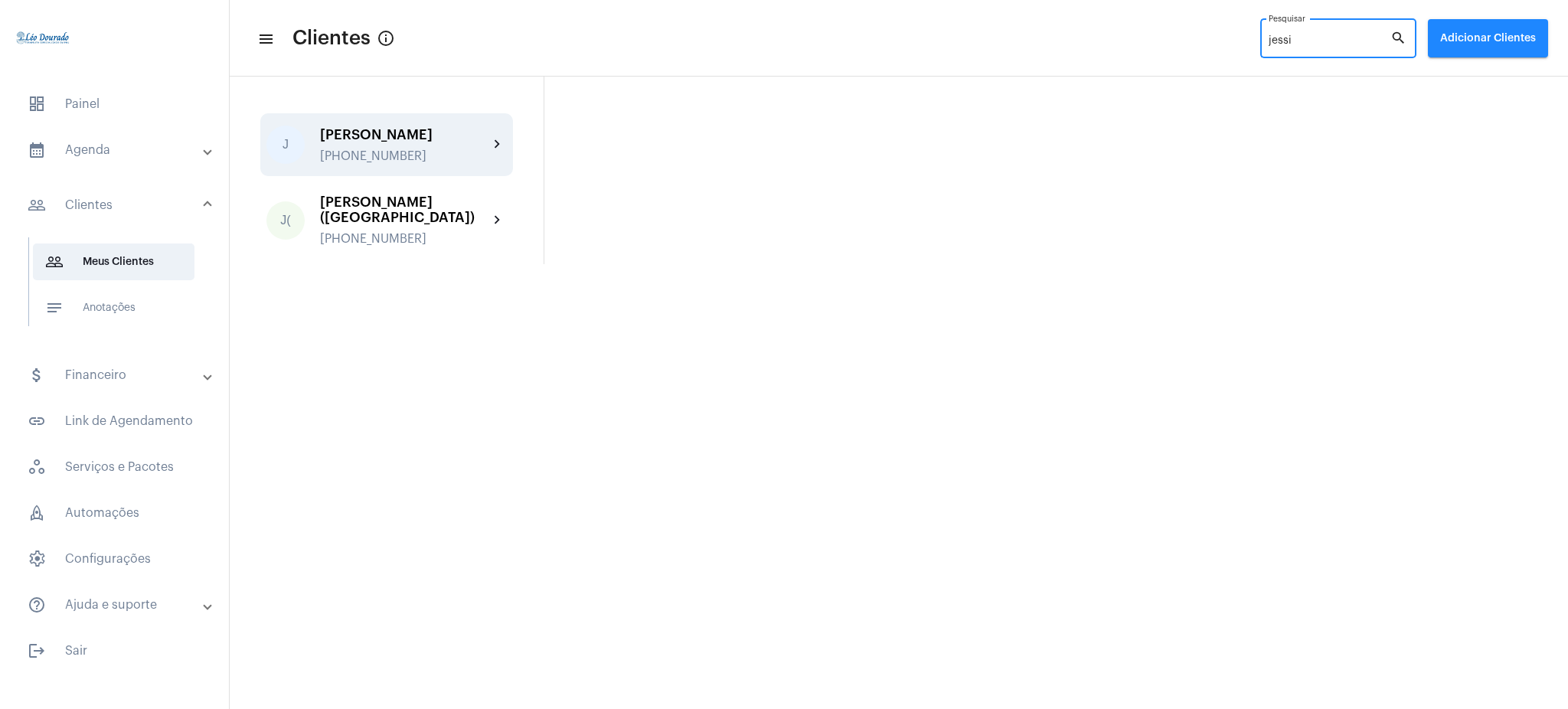
type input "jessi"
click at [499, 153] on mat-icon "chevron_right" at bounding box center [497, 144] width 18 height 18
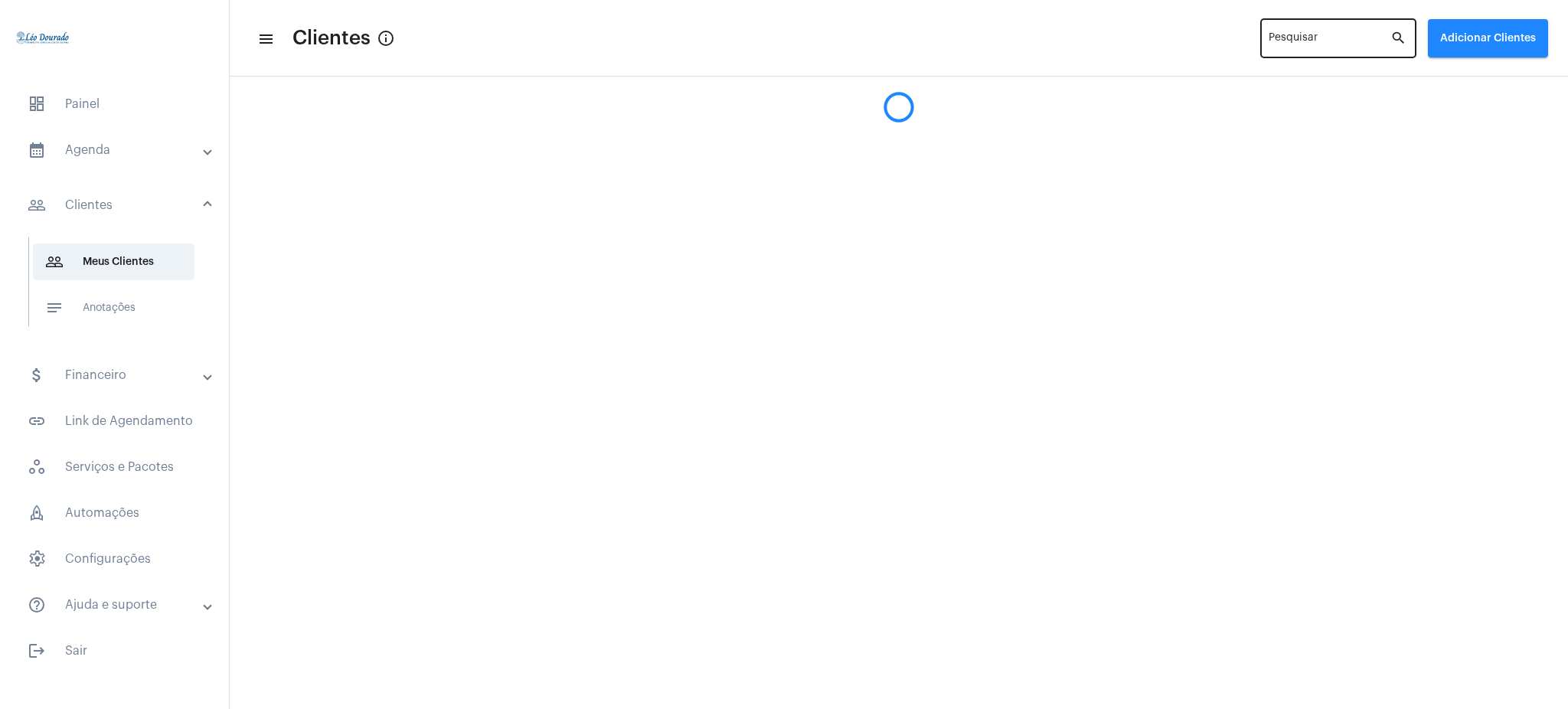
click at [1294, 30] on div "Pesquisar" at bounding box center [1328, 37] width 122 height 42
click at [1305, 36] on input "Pesquisar" at bounding box center [1328, 41] width 122 height 12
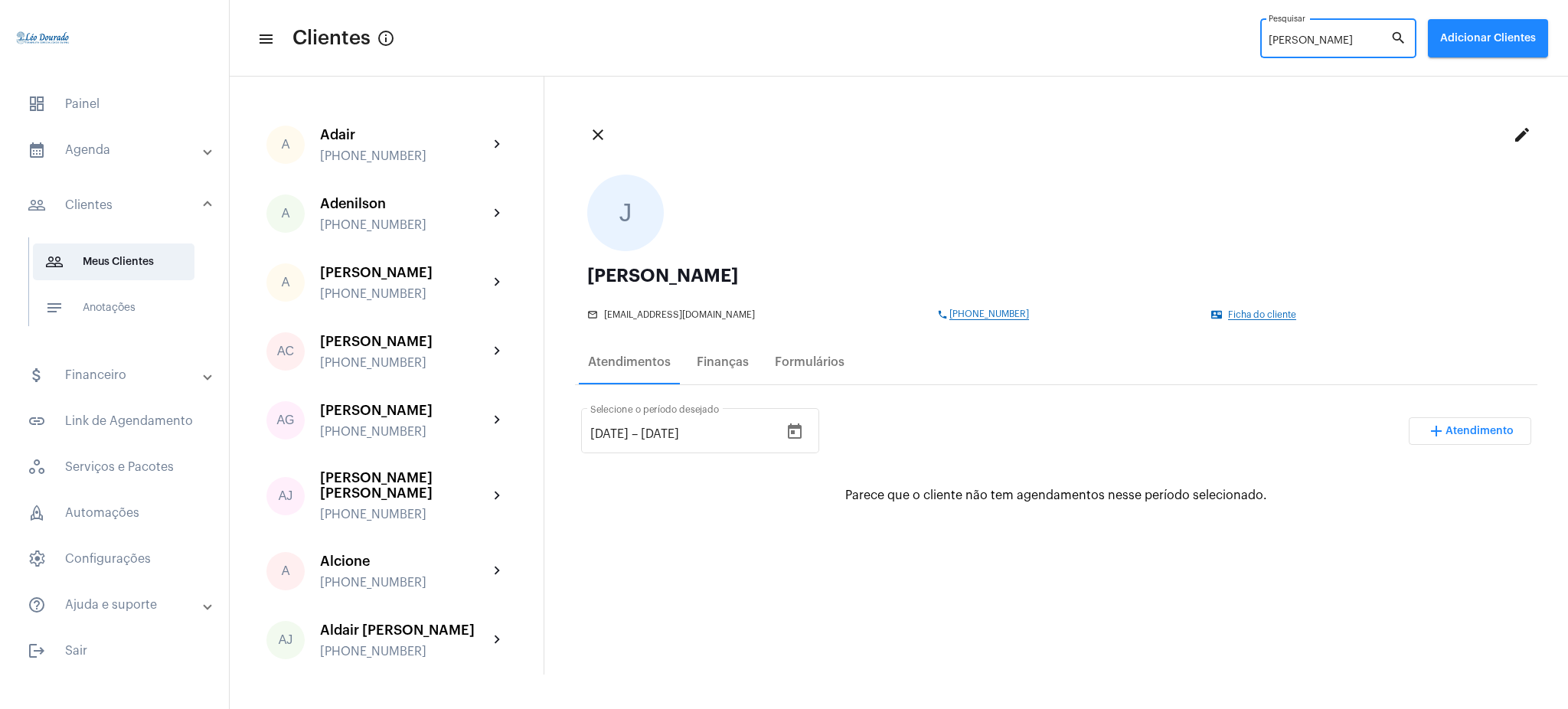
click at [1305, 36] on input "[PERSON_NAME]" at bounding box center [1328, 41] width 122 height 12
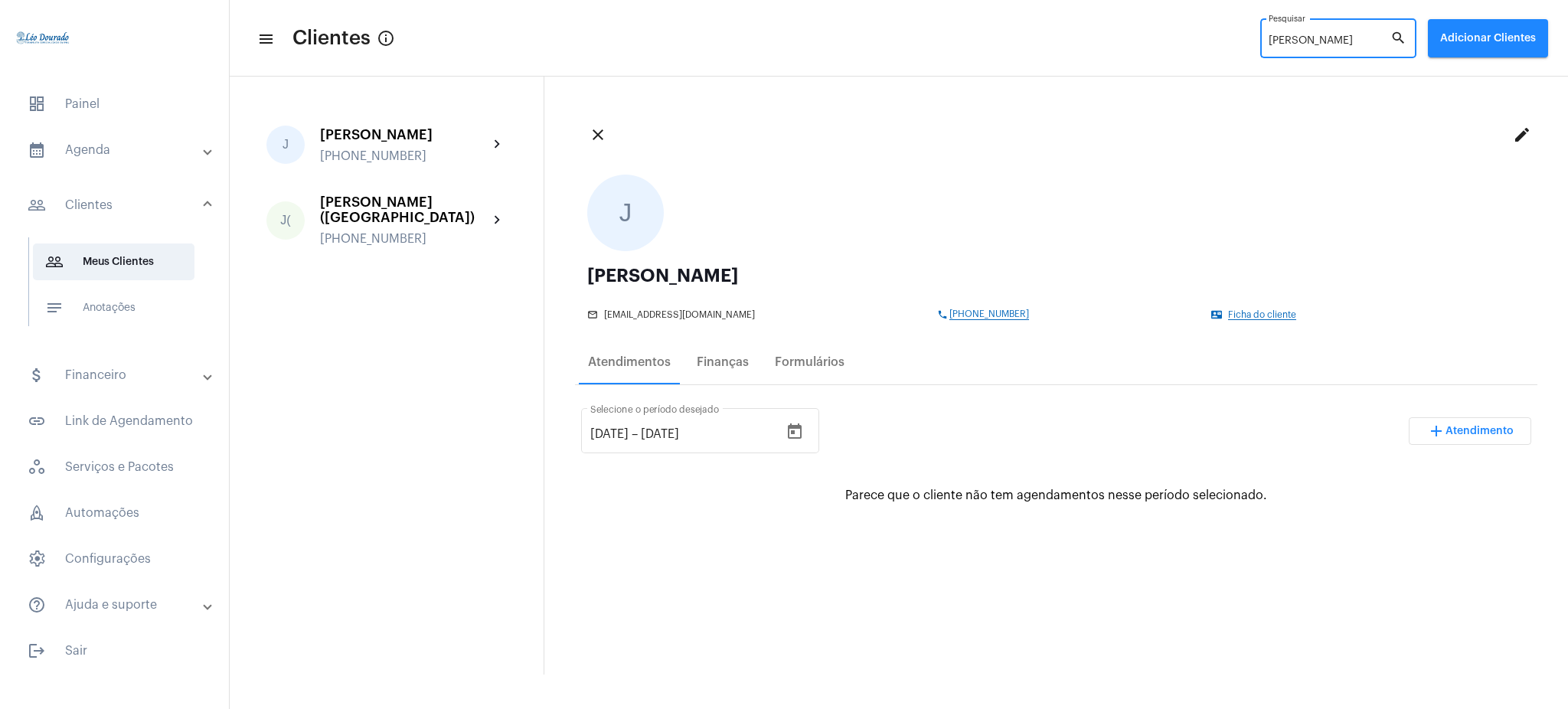
click at [1317, 42] on input "[PERSON_NAME]" at bounding box center [1328, 41] width 122 height 12
click at [1347, 42] on input "[PERSON_NAME]" at bounding box center [1328, 41] width 122 height 12
type input "J"
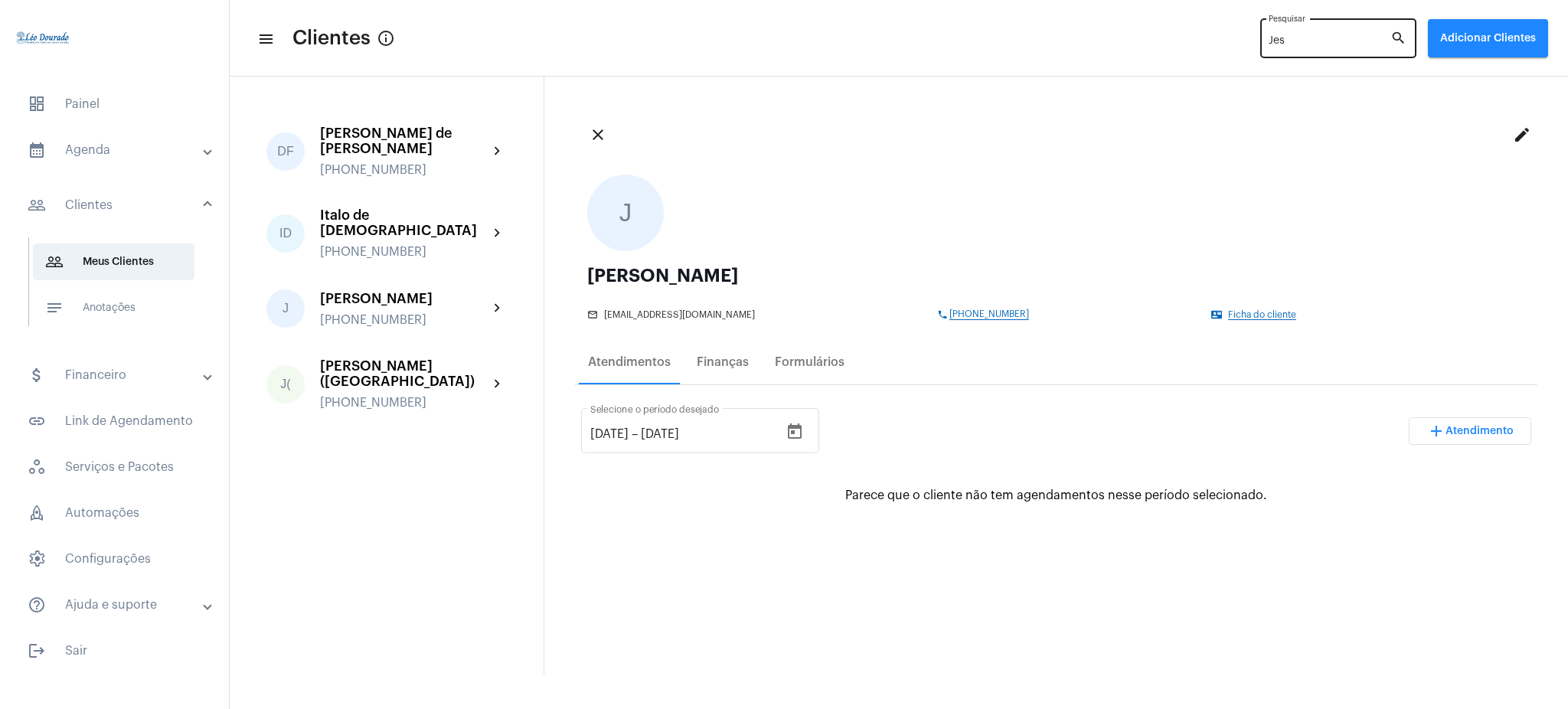
click at [1293, 34] on div "Jes Pesquisar" at bounding box center [1328, 37] width 122 height 42
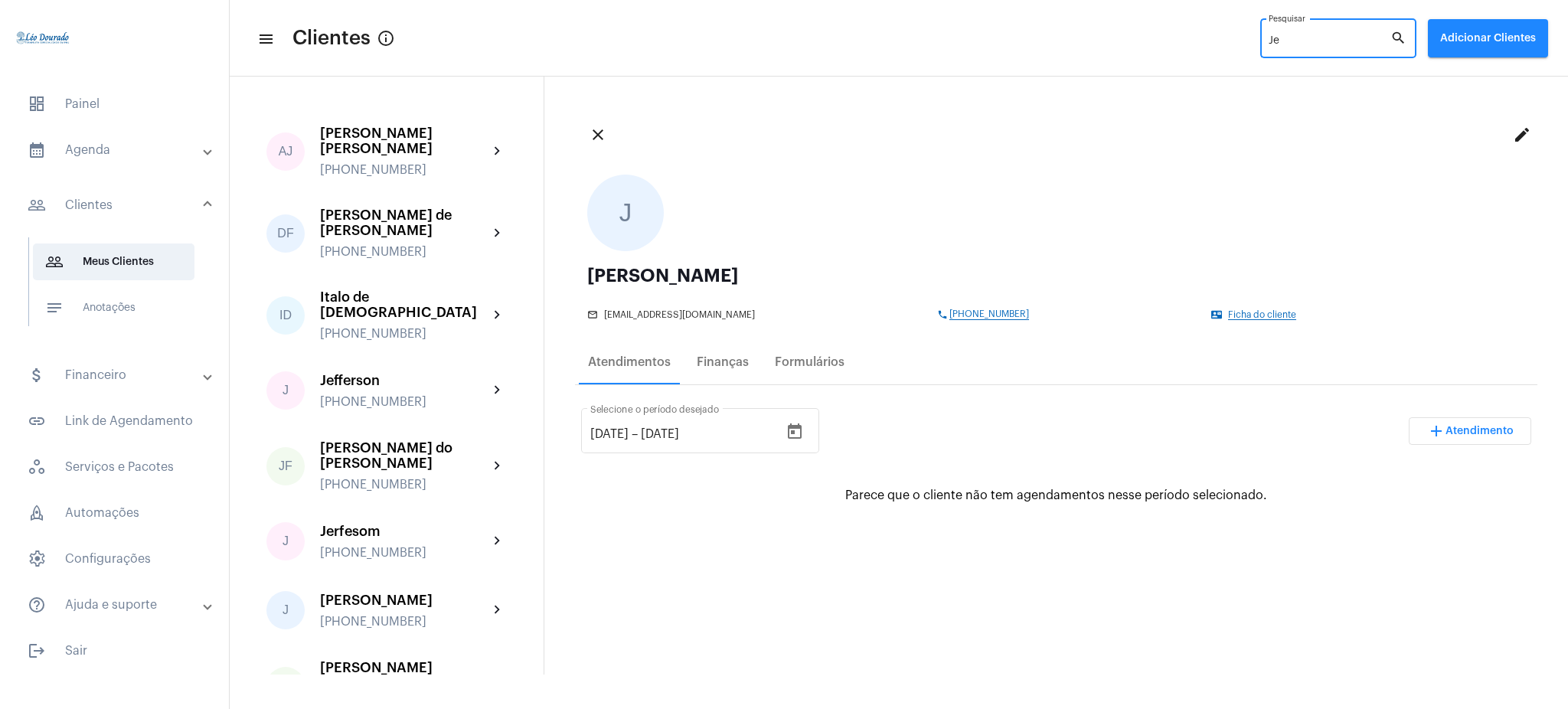
scroll to position [30, 0]
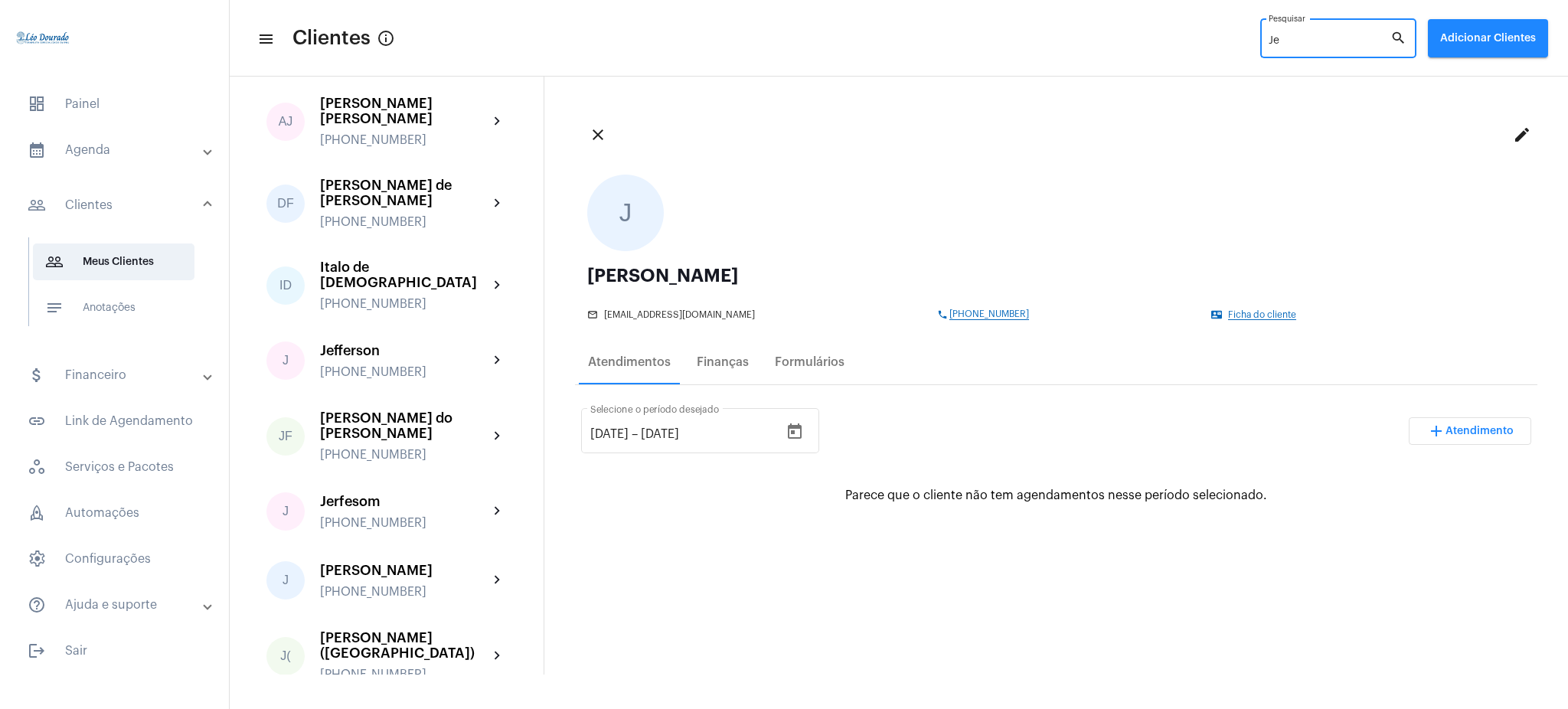
type input "Je"
click at [603, 144] on button "close" at bounding box center [597, 135] width 30 height 30
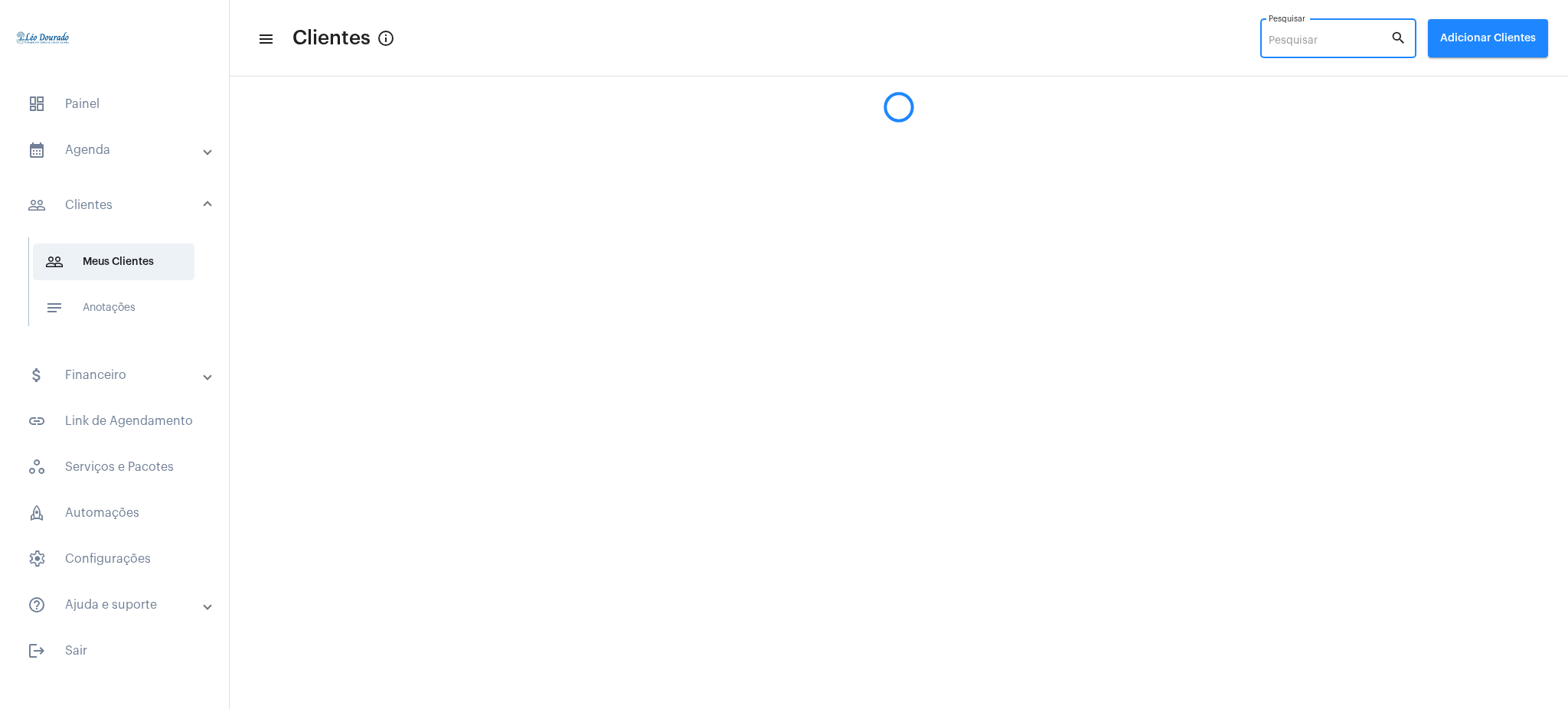
click at [1331, 41] on input "Pesquisar" at bounding box center [1328, 41] width 122 height 12
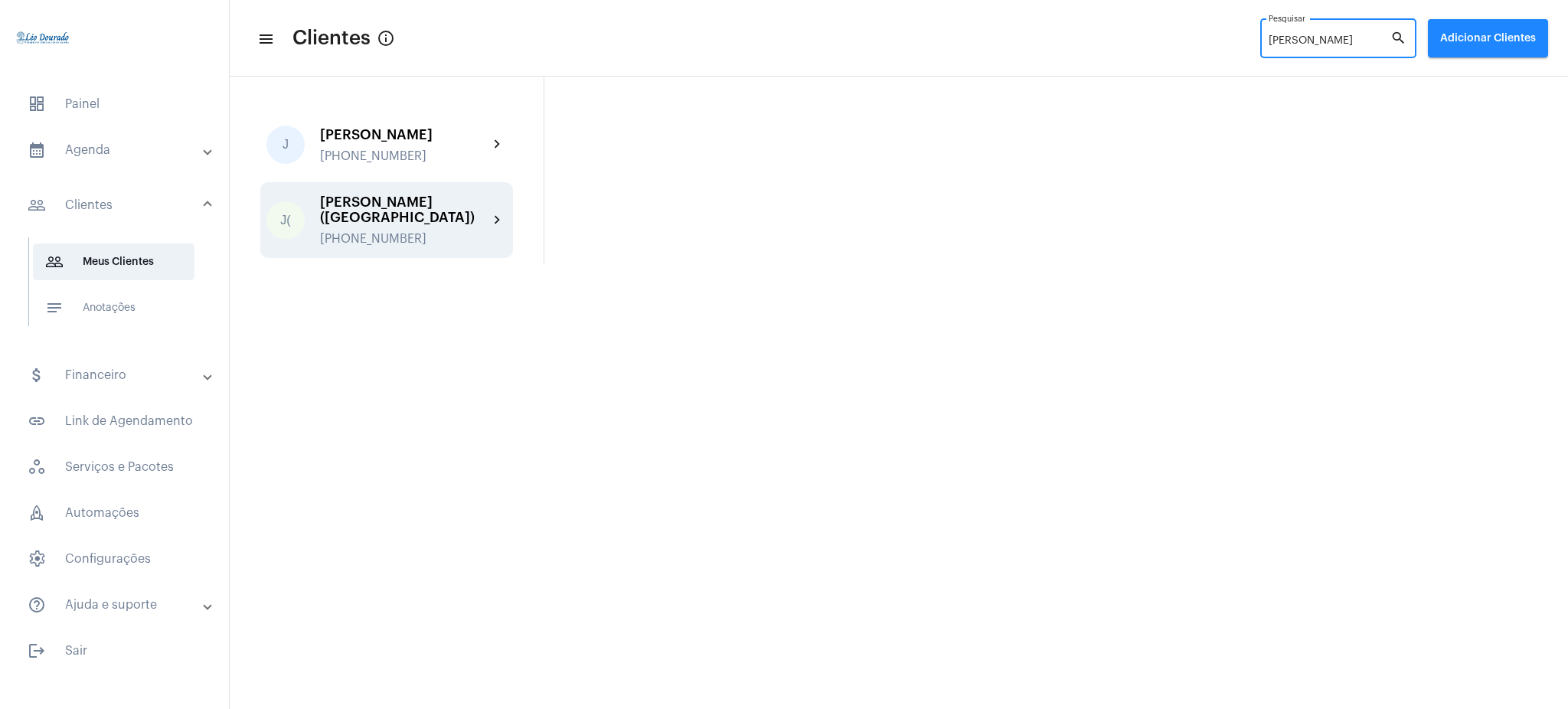
type input "[PERSON_NAME]"
click at [468, 232] on div "[PHONE_NUMBER]" at bounding box center [404, 239] width 169 height 14
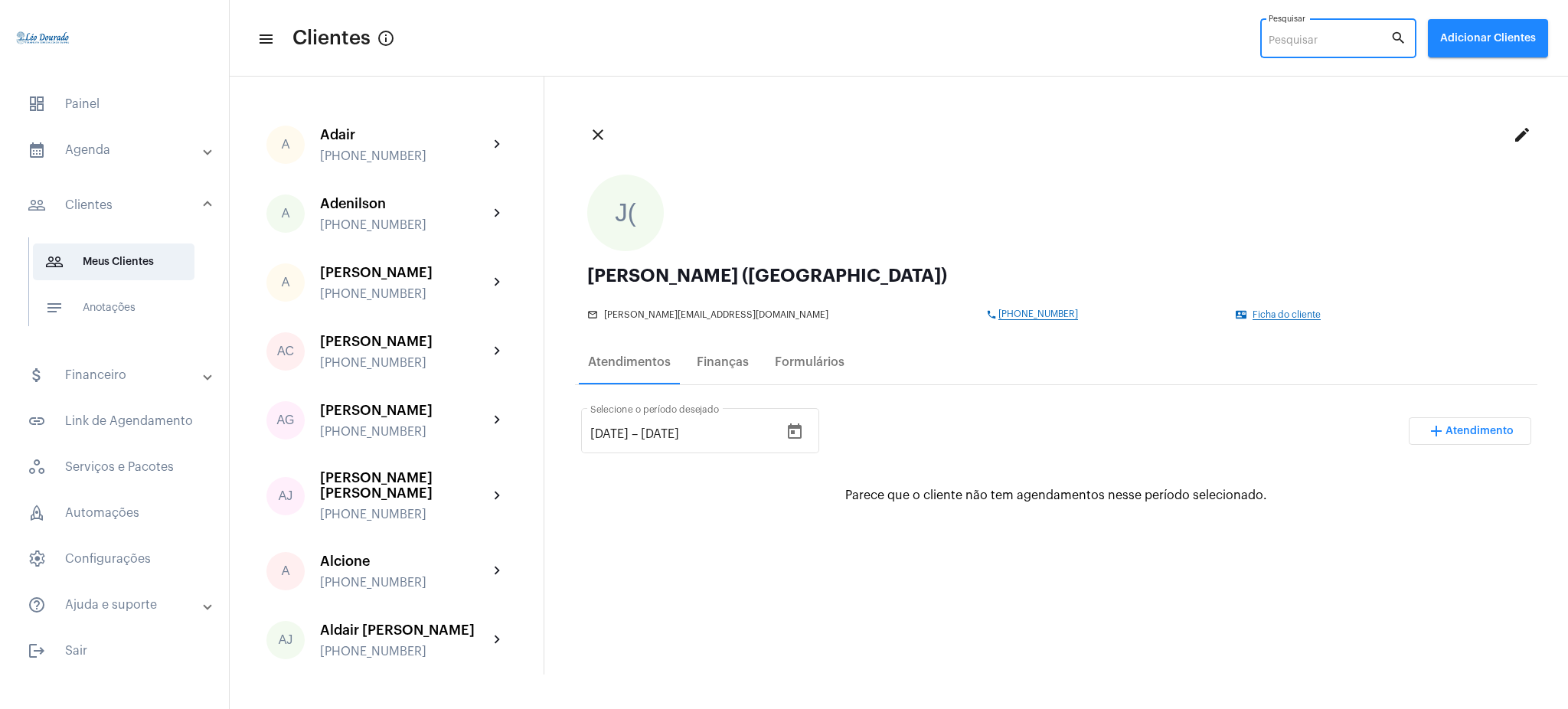
click at [1325, 40] on input "Pesquisar" at bounding box center [1328, 41] width 122 height 12
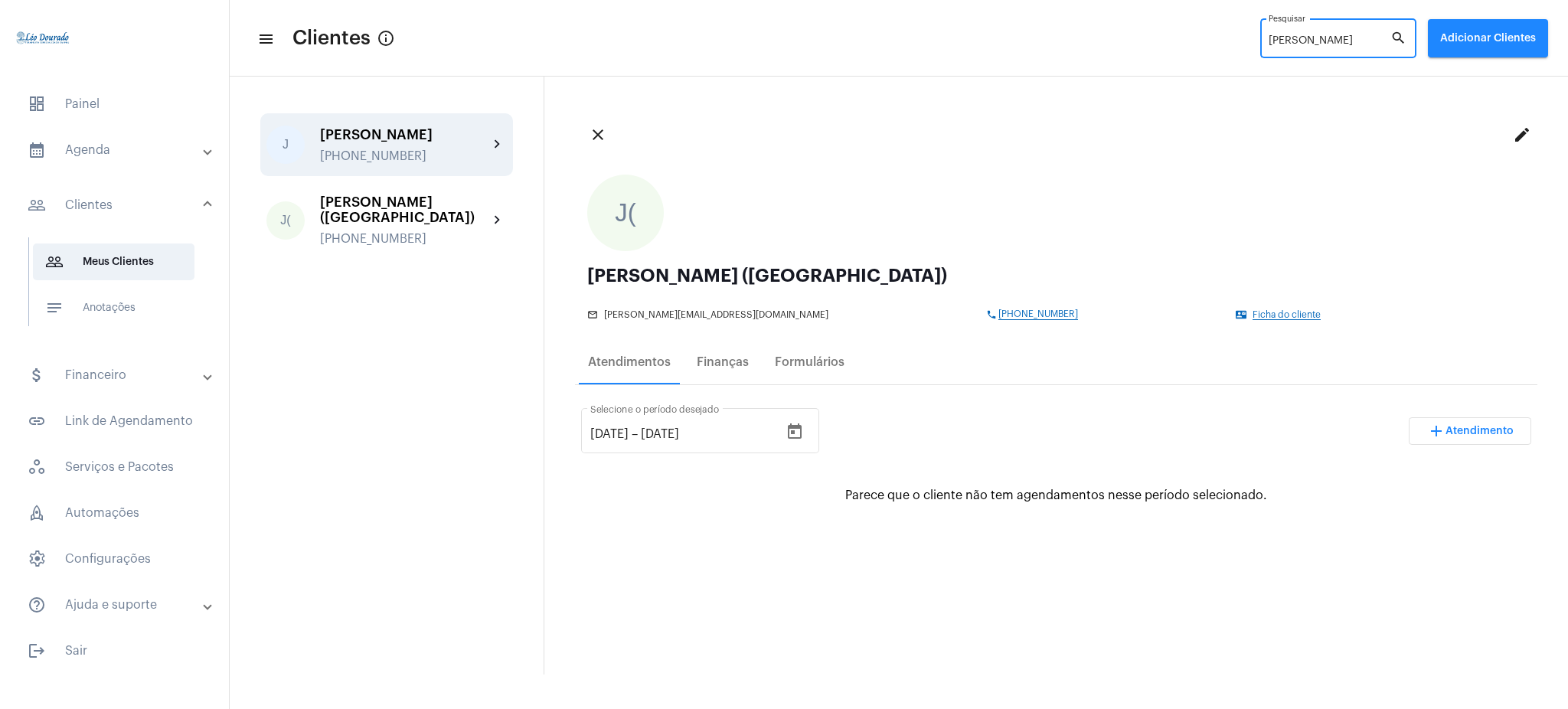
type input "[PERSON_NAME]"
click at [455, 130] on div "[PERSON_NAME]" at bounding box center [404, 135] width 169 height 15
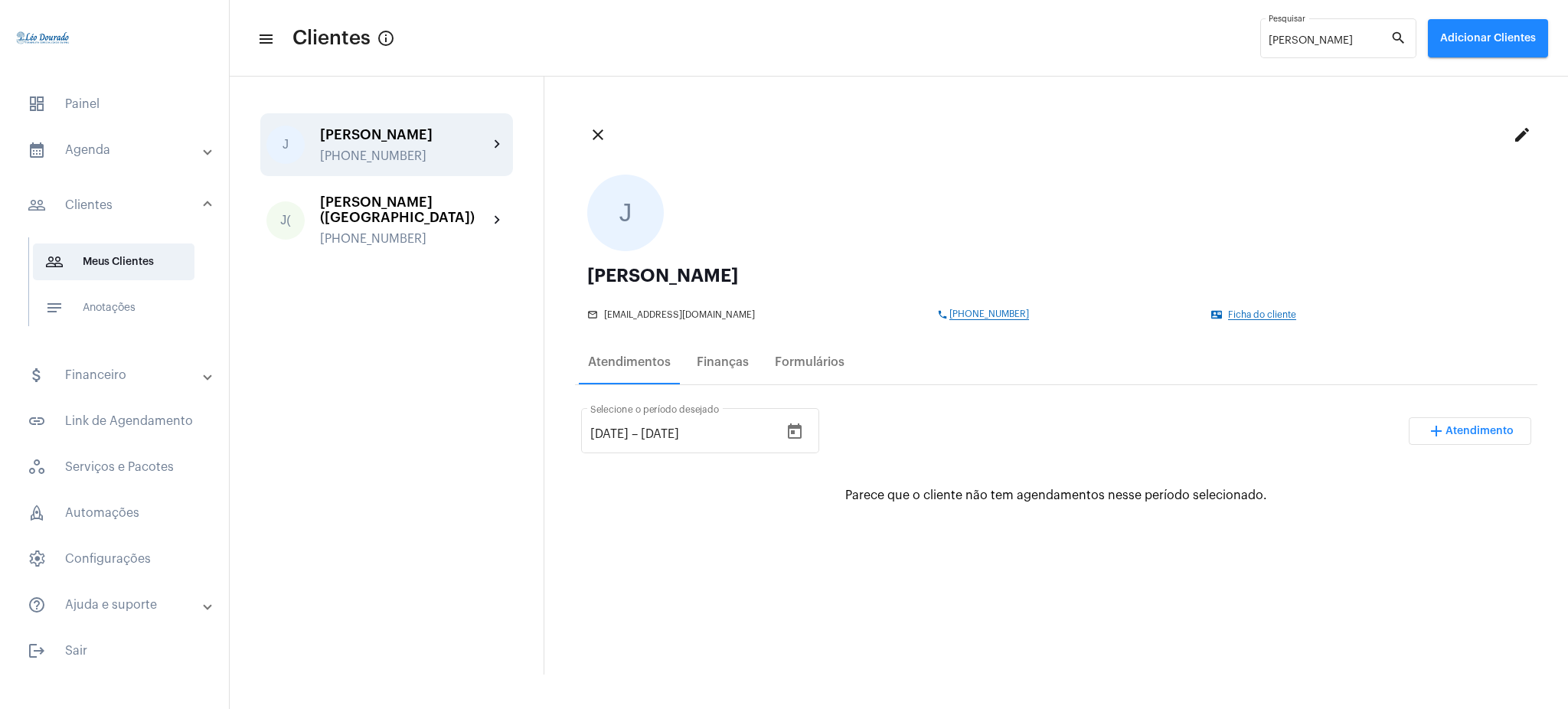
click at [602, 145] on button "close" at bounding box center [597, 135] width 30 height 30
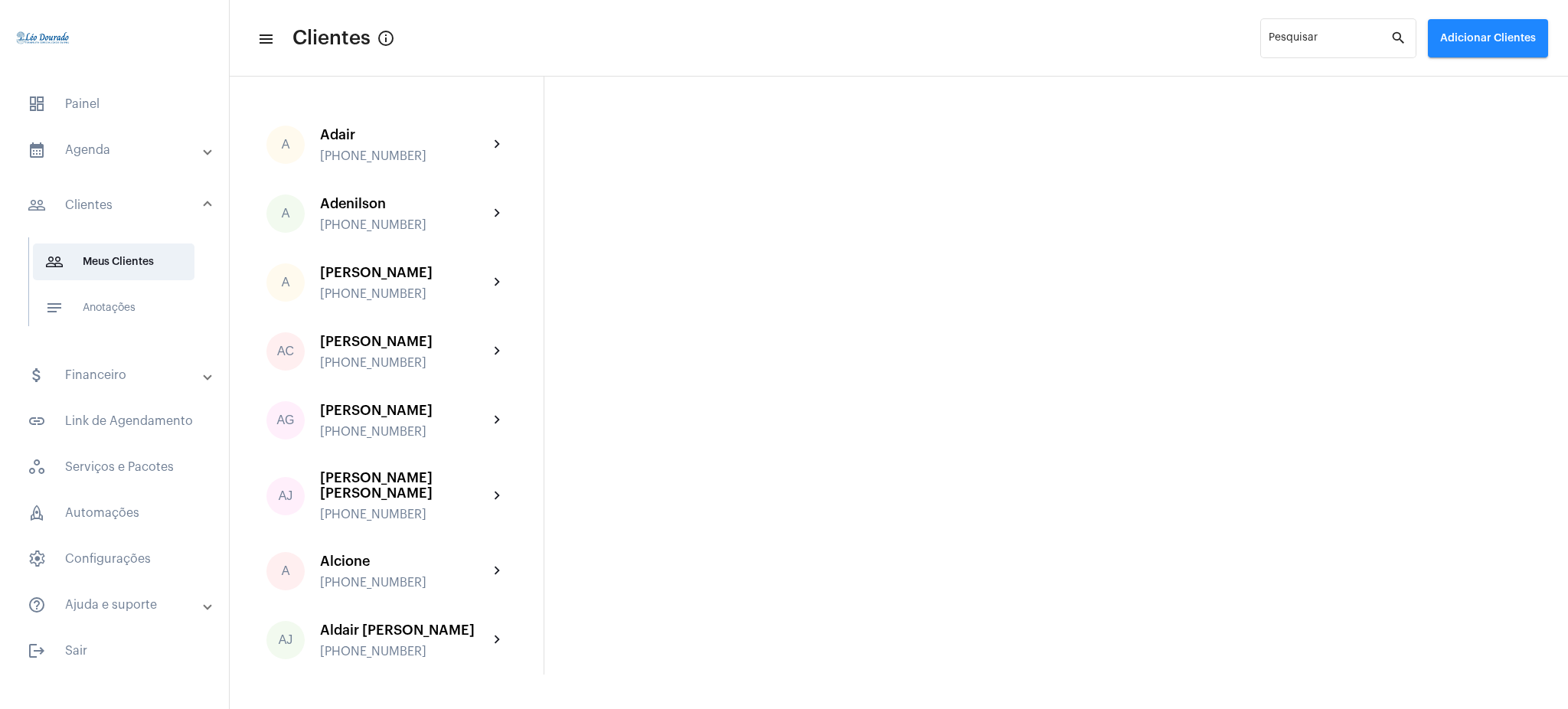
click at [139, 142] on mat-panel-title "calendar_month_outlined Agenda" at bounding box center [115, 149] width 176 height 18
click at [140, 210] on span "calendar_month_outlined Calendário" at bounding box center [113, 212] width 161 height 37
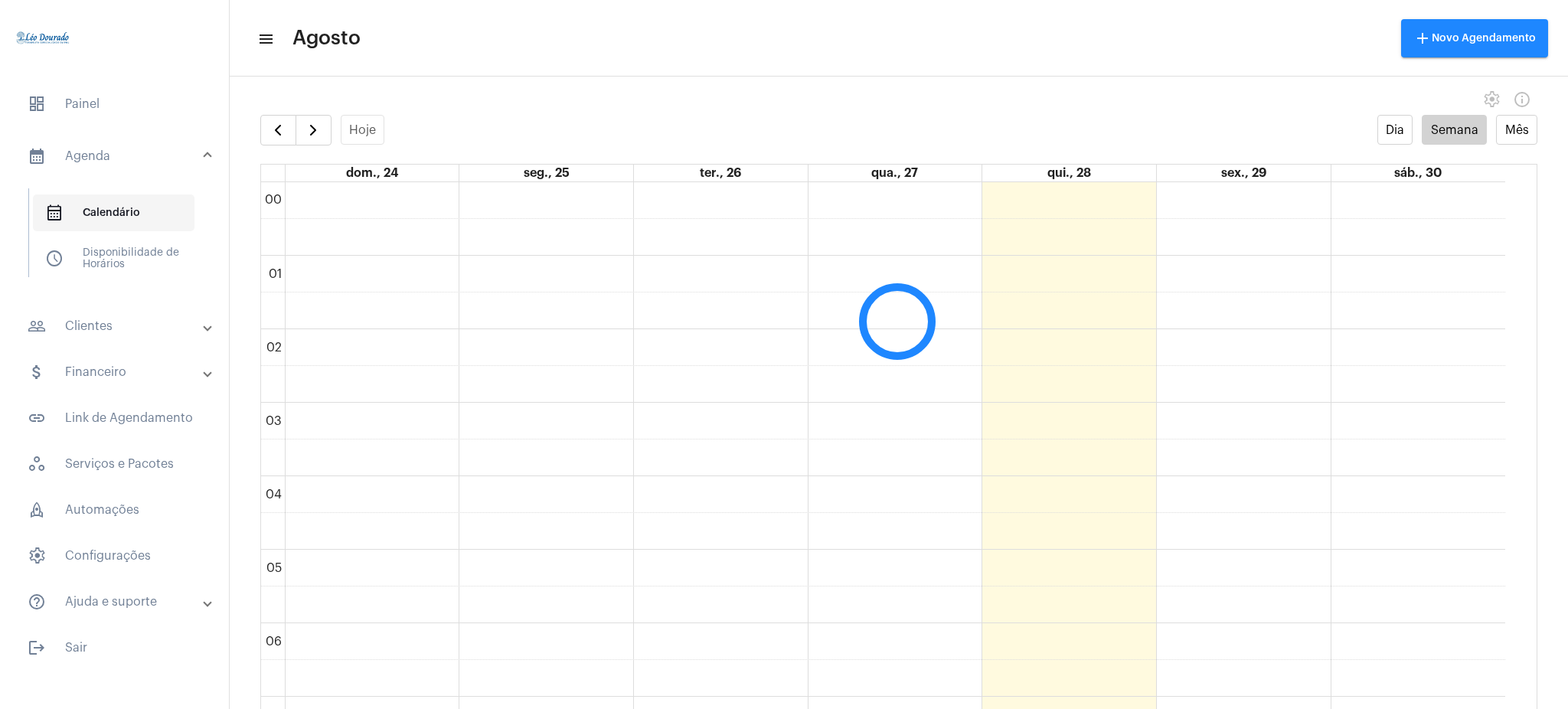
scroll to position [442, 0]
click at [286, 128] on span "button" at bounding box center [277, 129] width 18 height 18
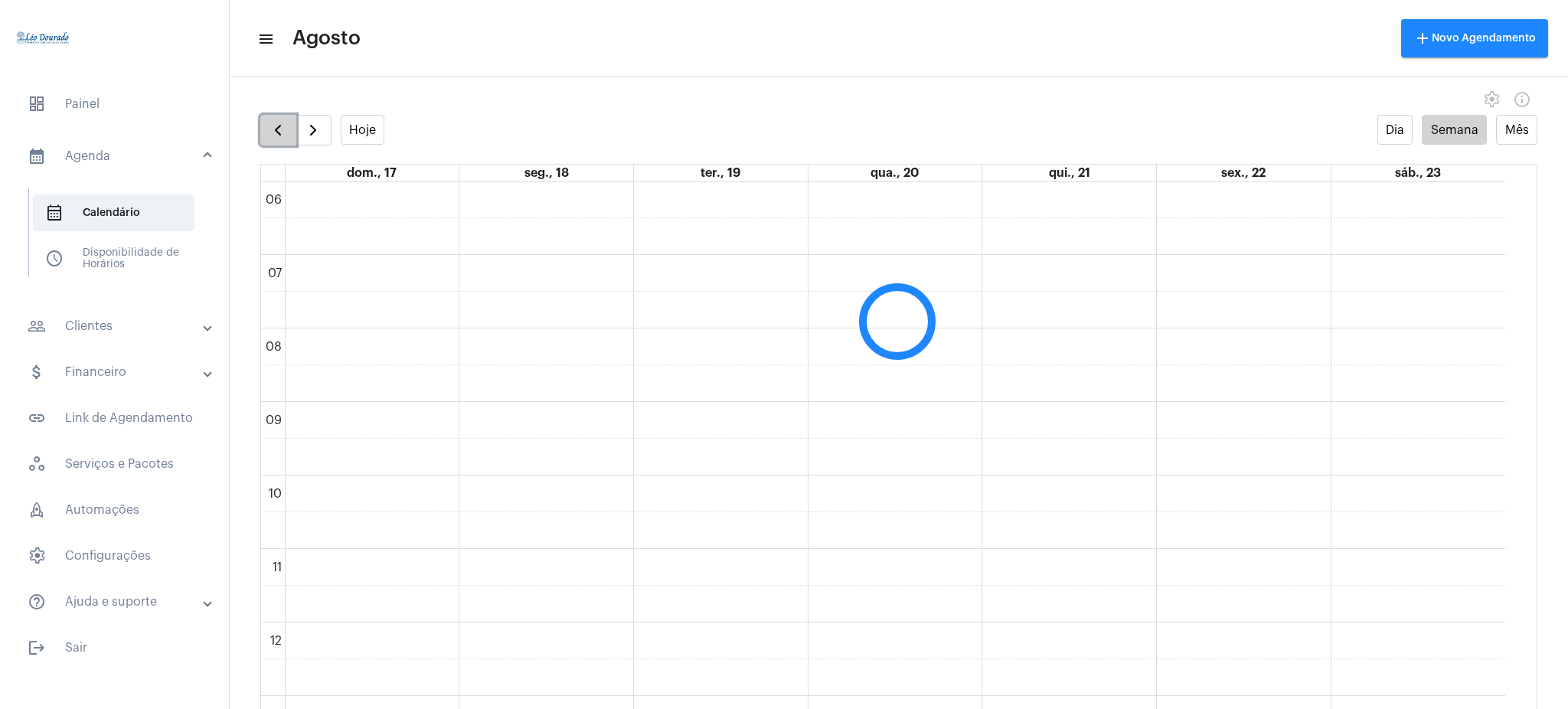
scroll to position [443, 0]
click at [286, 128] on span "button" at bounding box center [277, 129] width 18 height 18
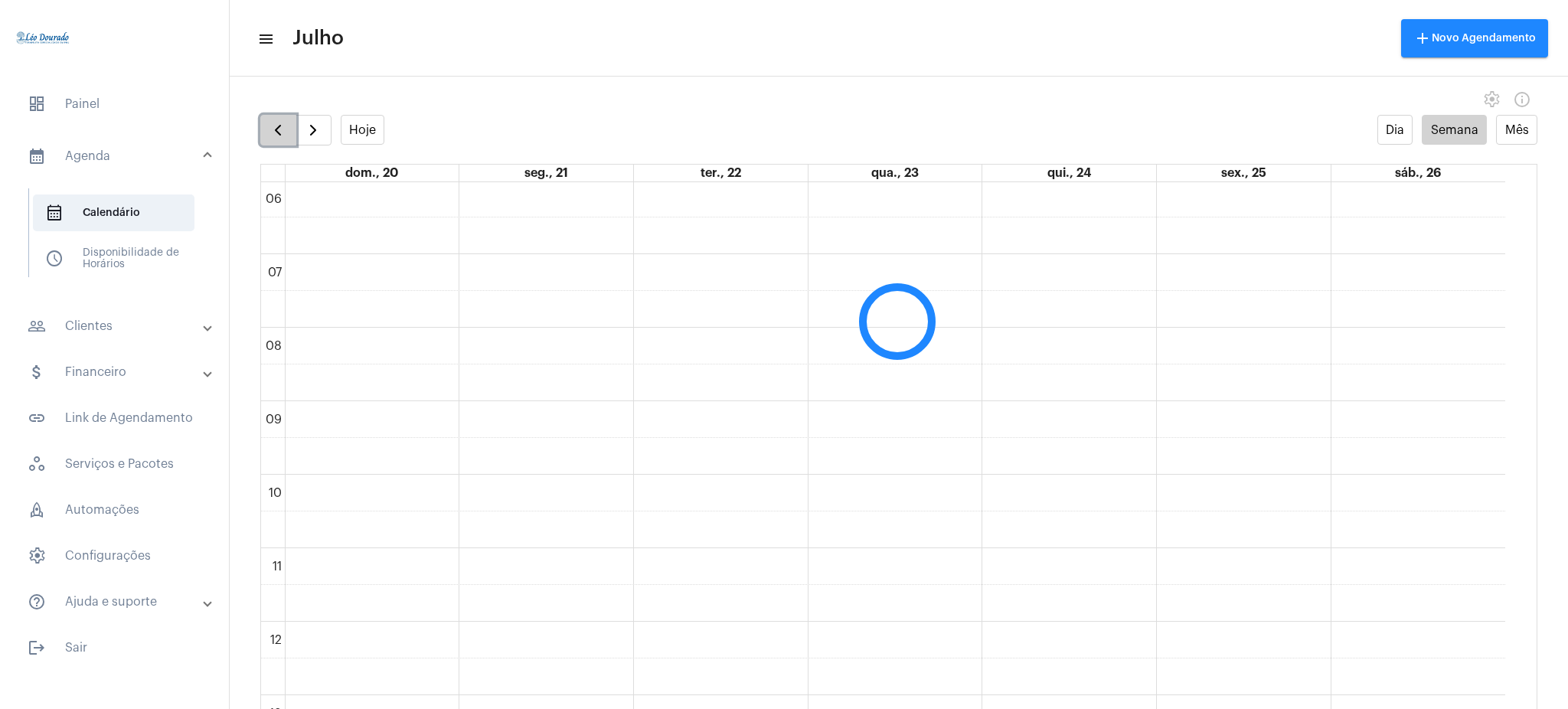
click at [286, 128] on span "button" at bounding box center [277, 129] width 18 height 18
click at [925, 120] on div "Hoje Dia Semana Mês" at bounding box center [898, 130] width 1276 height 30
click at [291, 142] on button "button" at bounding box center [278, 130] width 36 height 30
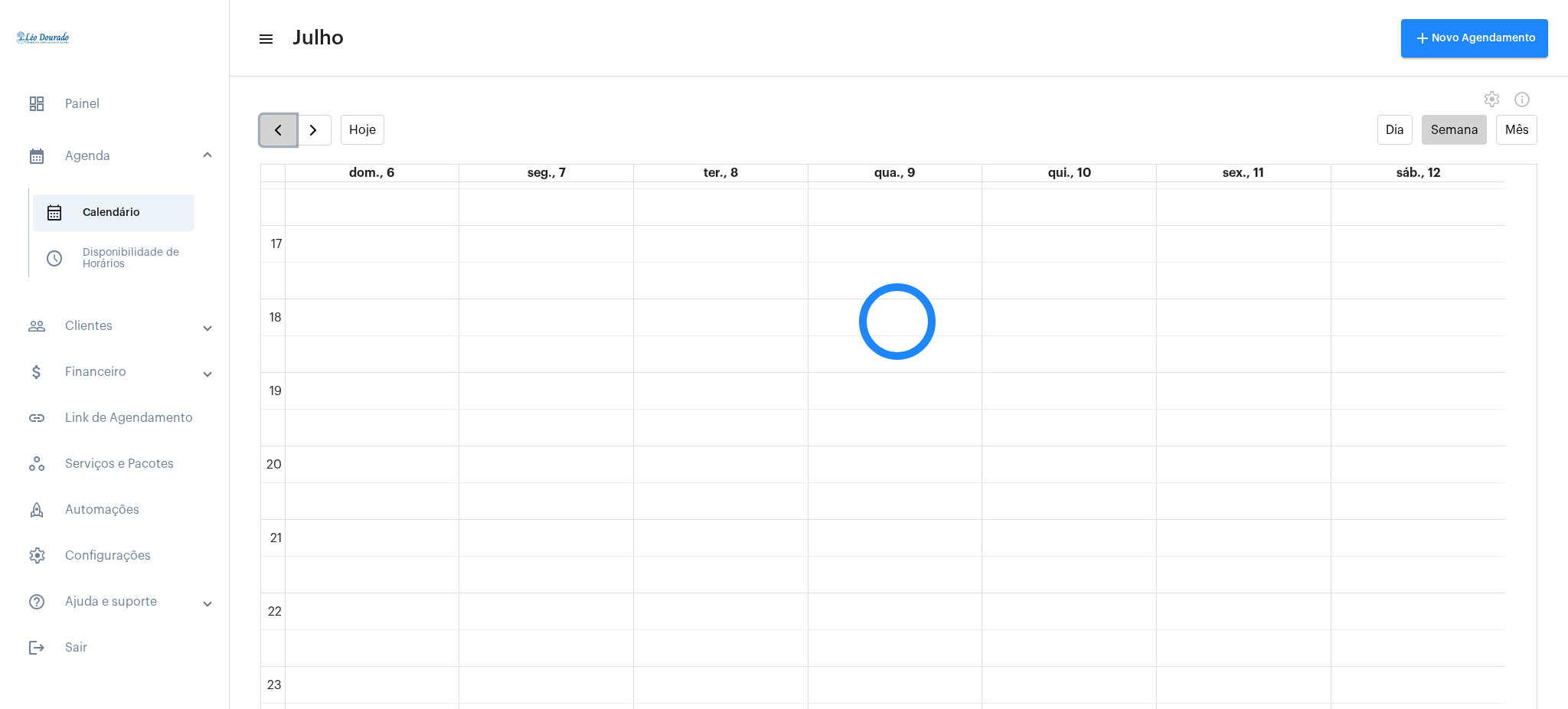
scroll to position [443, 0]
click at [310, 136] on span "button" at bounding box center [312, 129] width 18 height 18
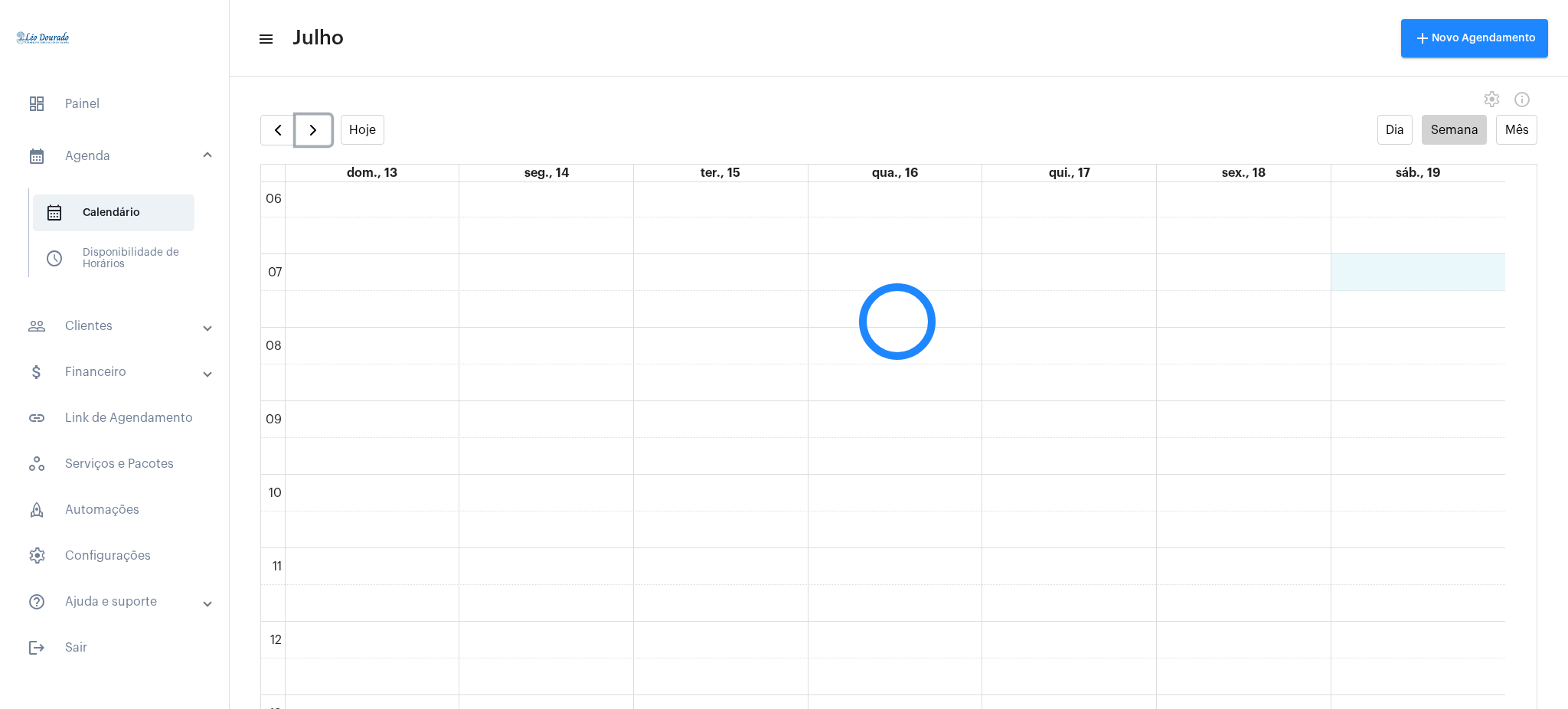
click at [1376, 282] on div "00 01 02 03 04 05 06 07 08 09 10 11 12 13 14 15 16 17 18 19 20 21 22 23" at bounding box center [883, 621] width 1244 height 1764
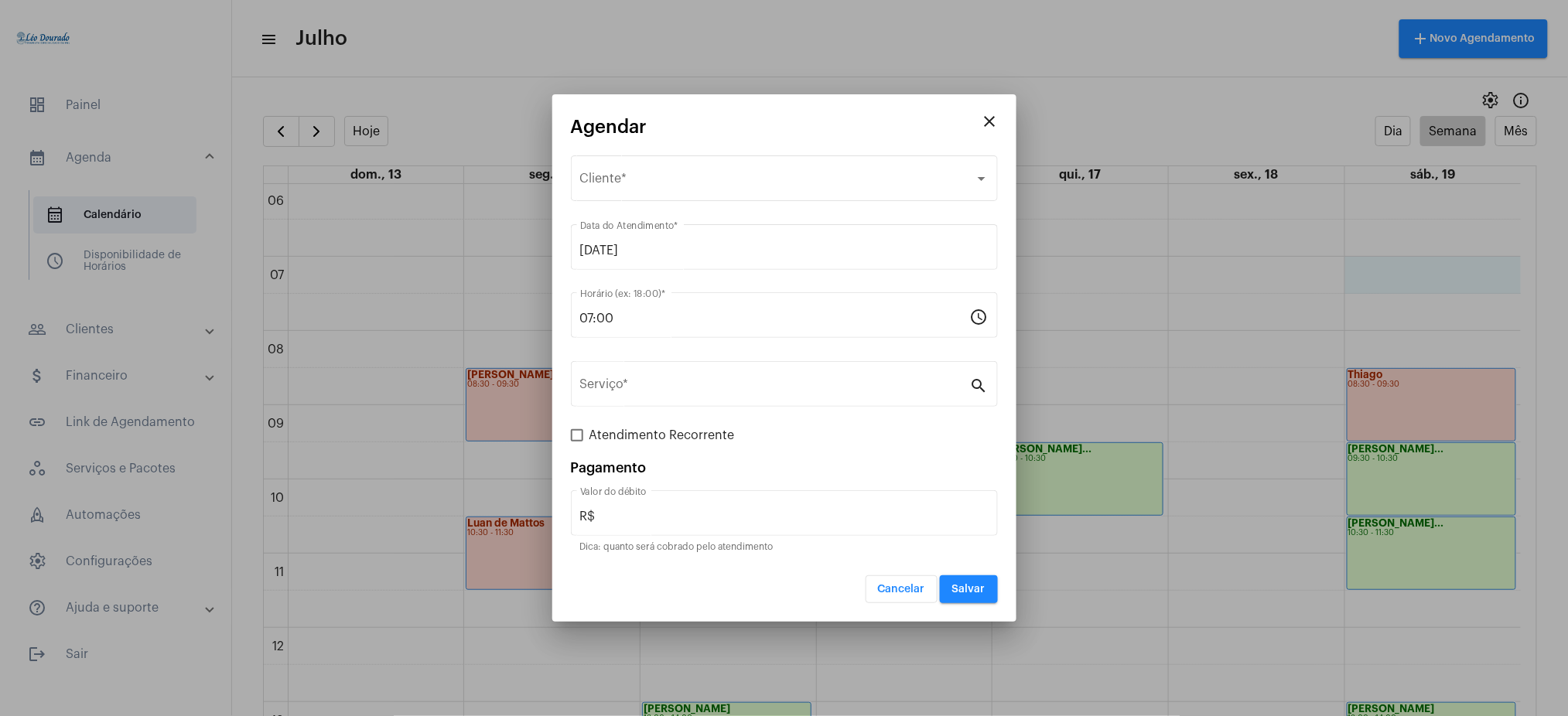
click at [988, 133] on button "close" at bounding box center [989, 120] width 31 height 31
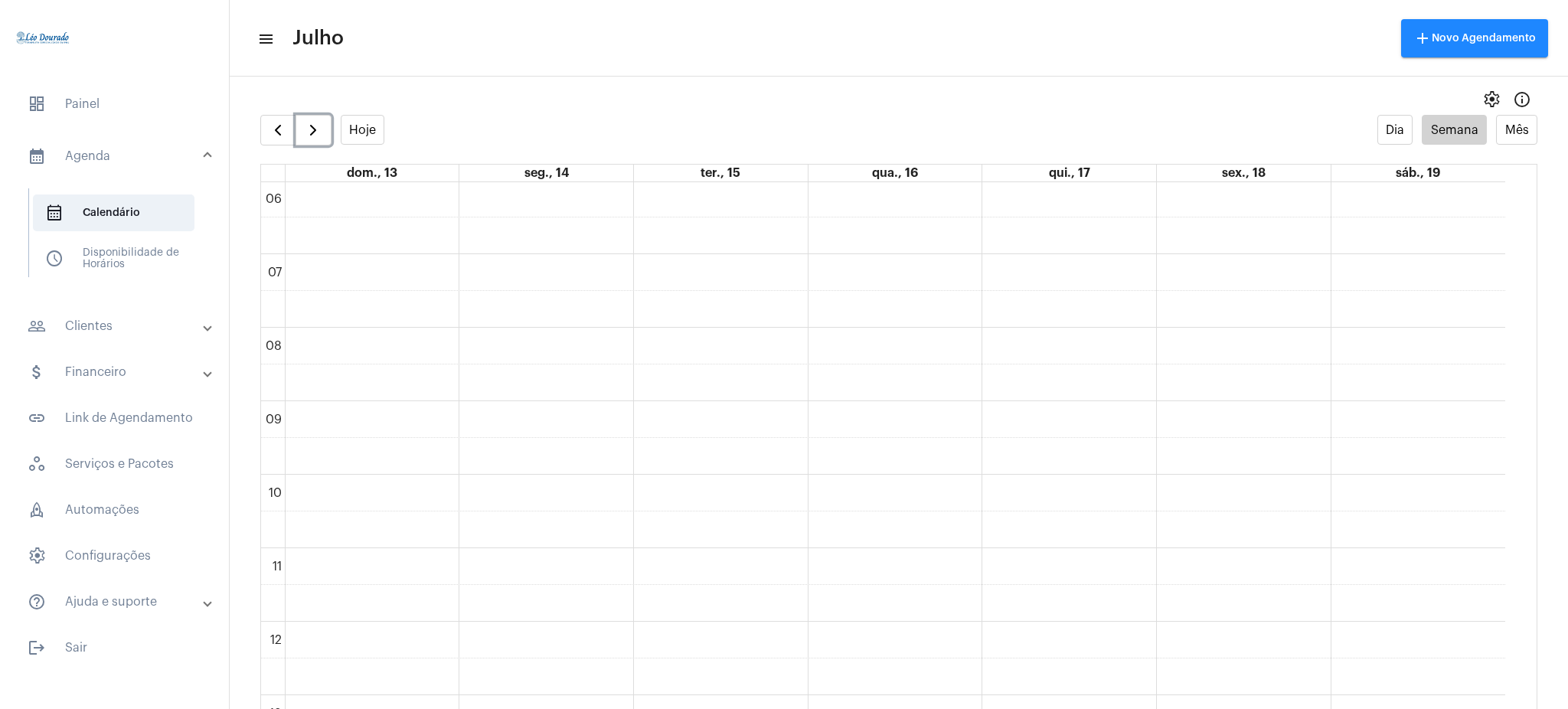
scroll to position [617, 0]
click at [1191, 534] on div "00 01 02 03 04 05 06 07 08 09 10 11 12 13 14 15 16 17 18 19 20 21 22 23" at bounding box center [883, 447] width 1244 height 1764
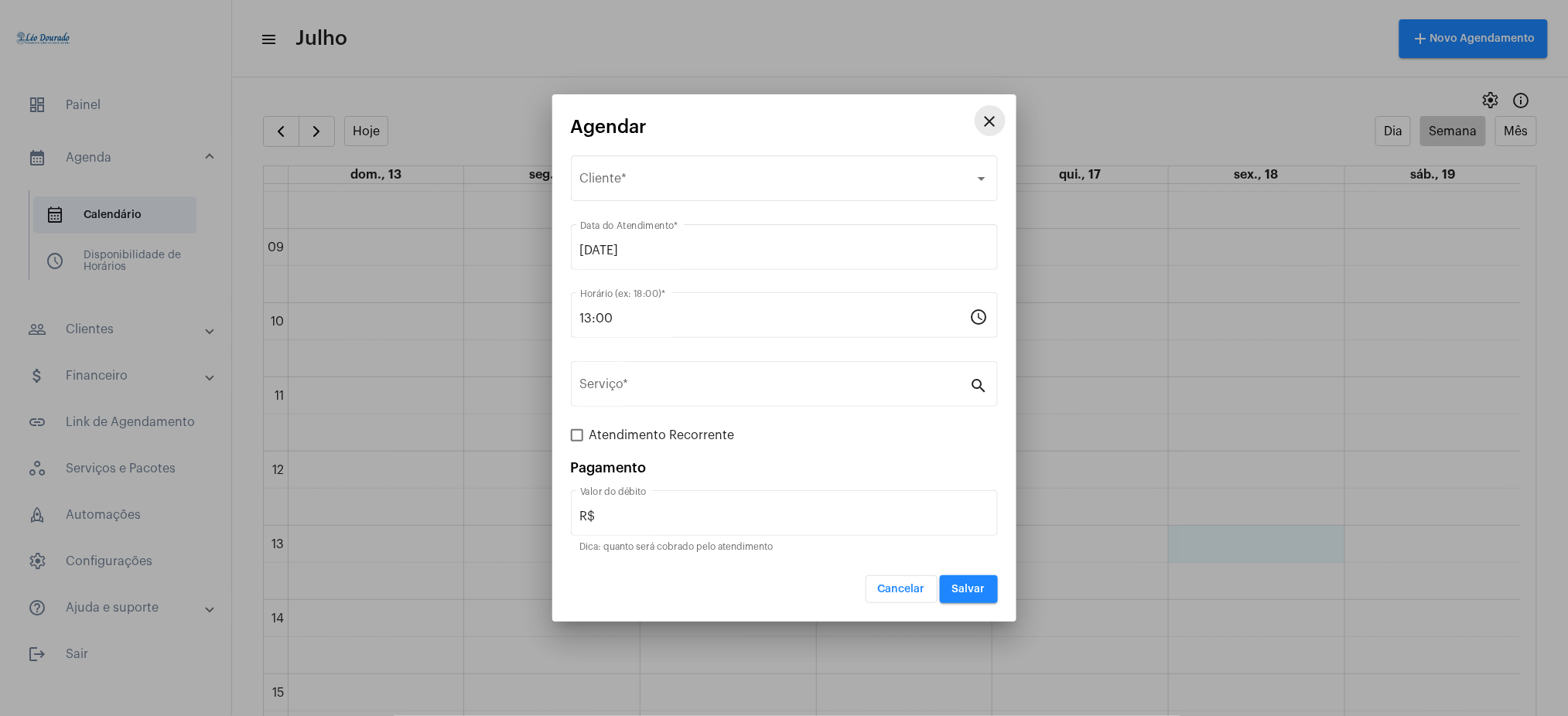
click at [988, 122] on mat-icon "close" at bounding box center [989, 121] width 18 height 18
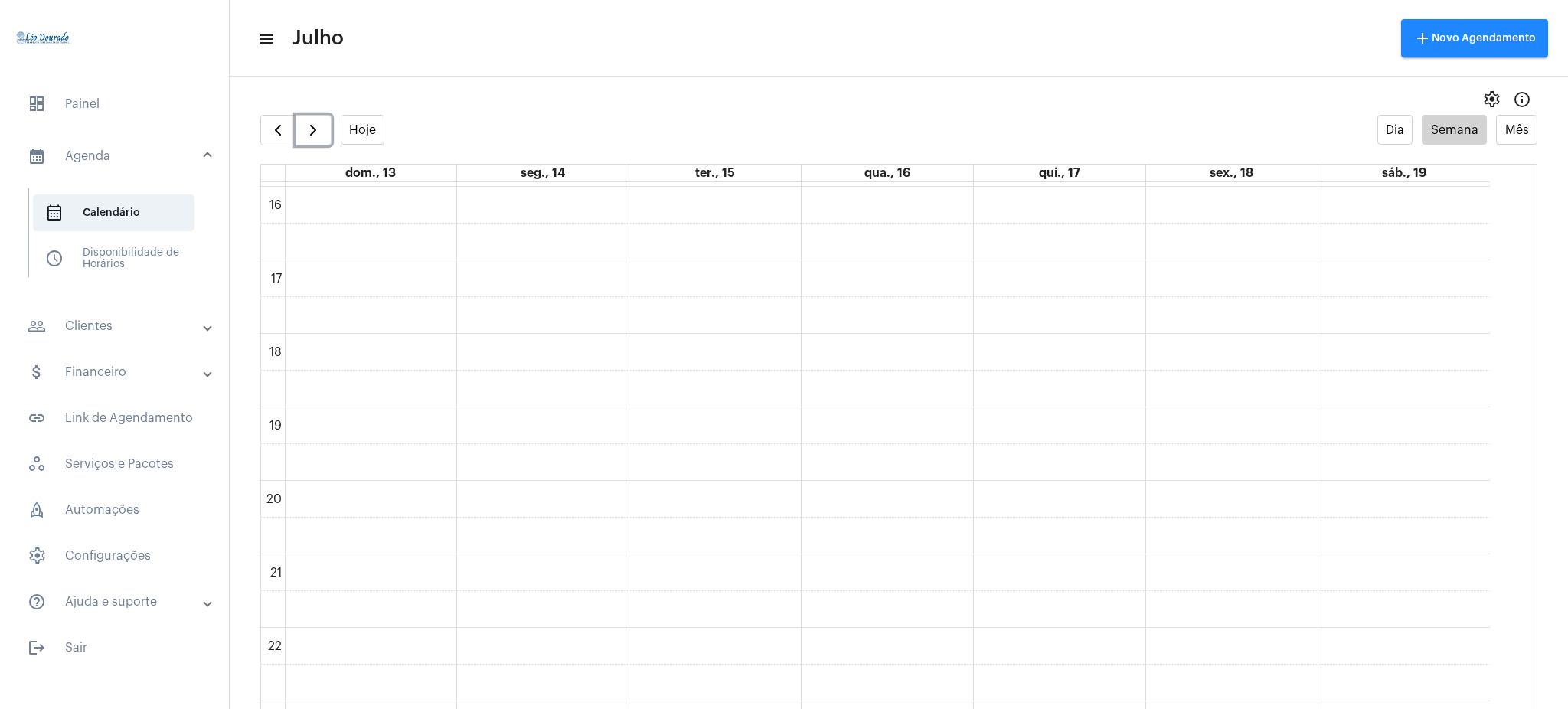
scroll to position [1207, 0]
click at [323, 134] on button "button" at bounding box center [313, 130] width 36 height 30
click at [273, 133] on span "button" at bounding box center [277, 129] width 18 height 18
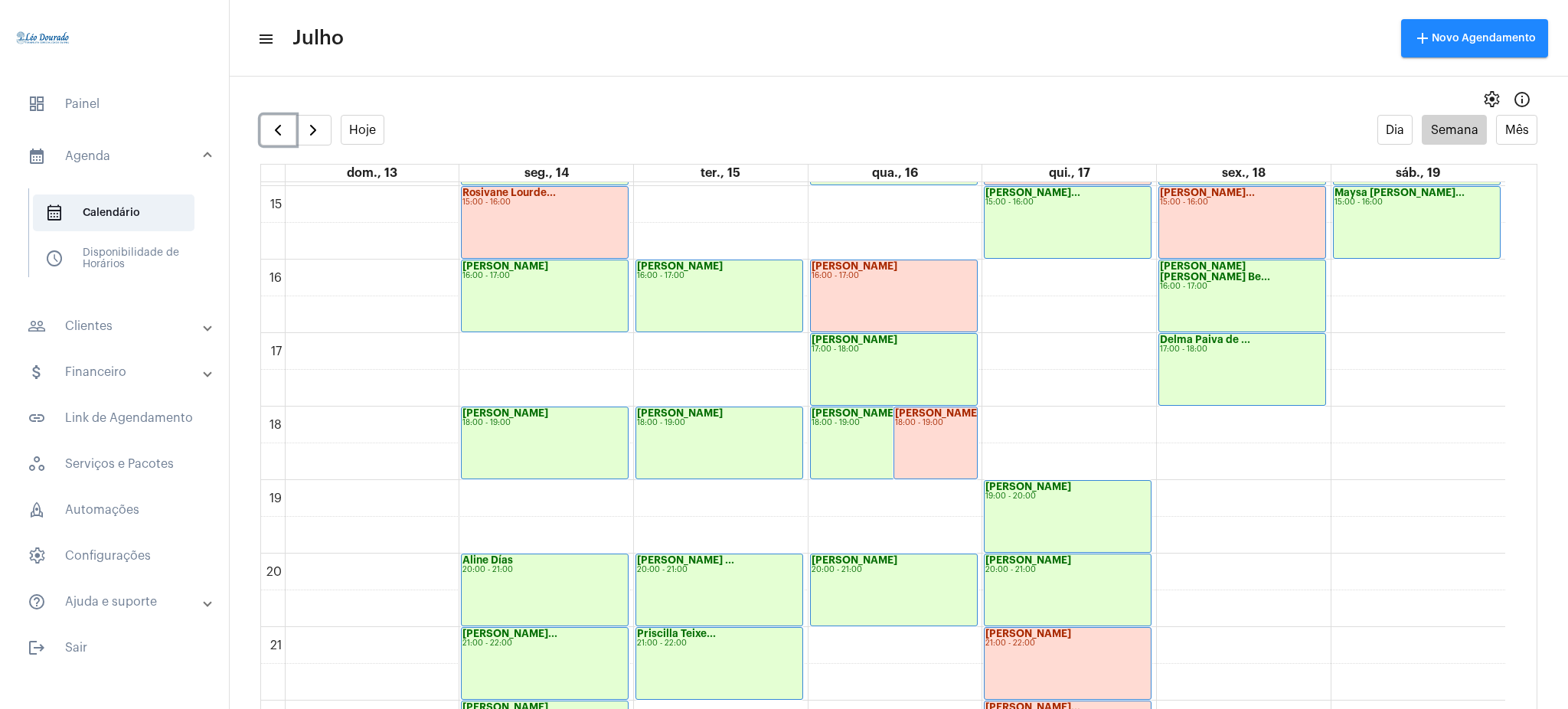
scroll to position [1102, 0]
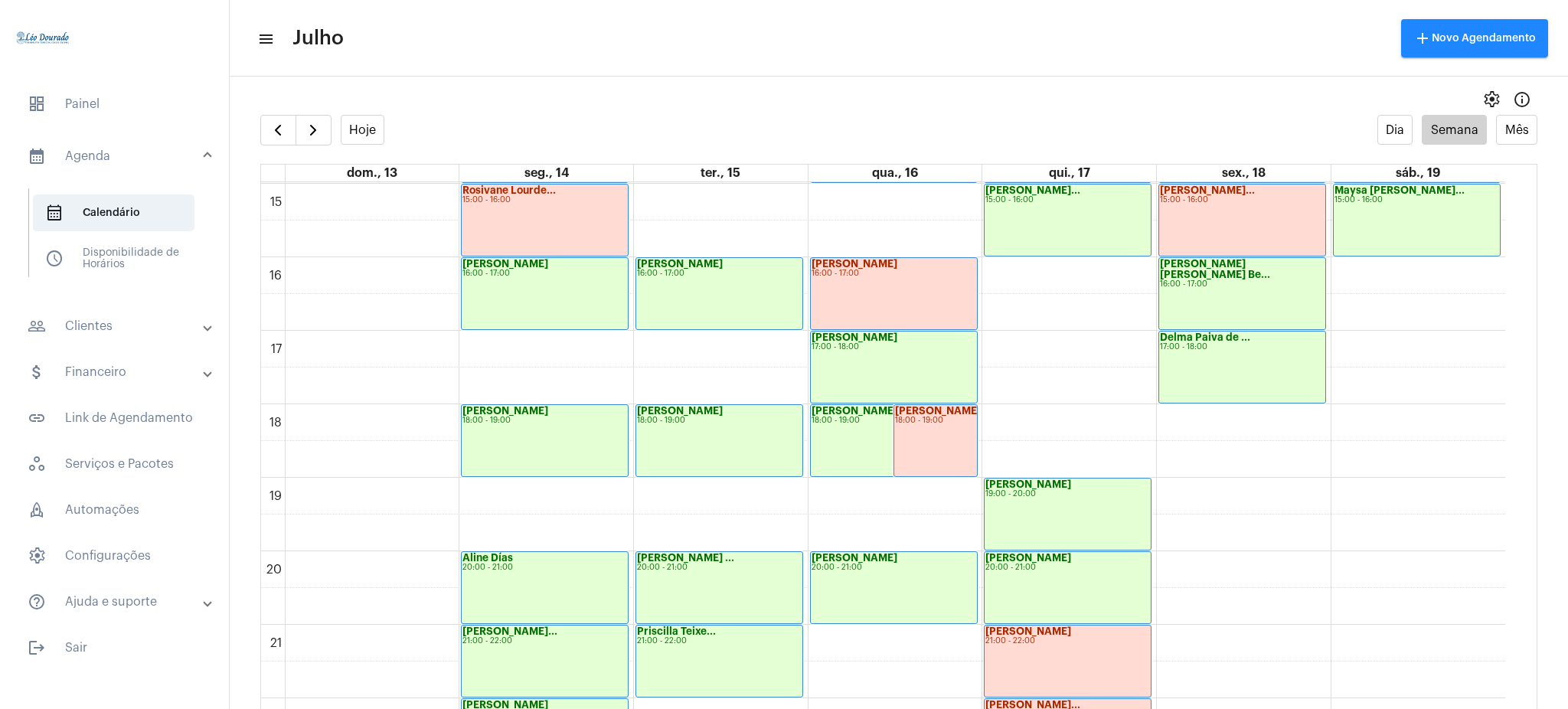
drag, startPoint x: 1521, startPoint y: 621, endPoint x: 1515, endPoint y: 615, distance: 8.5
click at [1515, 615] on td "00 01 02 03 04 05 06 07 08 09 10 11 12 13 14 15 16 17 18 19 20 21 22 23 [PERSON…" at bounding box center [899, 461] width 1276 height 558
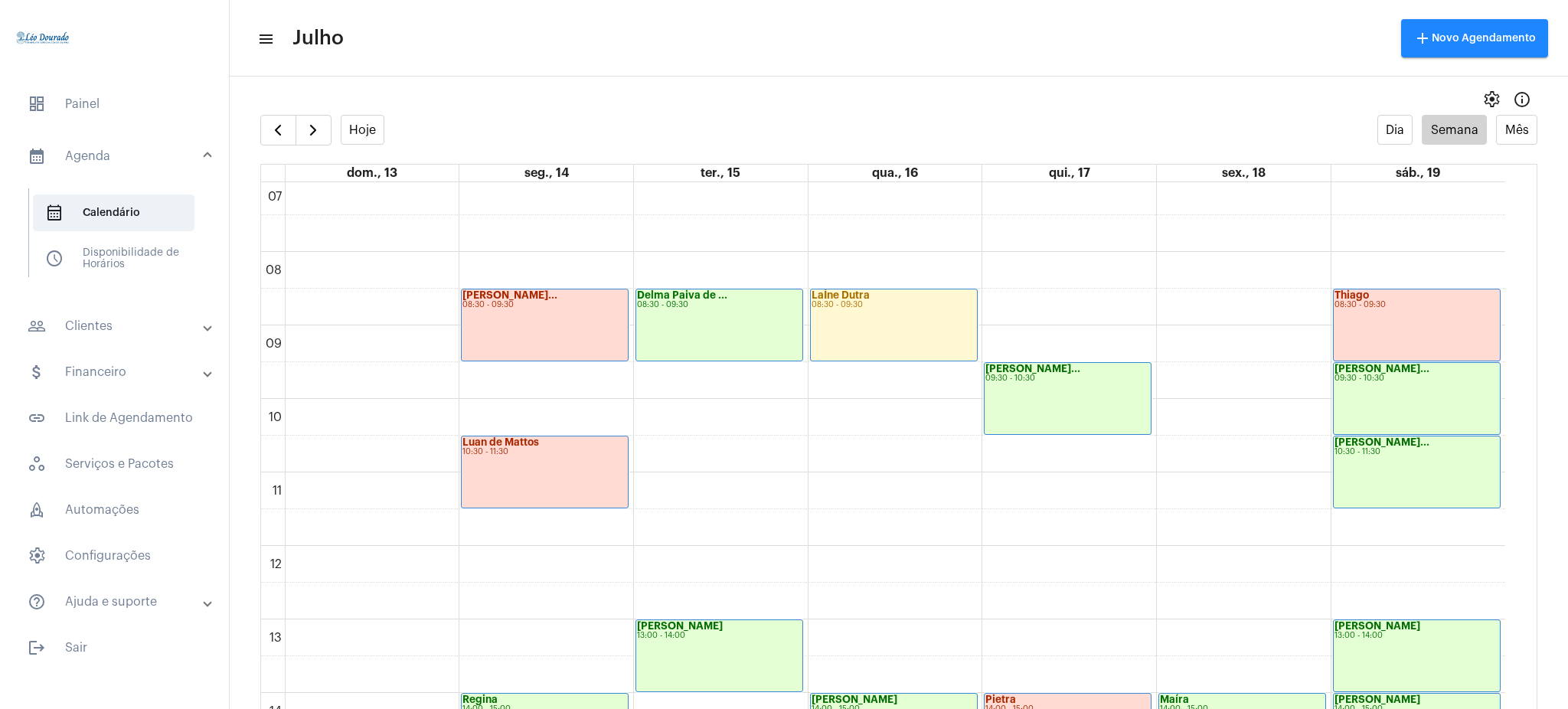
scroll to position [513, 0]
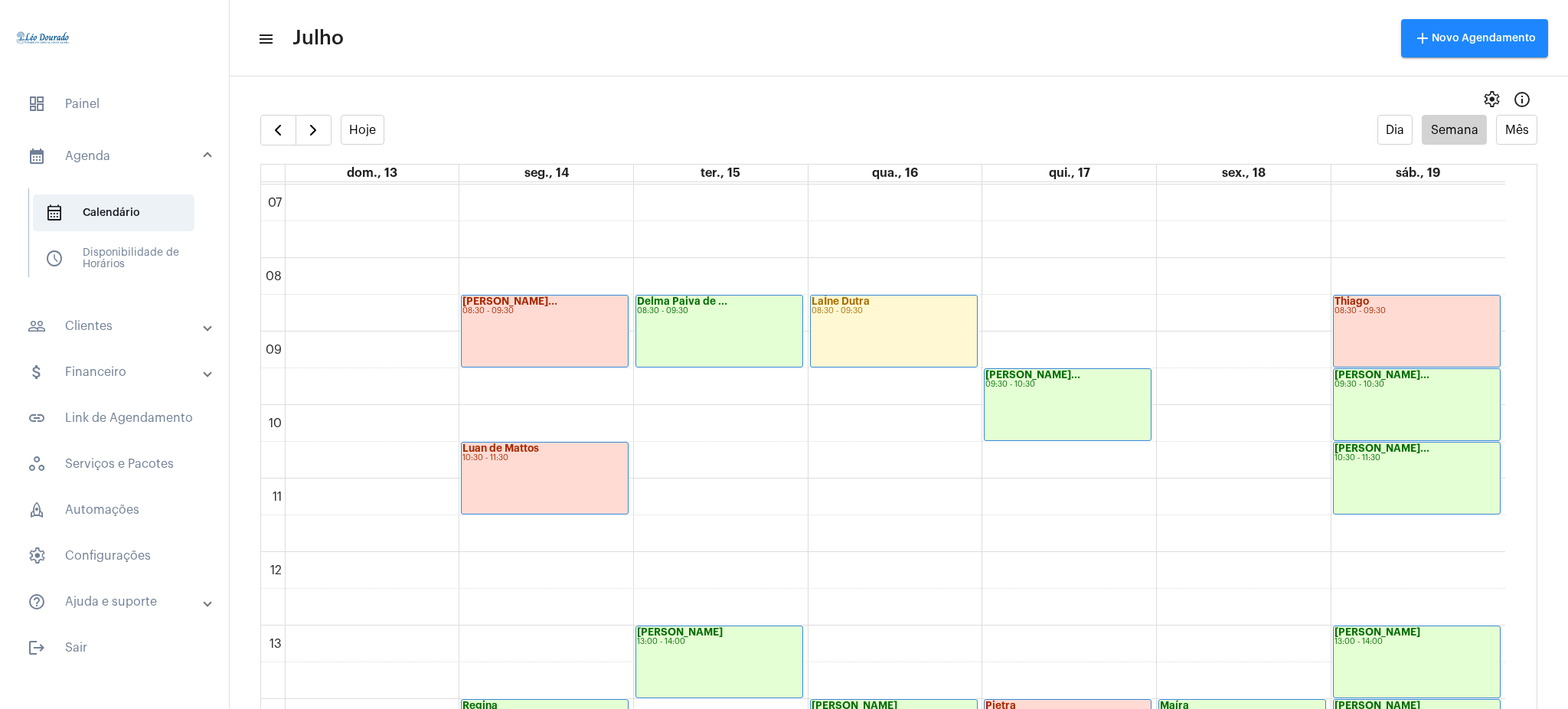
click at [1376, 390] on div "[PERSON_NAME]... 09:30 - 10:30" at bounding box center [1416, 404] width 167 height 71
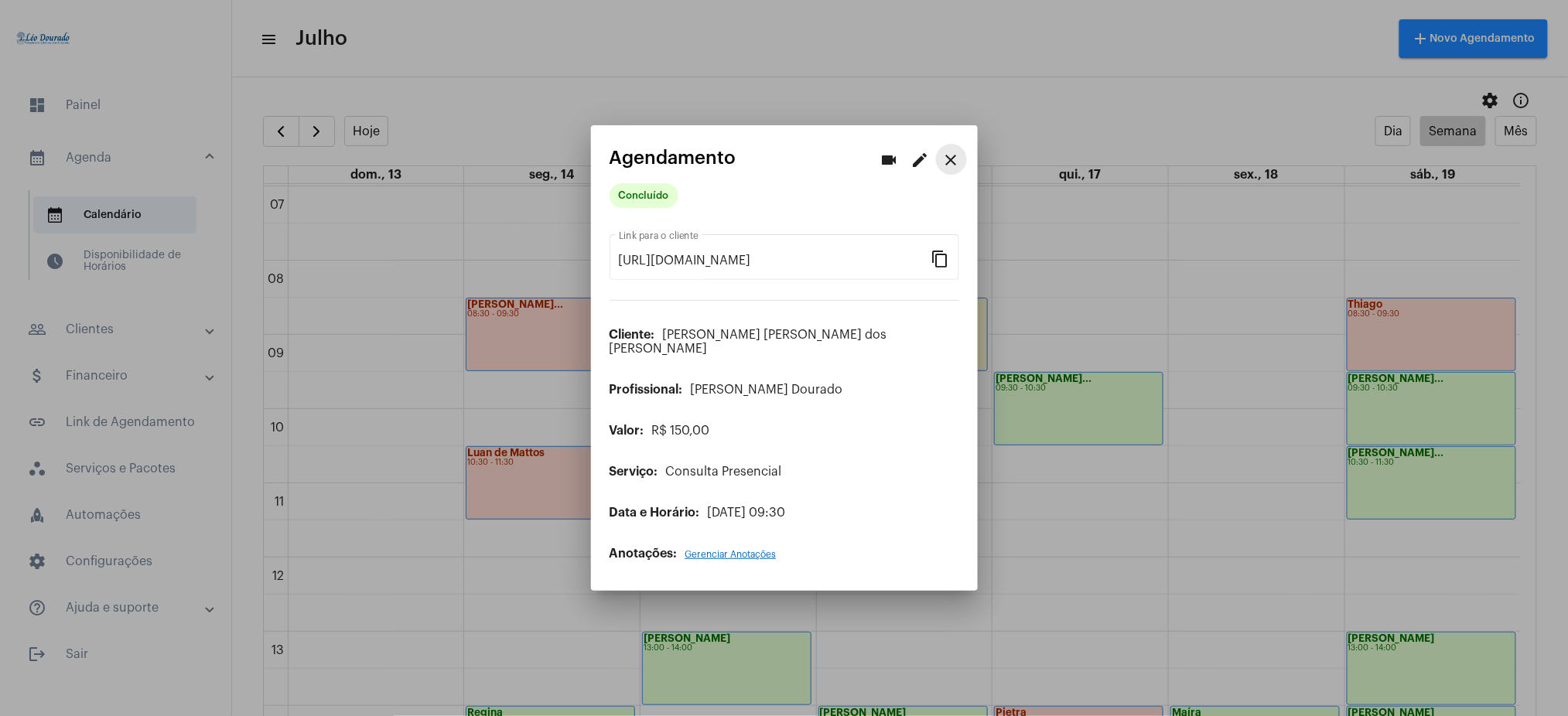
click at [947, 160] on mat-icon "close" at bounding box center [950, 159] width 18 height 18
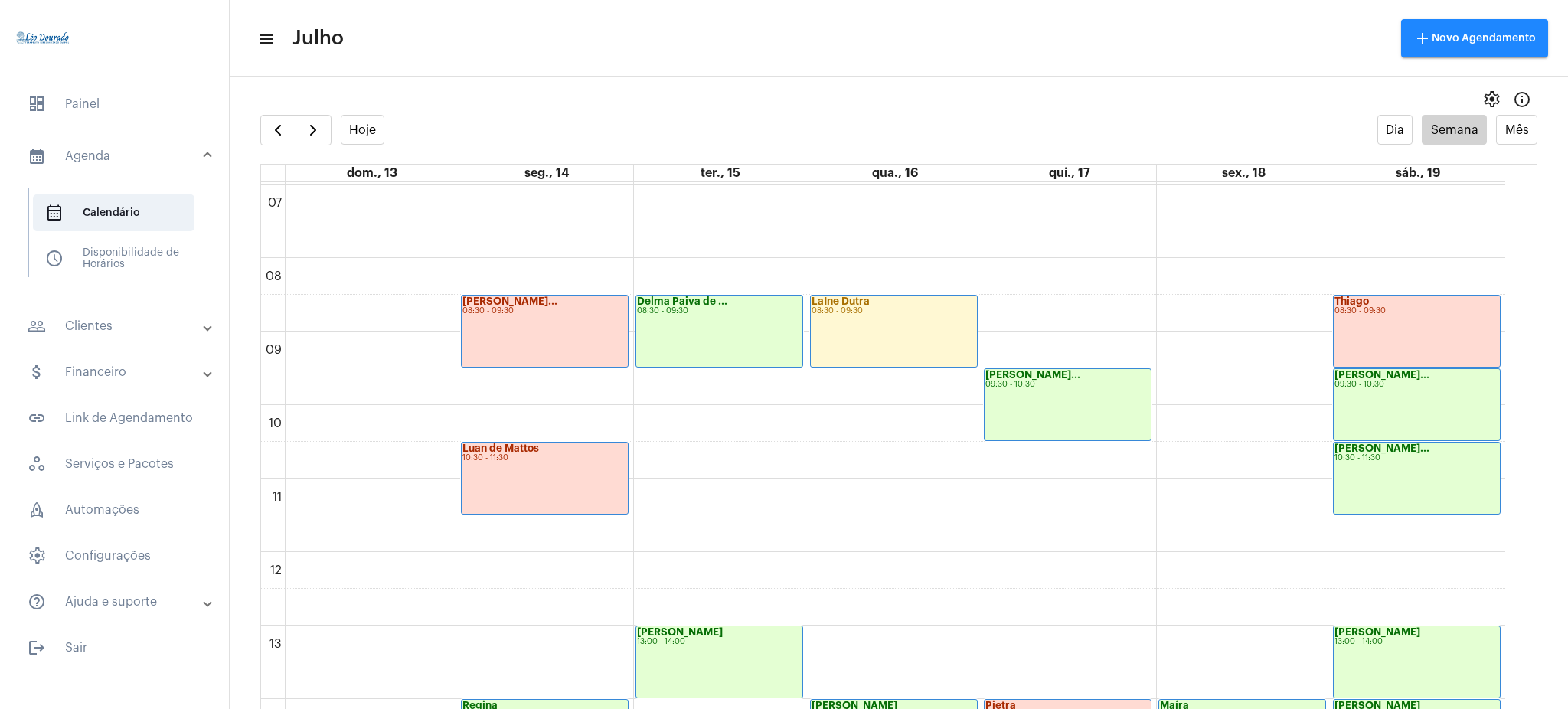
click at [114, 329] on mat-panel-title "people_outline Clientes" at bounding box center [115, 326] width 176 height 18
click at [108, 252] on span "people_outline Meus Clientes" at bounding box center [113, 262] width 161 height 37
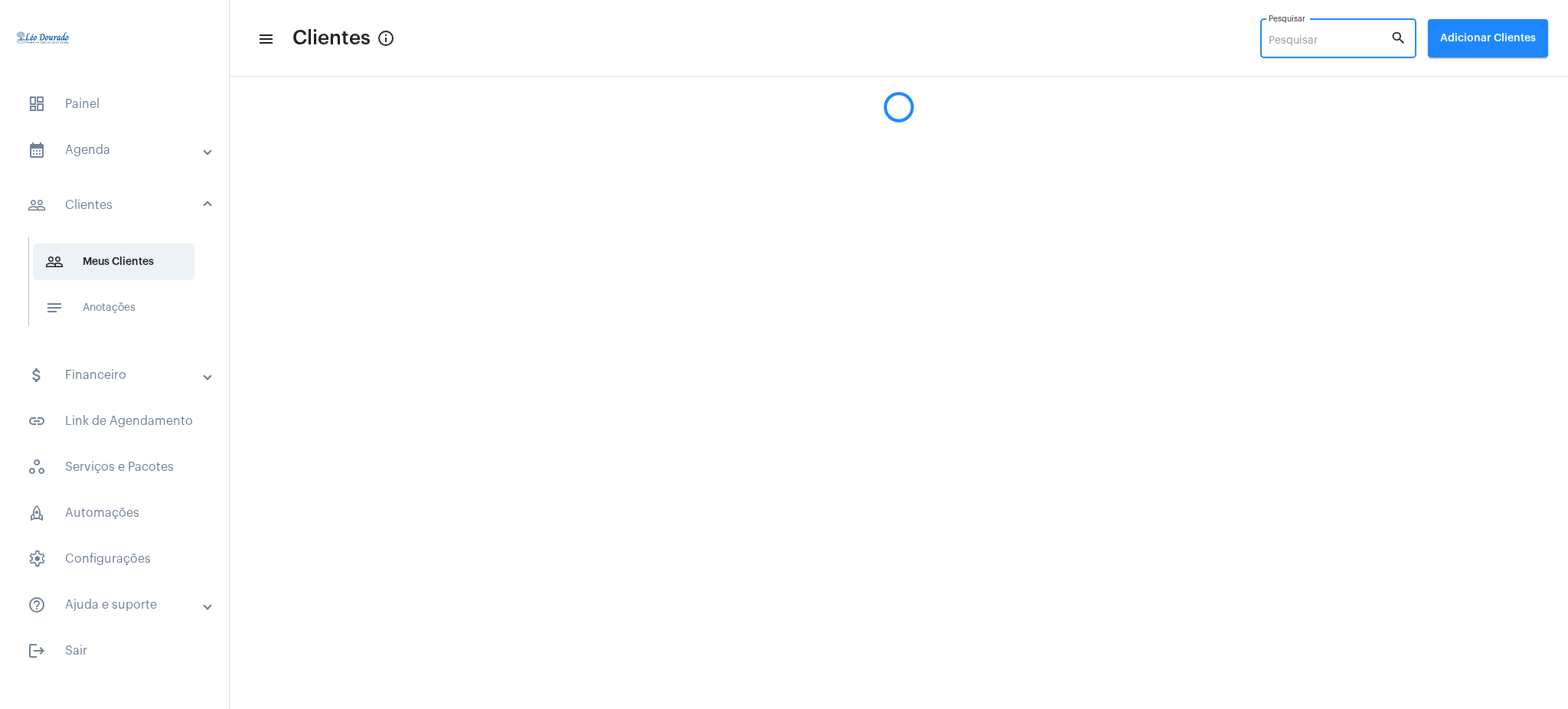
click at [1309, 43] on input "Pesquisar" at bounding box center [1328, 41] width 122 height 12
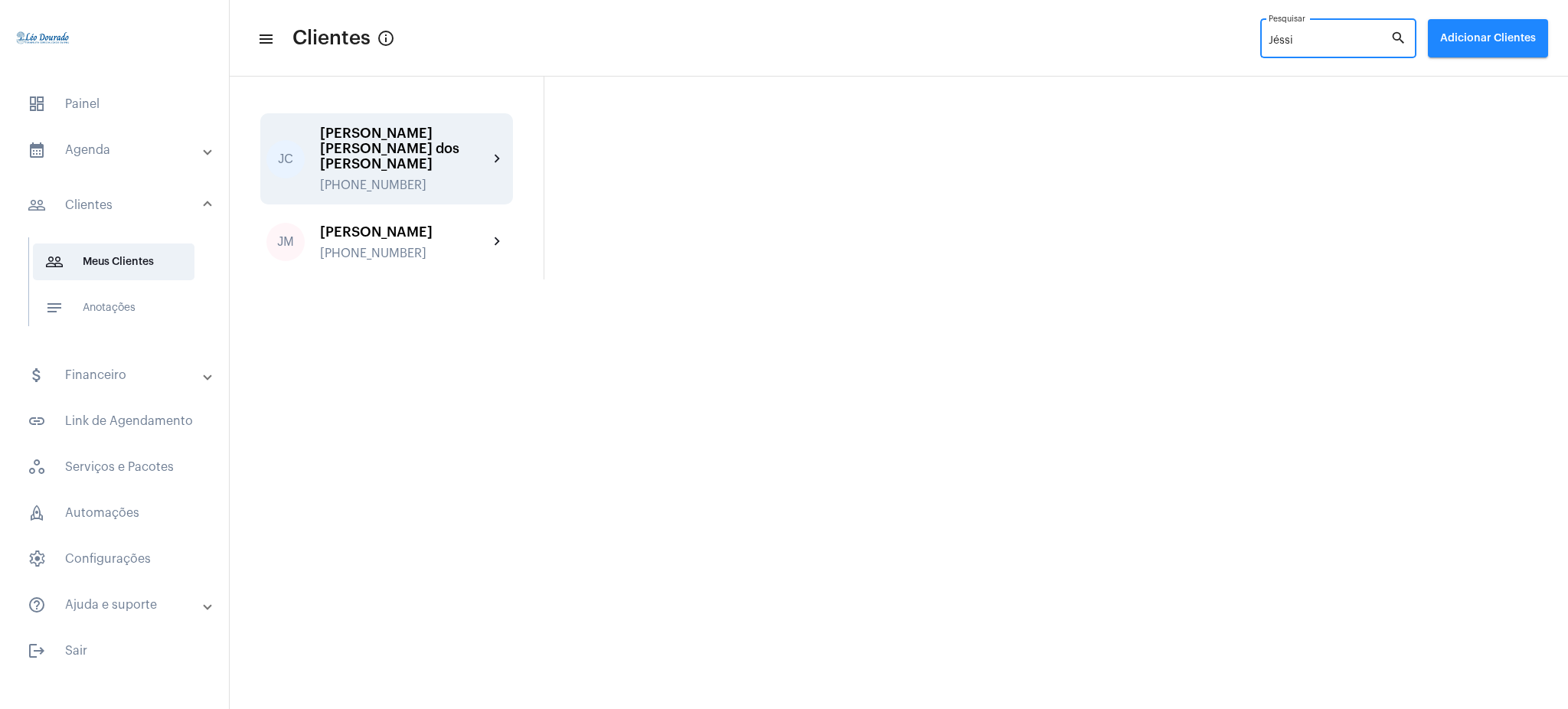
type input "Jéssi"
click at [457, 151] on div "[PERSON_NAME] [PERSON_NAME] dos [PERSON_NAME]" at bounding box center [404, 148] width 169 height 46
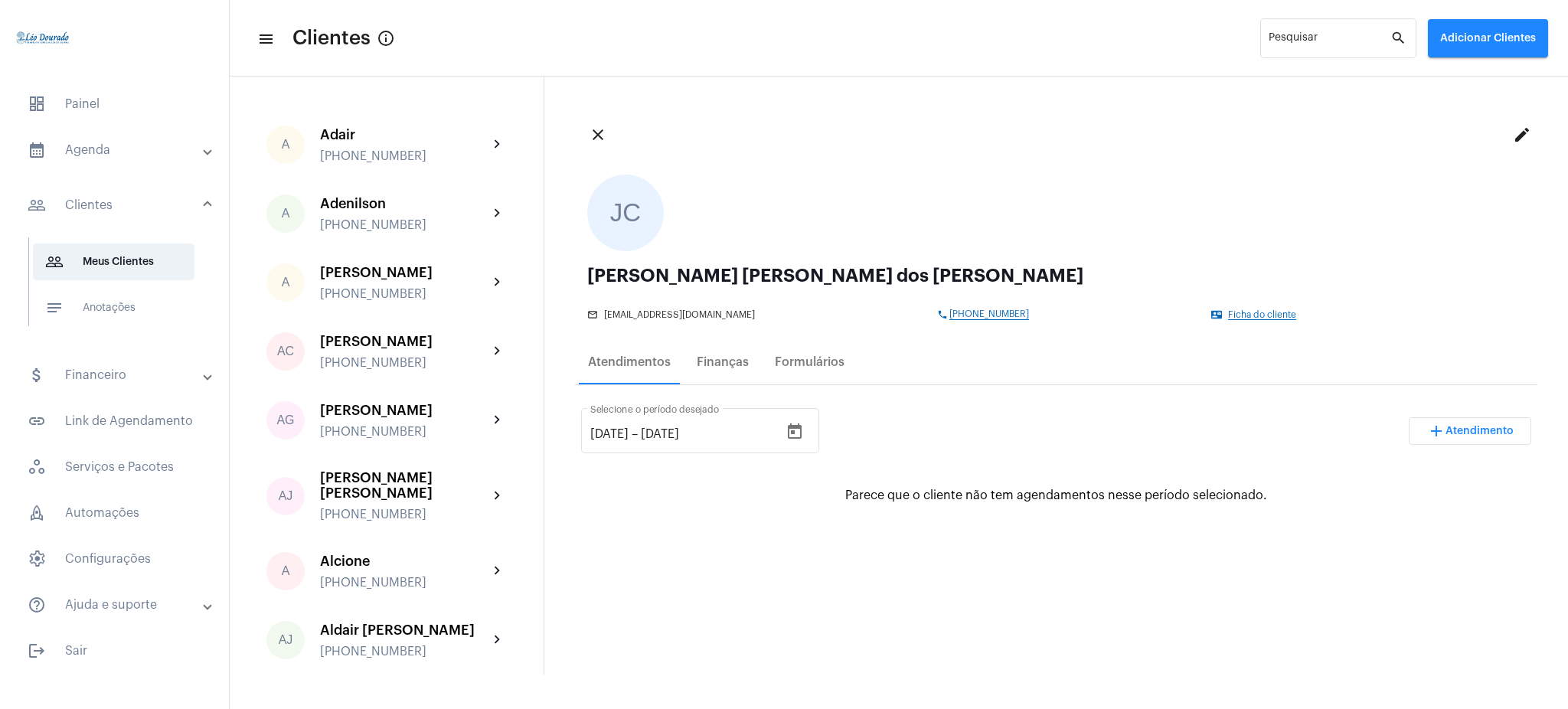
click at [1445, 428] on span "Atendimento" at bounding box center [1479, 430] width 68 height 10
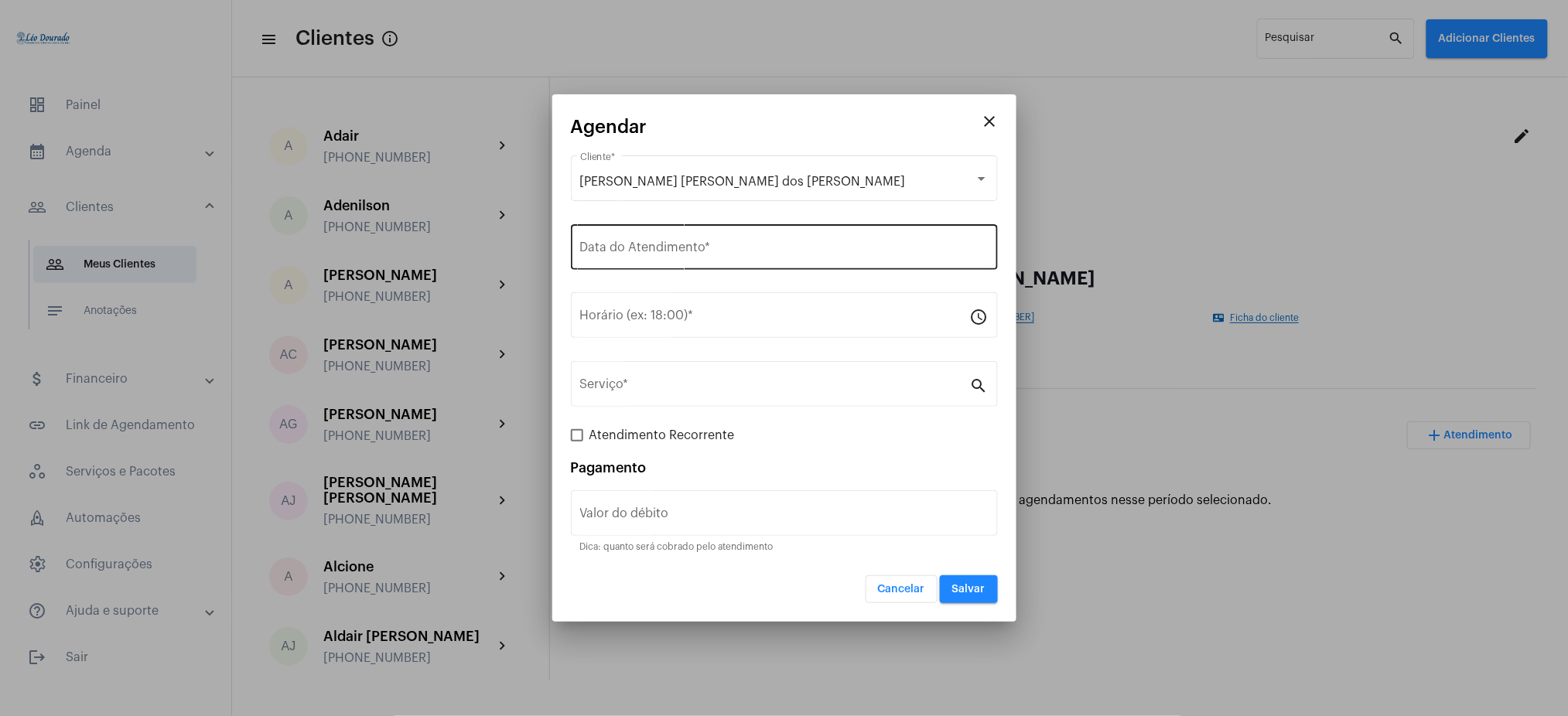
click at [760, 235] on div "Data do Atendimento *" at bounding box center [784, 245] width 408 height 49
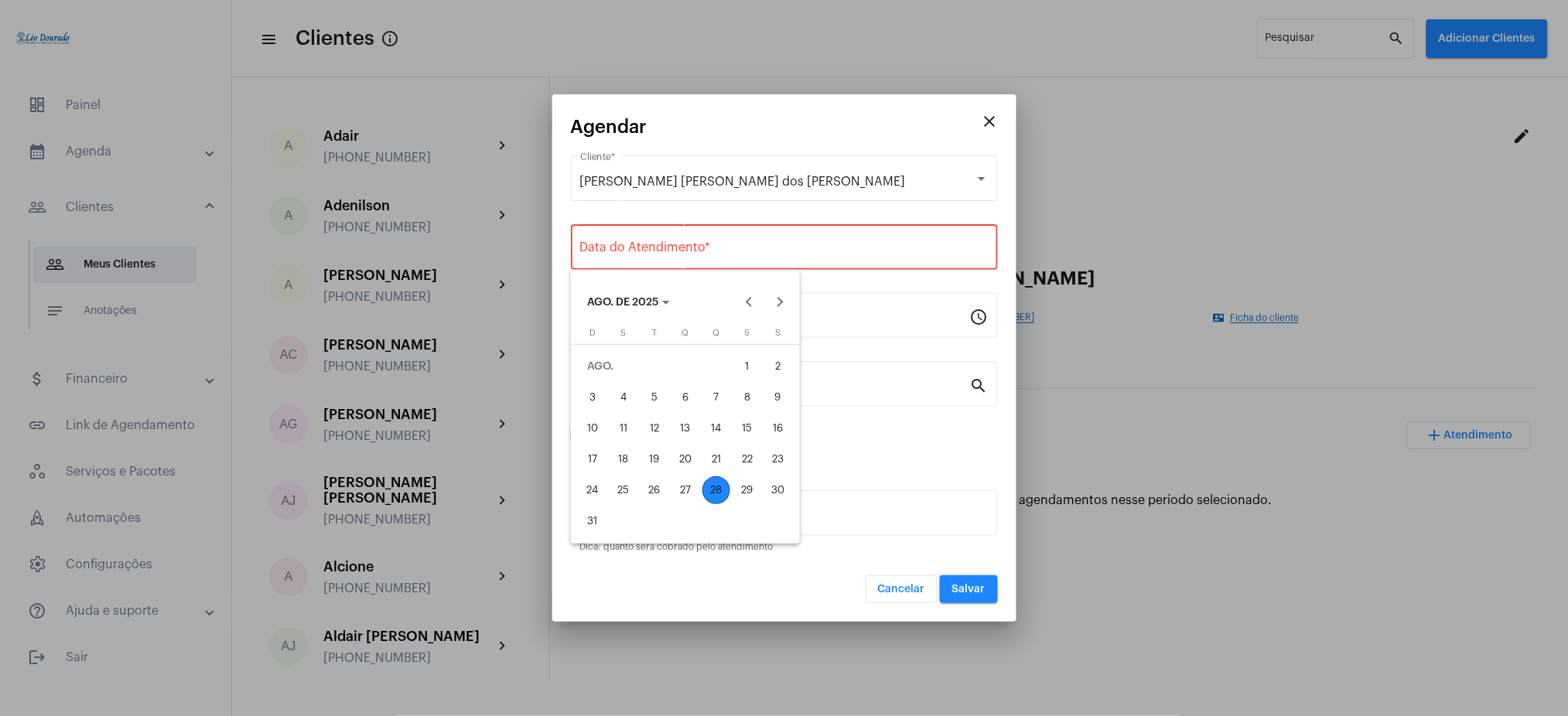
click at [749, 492] on div "29" at bounding box center [746, 490] width 28 height 28
type input "[DATE]"
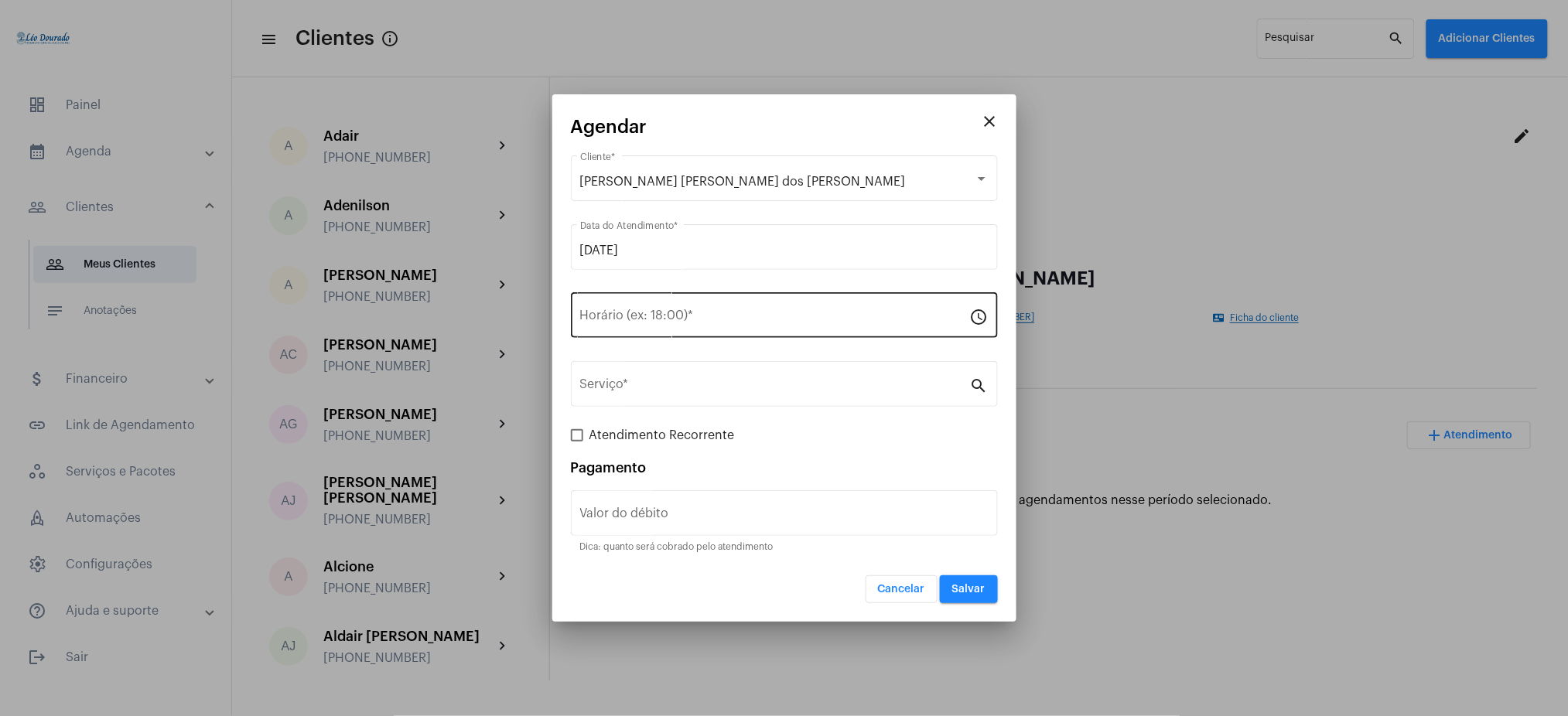
click at [703, 310] on div "Horário (ex: 18:00) *" at bounding box center [775, 313] width 390 height 49
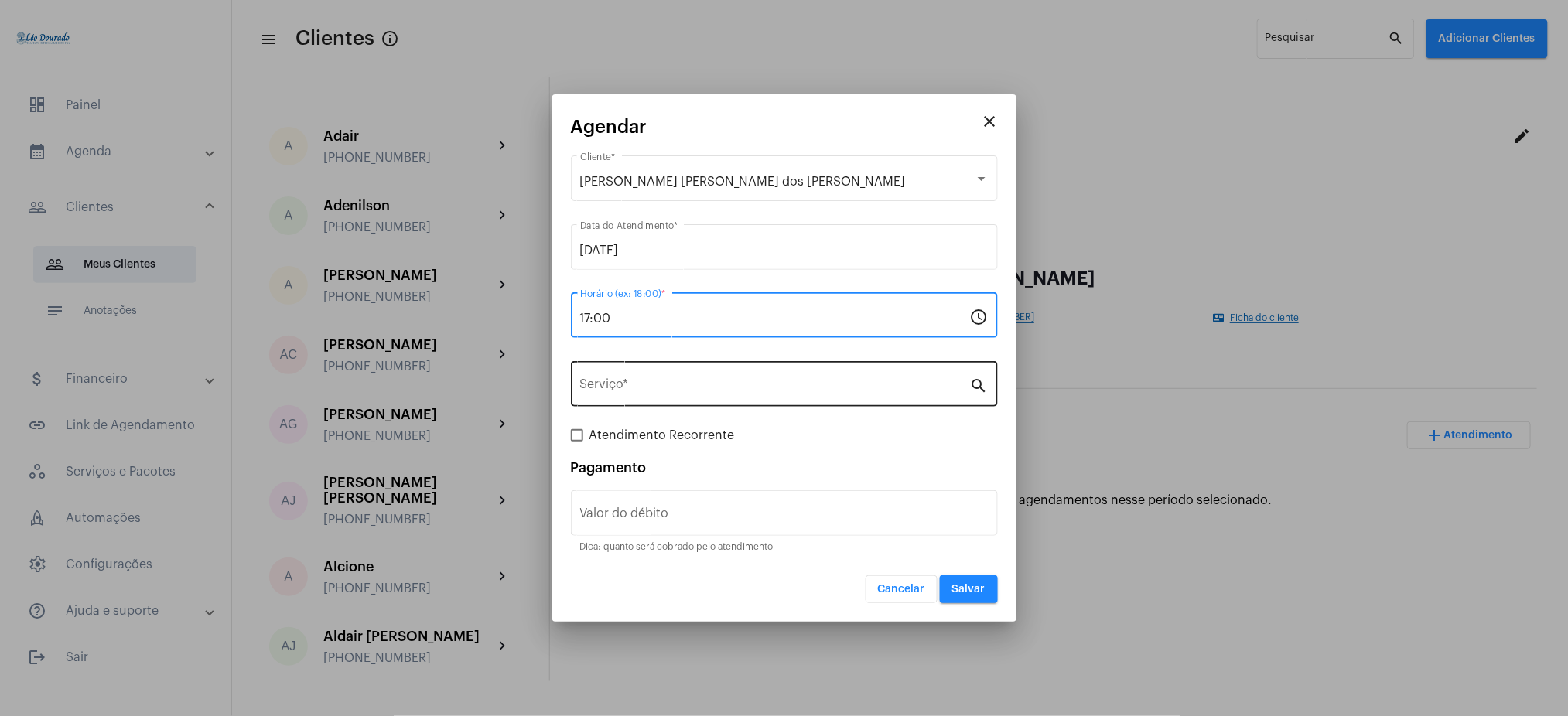
type input "17:00"
click at [738, 396] on div "Serviço *" at bounding box center [775, 382] width 390 height 49
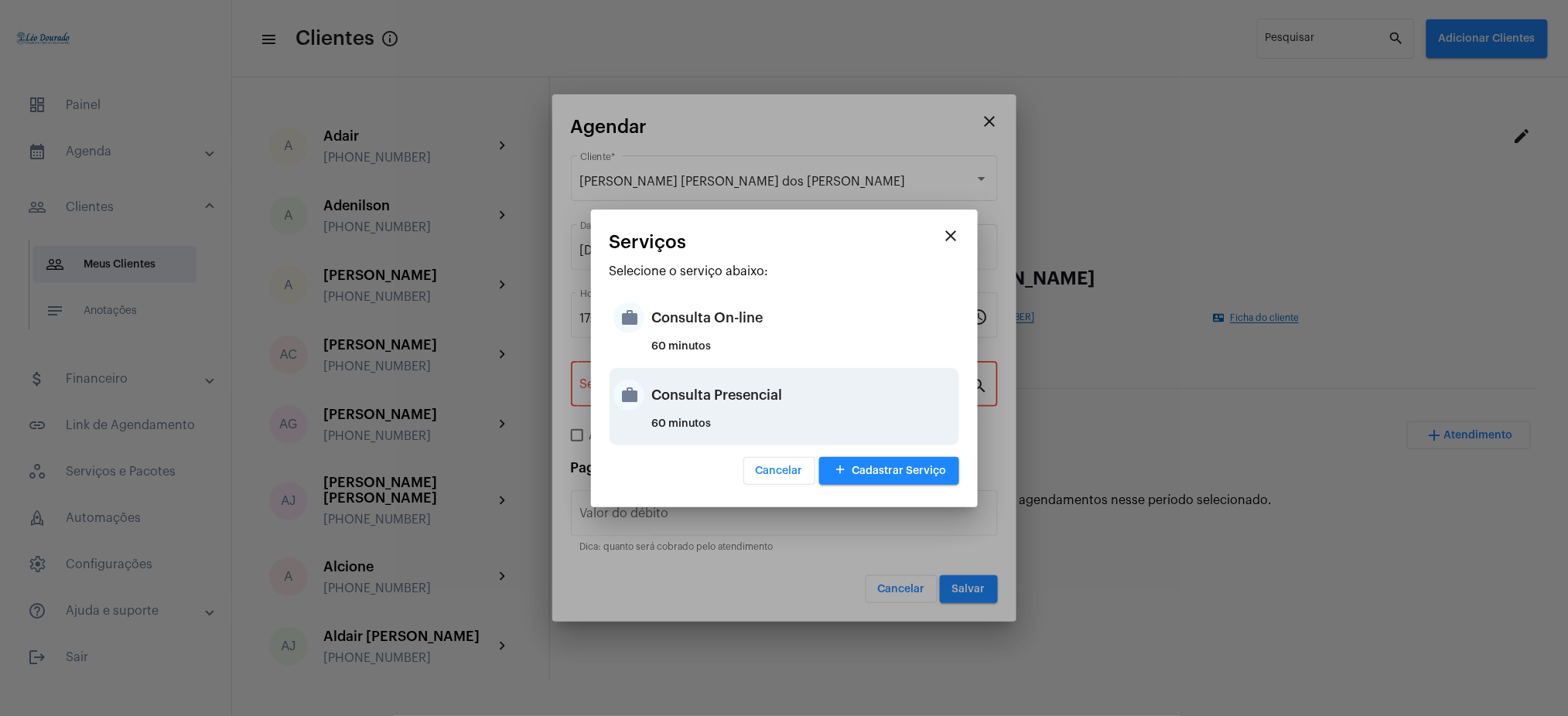
click at [737, 401] on div "Consulta Presencial" at bounding box center [804, 395] width 303 height 47
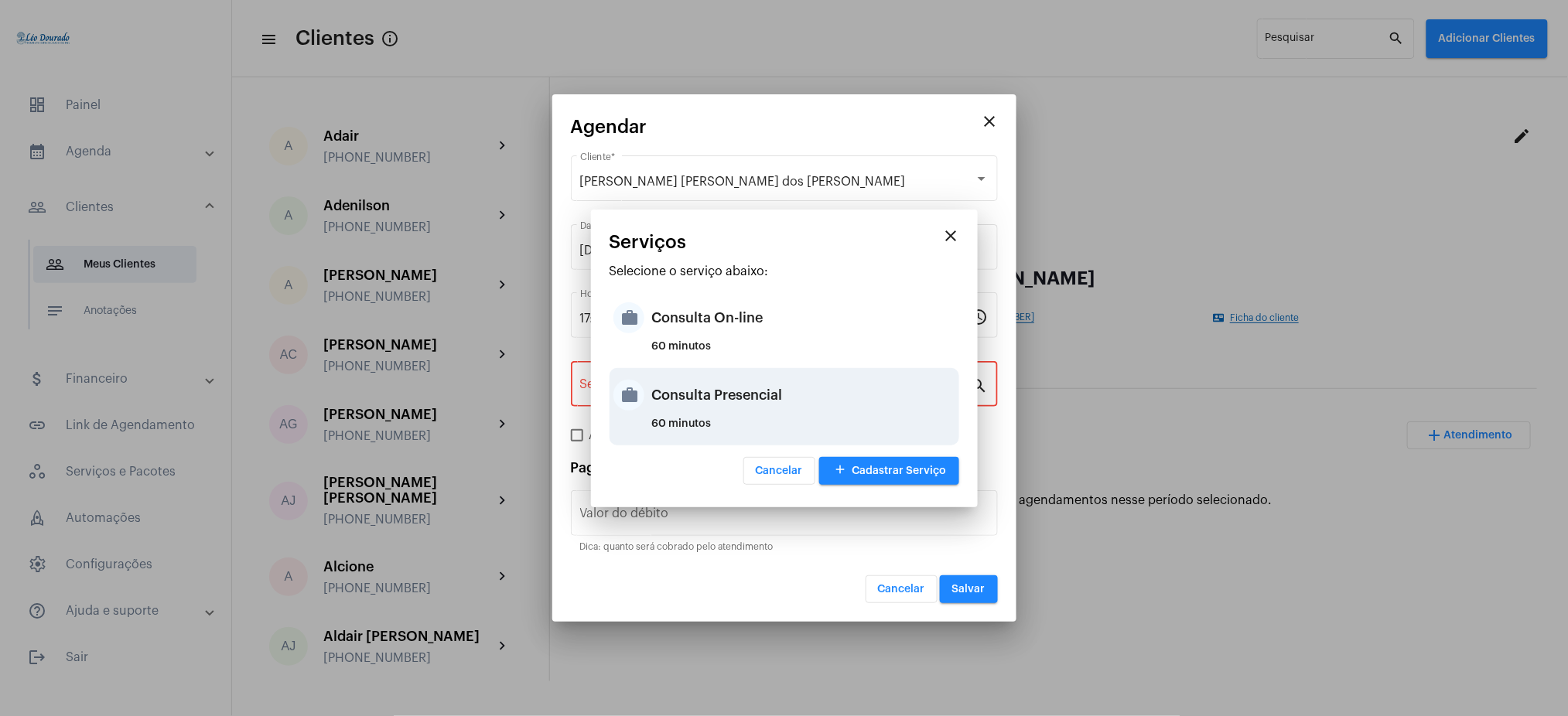
type input "Consulta Presencial"
type input "R$ 150"
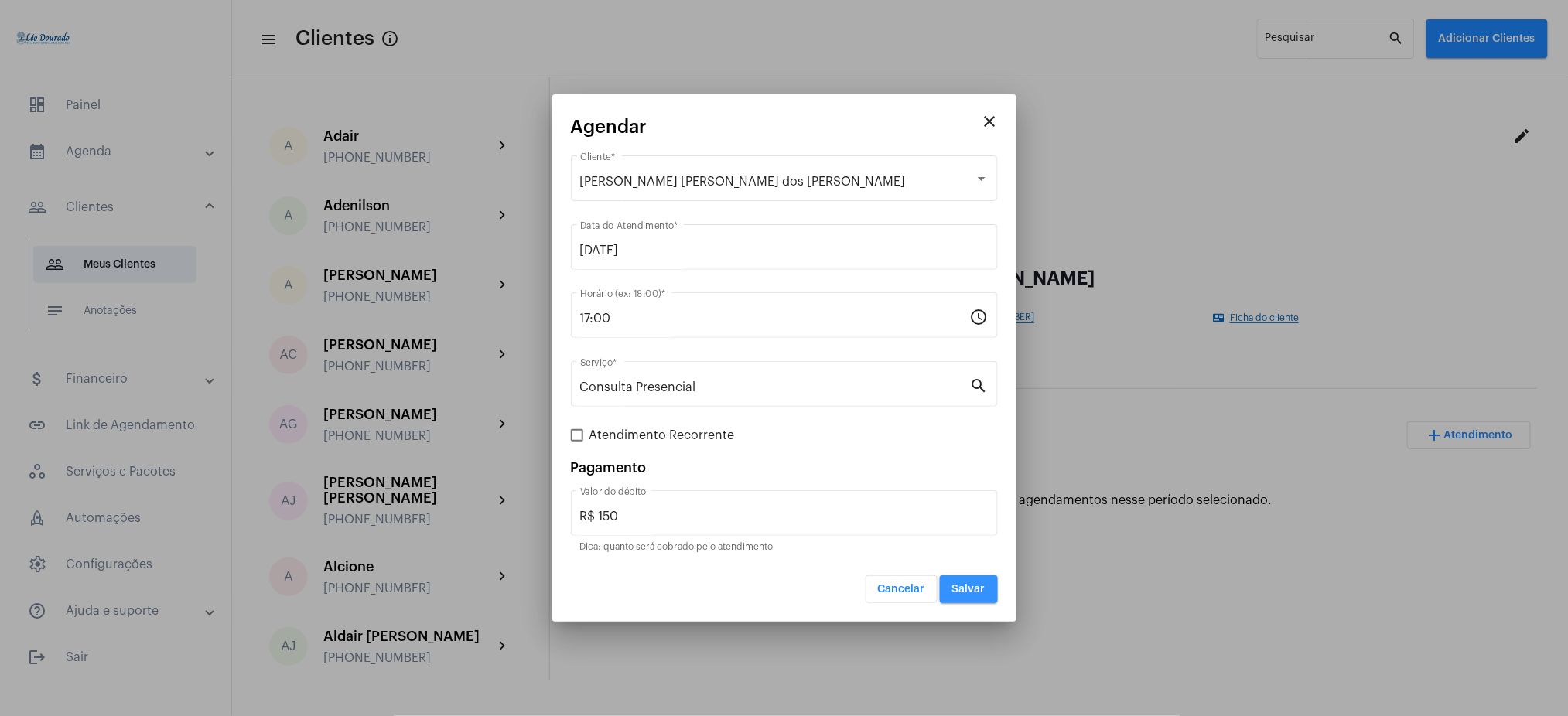
click at [970, 592] on span "Salvar" at bounding box center [968, 589] width 33 height 10
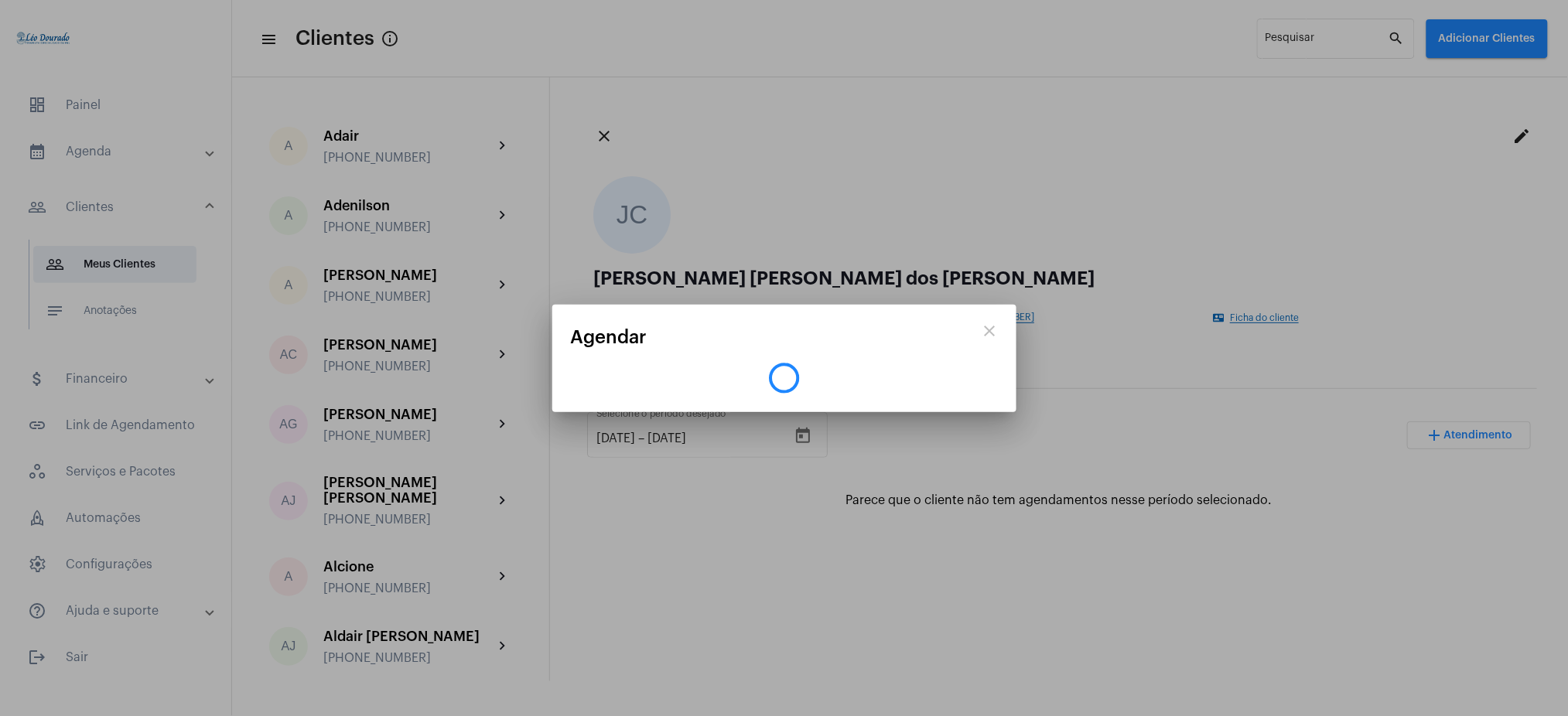
click at [146, 162] on div at bounding box center [784, 358] width 1568 height 716
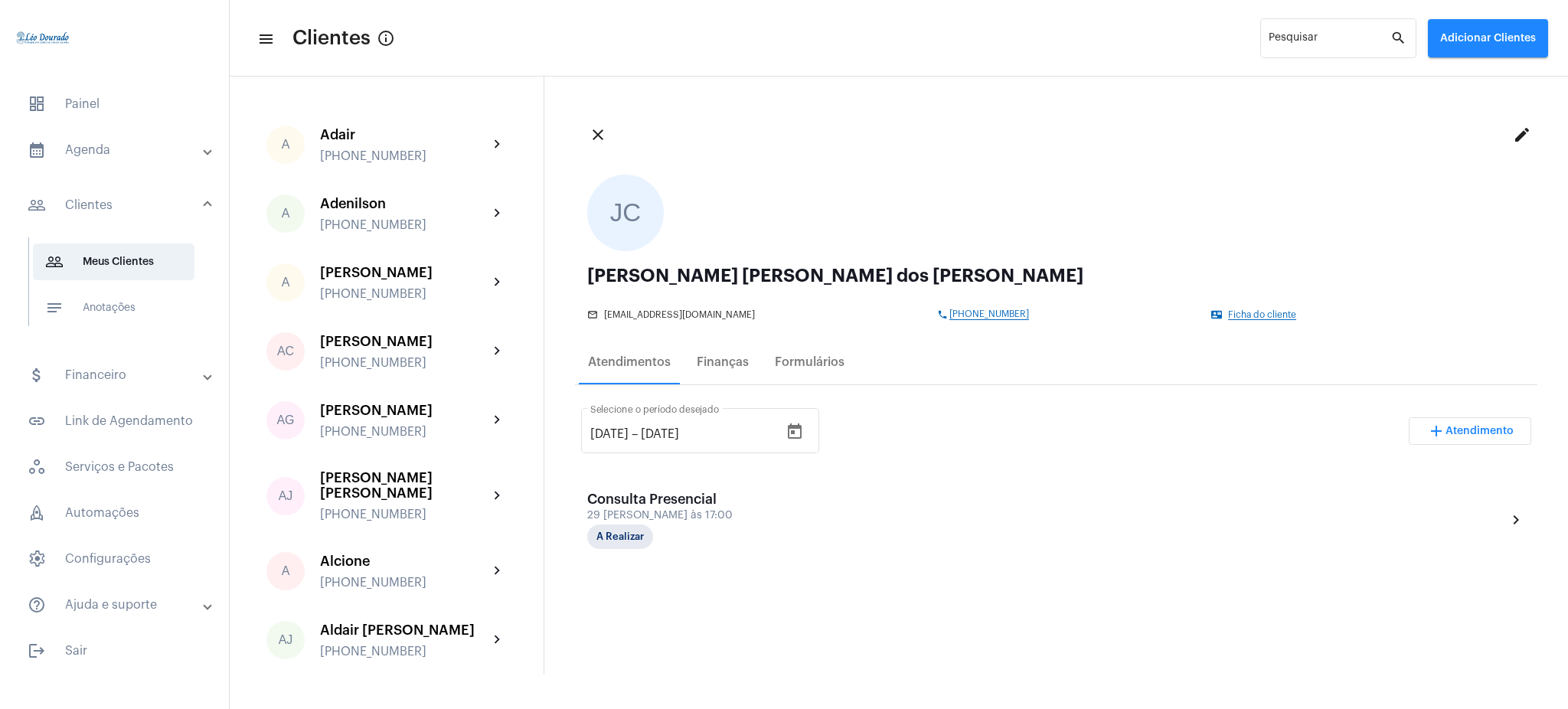
click at [144, 160] on mat-expansion-panel-header "calendar_month_outlined Agenda" at bounding box center [119, 150] width 220 height 37
click at [155, 211] on span "calendar_month_outlined Calendário" at bounding box center [113, 212] width 161 height 37
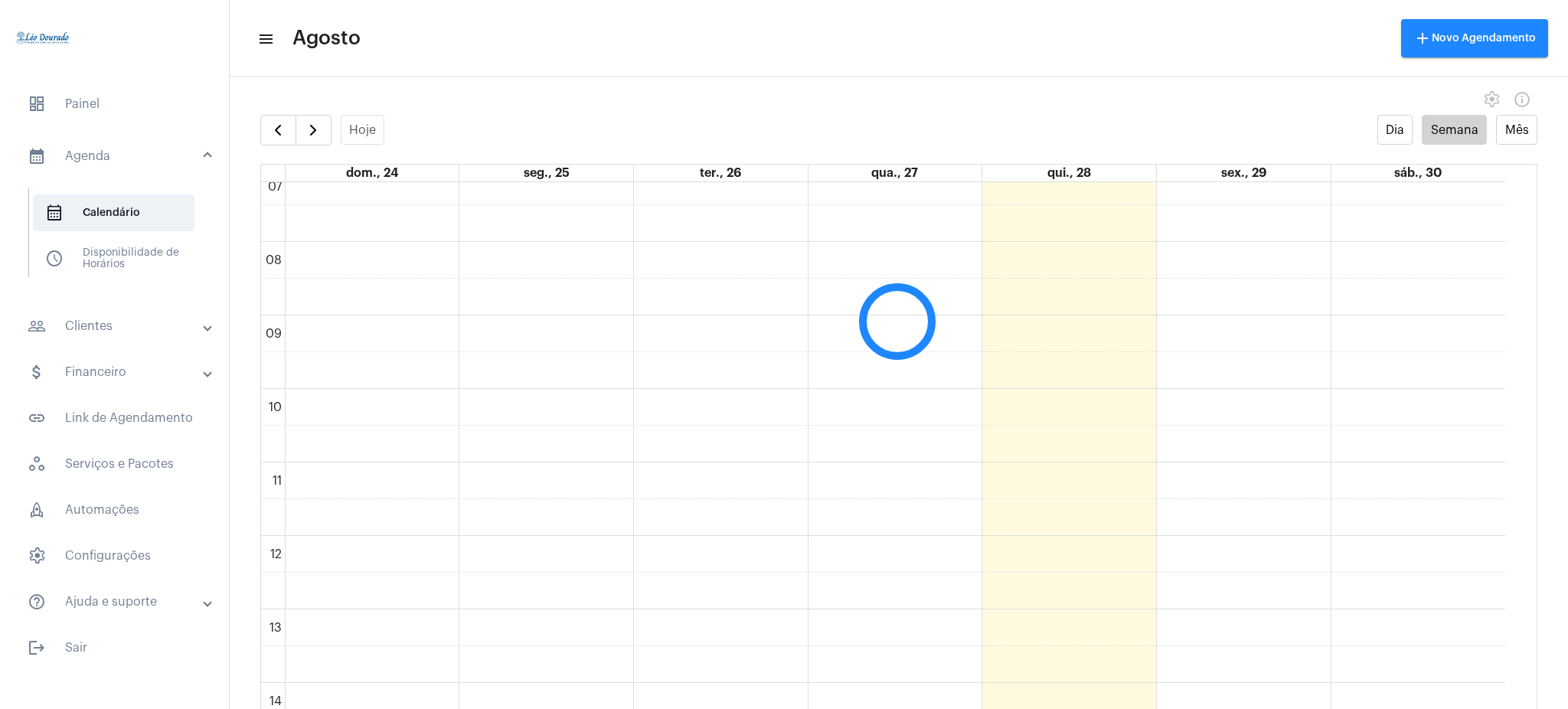
scroll to position [495, 0]
click at [323, 115] on button "button" at bounding box center [313, 130] width 36 height 30
